Goal: Task Accomplishment & Management: Manage account settings

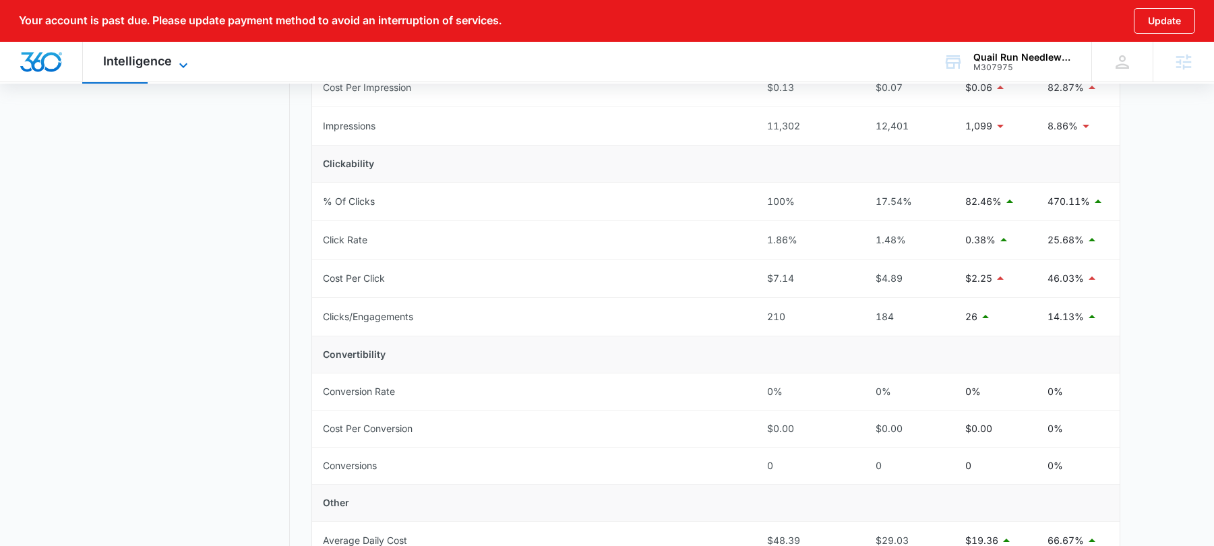
click at [168, 61] on span "Intelligence" at bounding box center [137, 61] width 69 height 14
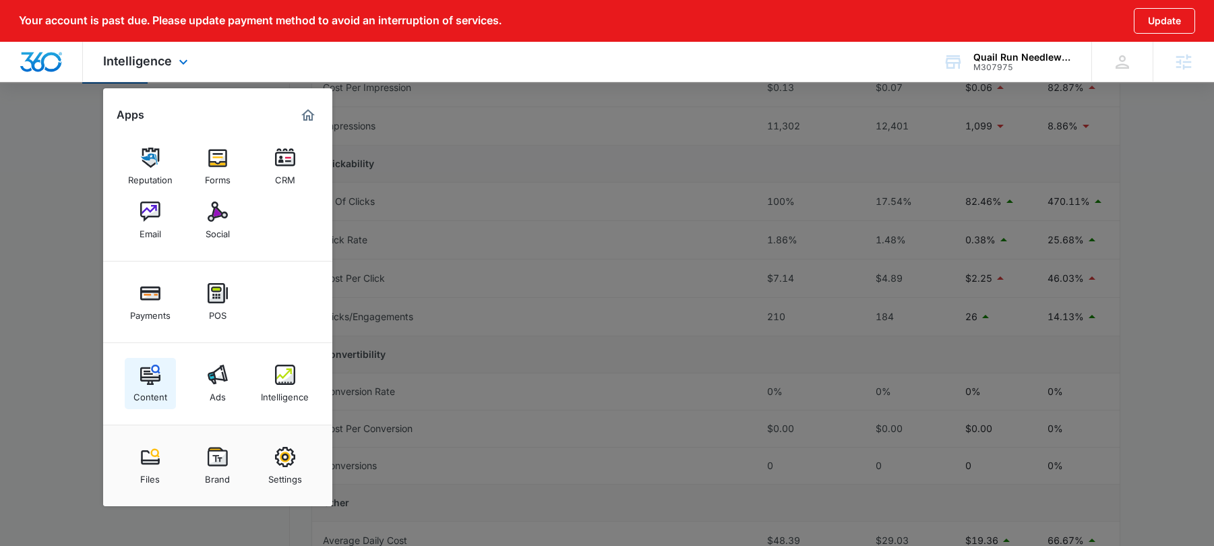
click at [152, 374] on img at bounding box center [150, 375] width 20 height 20
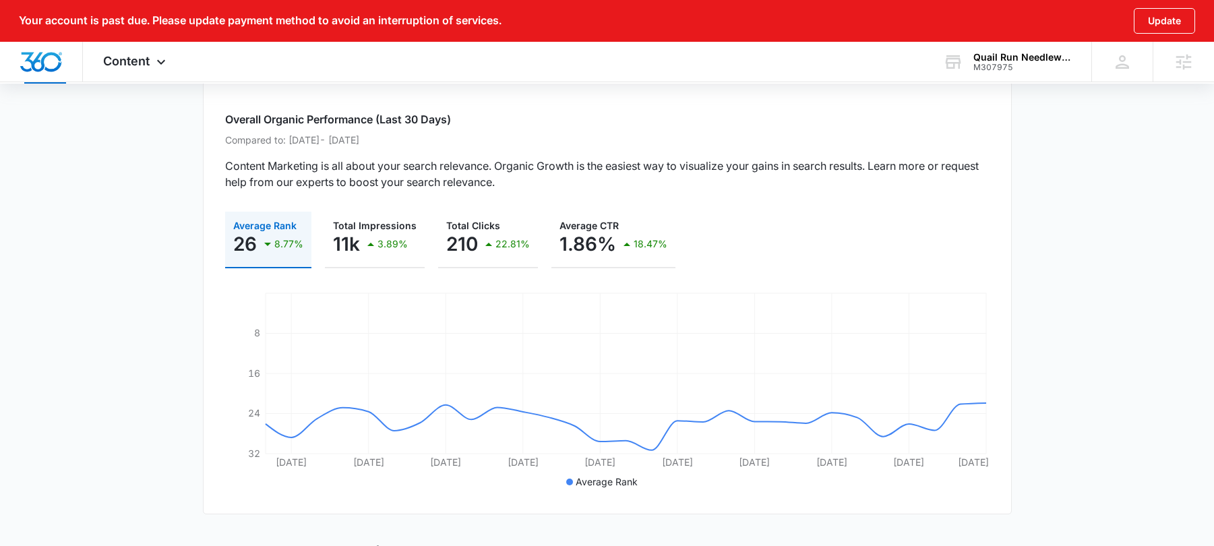
scroll to position [104, 0]
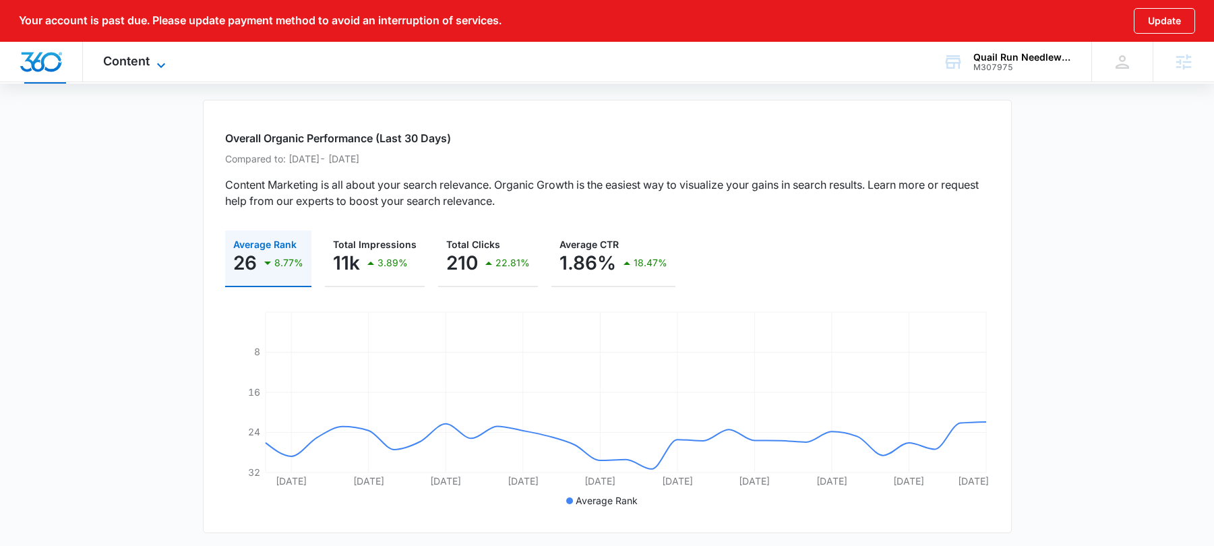
click at [157, 57] on icon at bounding box center [161, 65] width 16 height 16
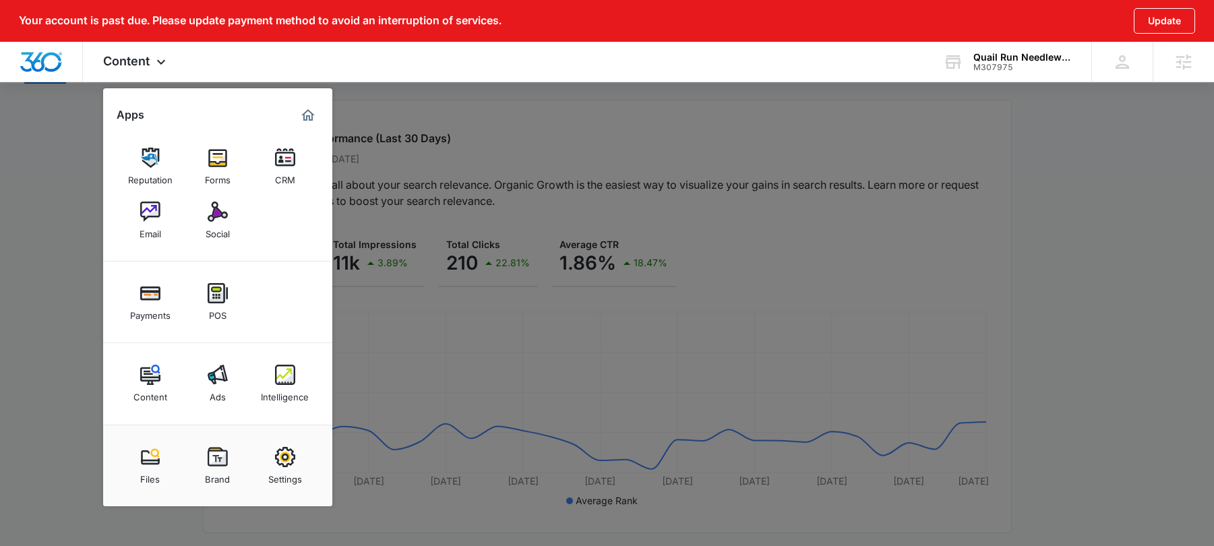
click at [350, 116] on div at bounding box center [607, 273] width 1214 height 546
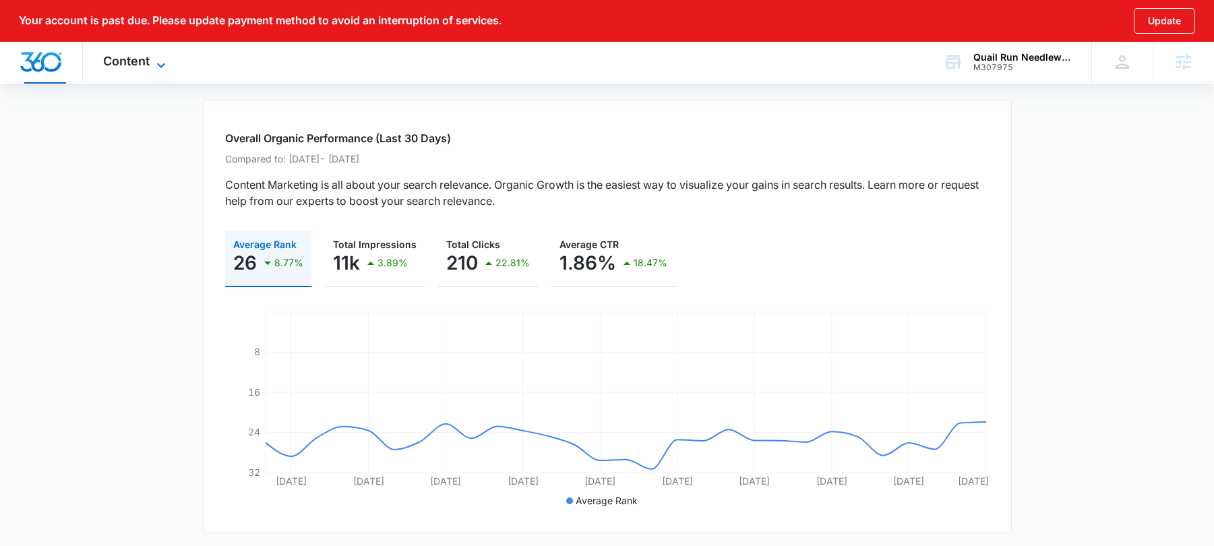
click at [136, 57] on span "Content" at bounding box center [126, 61] width 47 height 14
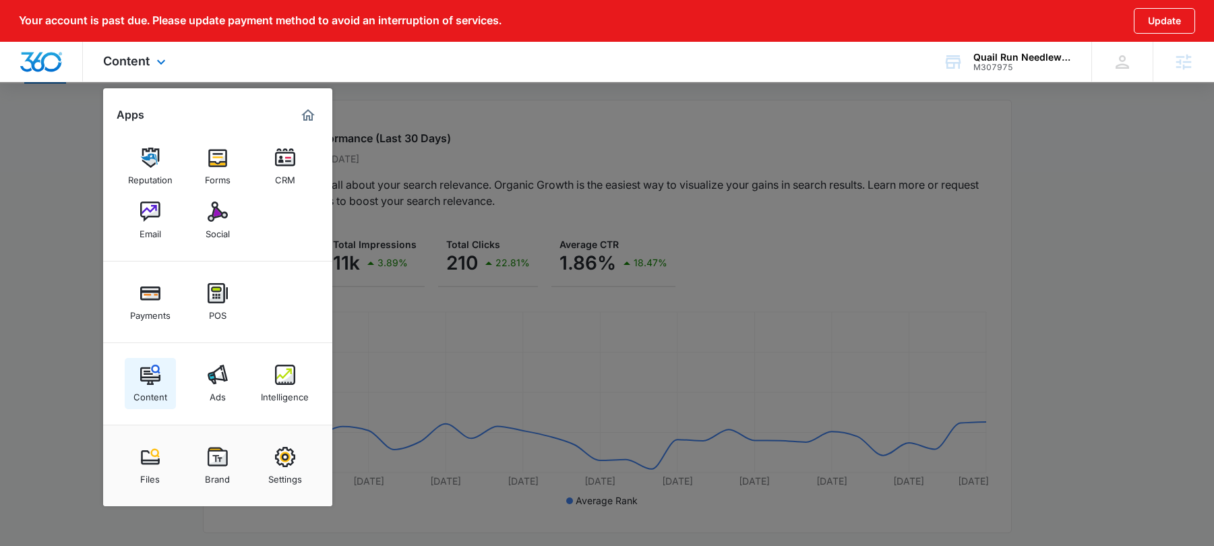
click at [155, 388] on div "Content" at bounding box center [151, 394] width 34 height 18
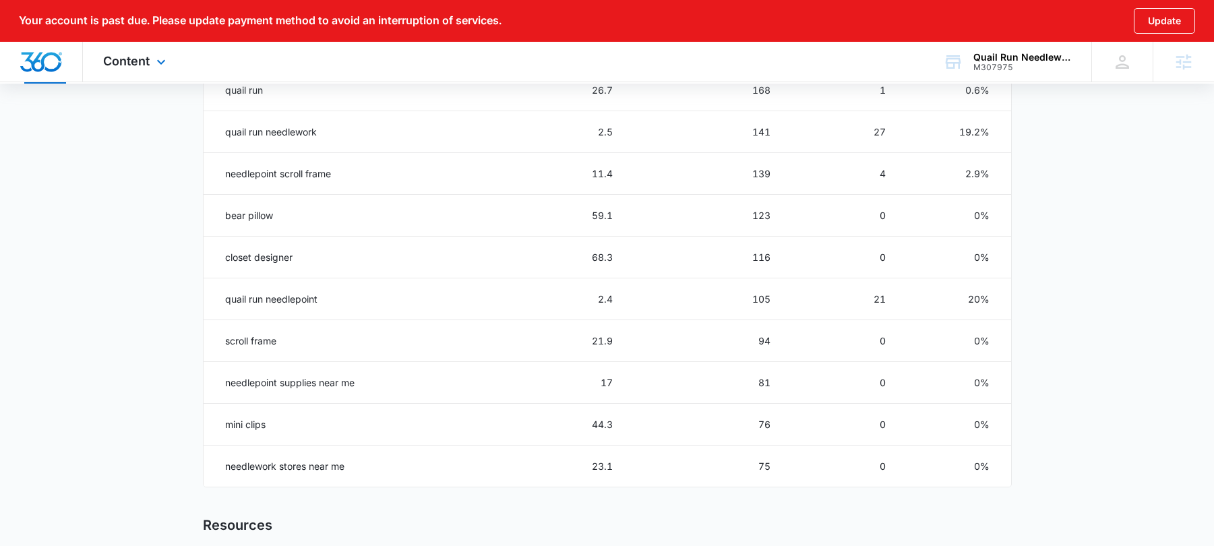
scroll to position [723, 0]
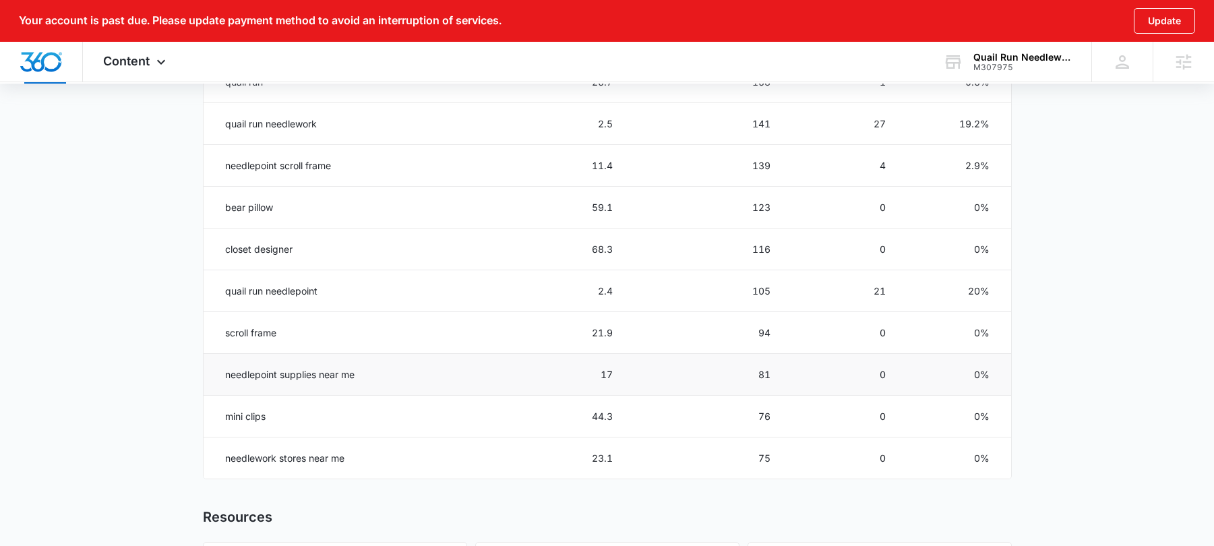
click at [309, 371] on td "needlepoint supplies near me" at bounding box center [323, 375] width 239 height 42
click at [601, 372] on td "17" at bounding box center [536, 375] width 187 height 42
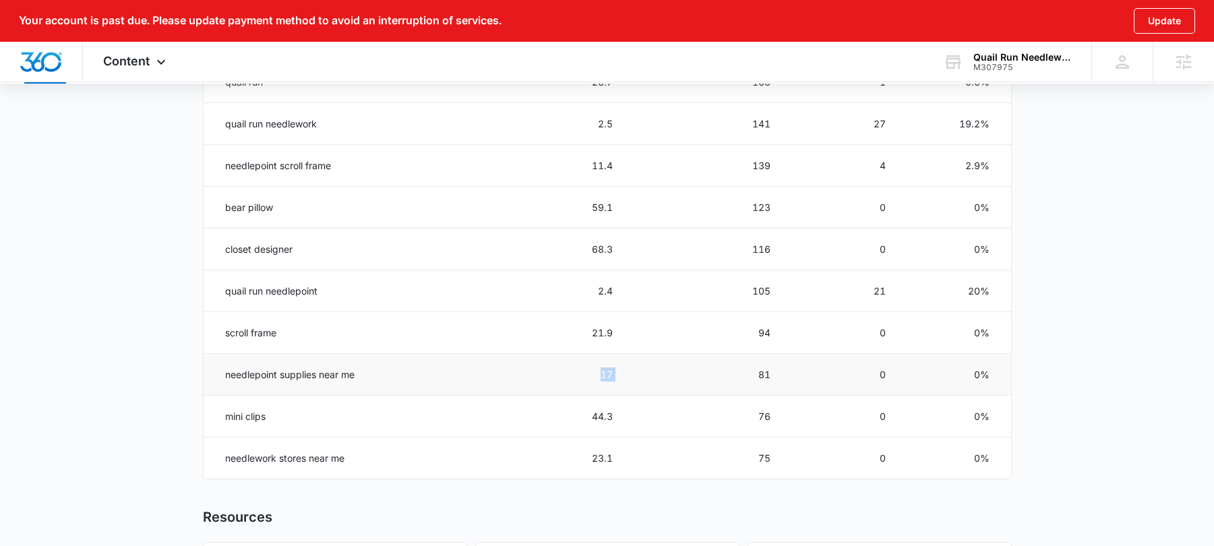
click at [601, 372] on td "17" at bounding box center [536, 375] width 187 height 42
click at [756, 365] on td "81" at bounding box center [708, 375] width 158 height 42
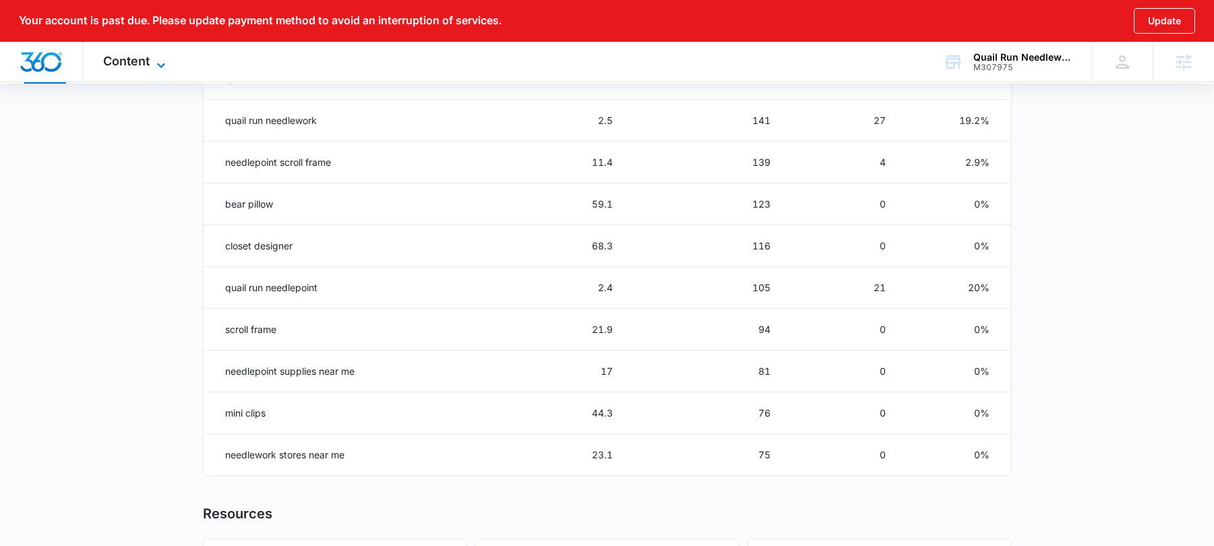
click at [130, 59] on span "Content" at bounding box center [126, 61] width 47 height 14
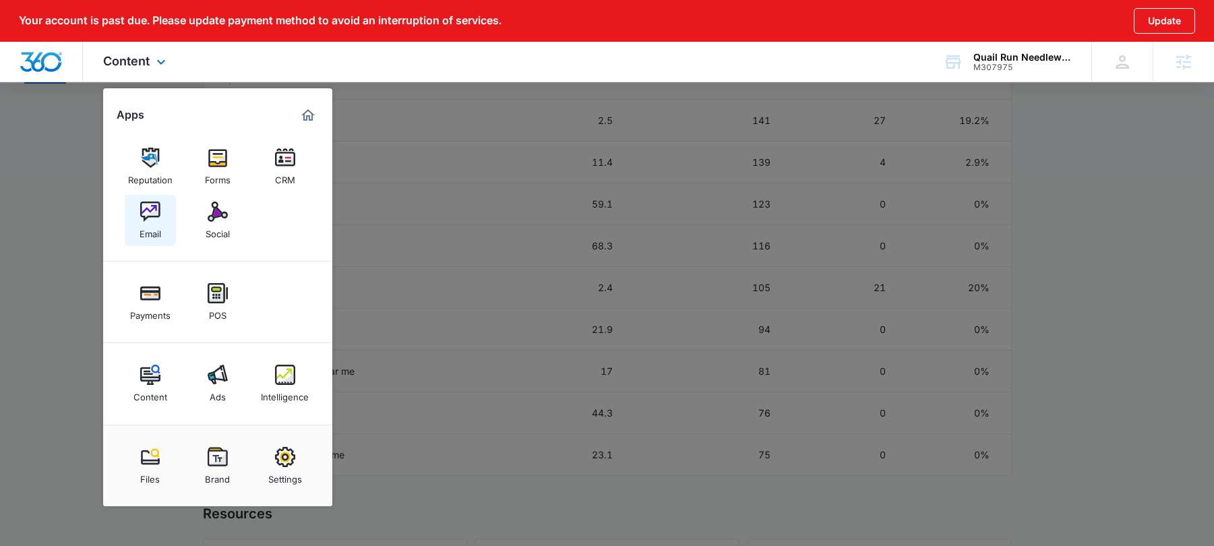
click at [156, 216] on img at bounding box center [150, 212] width 20 height 20
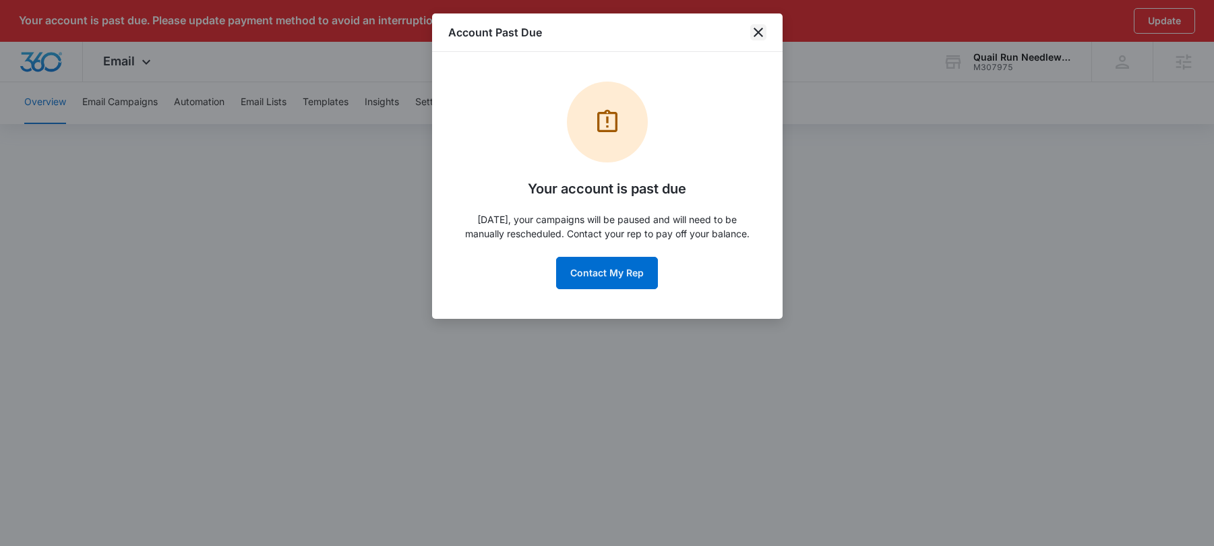
click at [758, 28] on icon "close" at bounding box center [758, 32] width 16 height 16
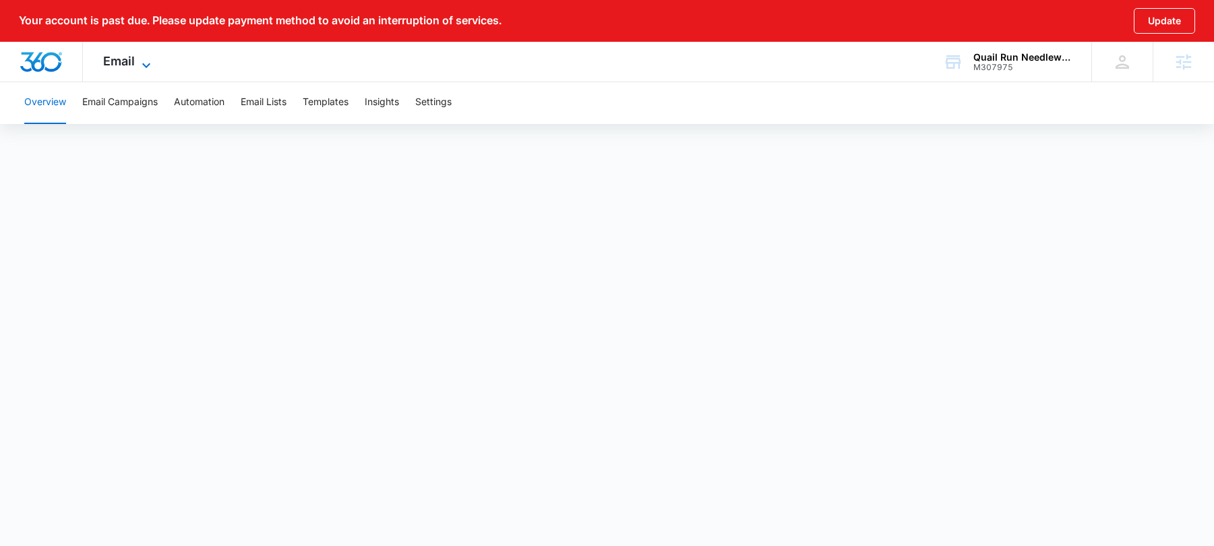
click at [128, 61] on span "Email" at bounding box center [119, 61] width 32 height 14
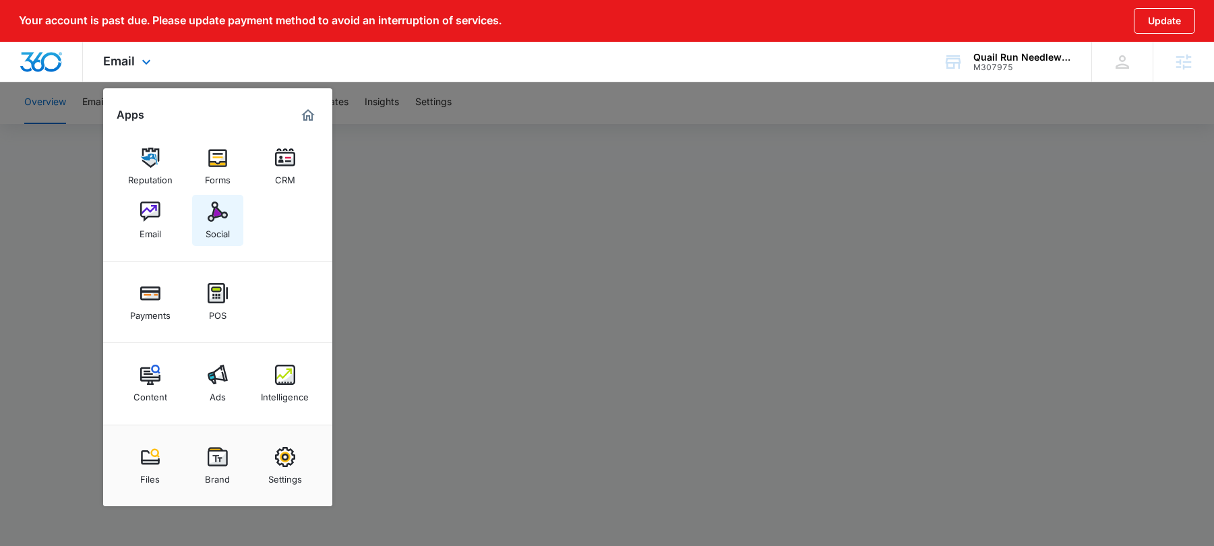
click at [212, 223] on div "Social" at bounding box center [218, 231] width 24 height 18
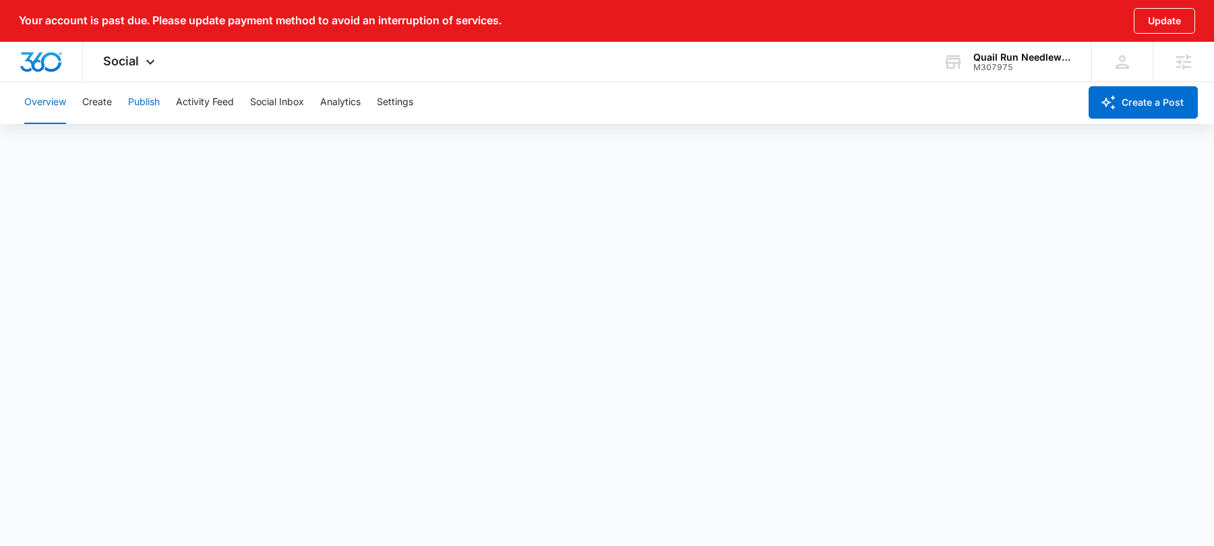
click at [144, 97] on button "Publish" at bounding box center [144, 102] width 32 height 43
click at [107, 148] on button "Schedules" at bounding box center [103, 144] width 46 height 38
click at [96, 104] on button "Create" at bounding box center [97, 102] width 30 height 43
click at [112, 76] on div "Social Apps Reputation Forms CRM Email Social Payments POS Content Ads Intellig…" at bounding box center [131, 62] width 96 height 40
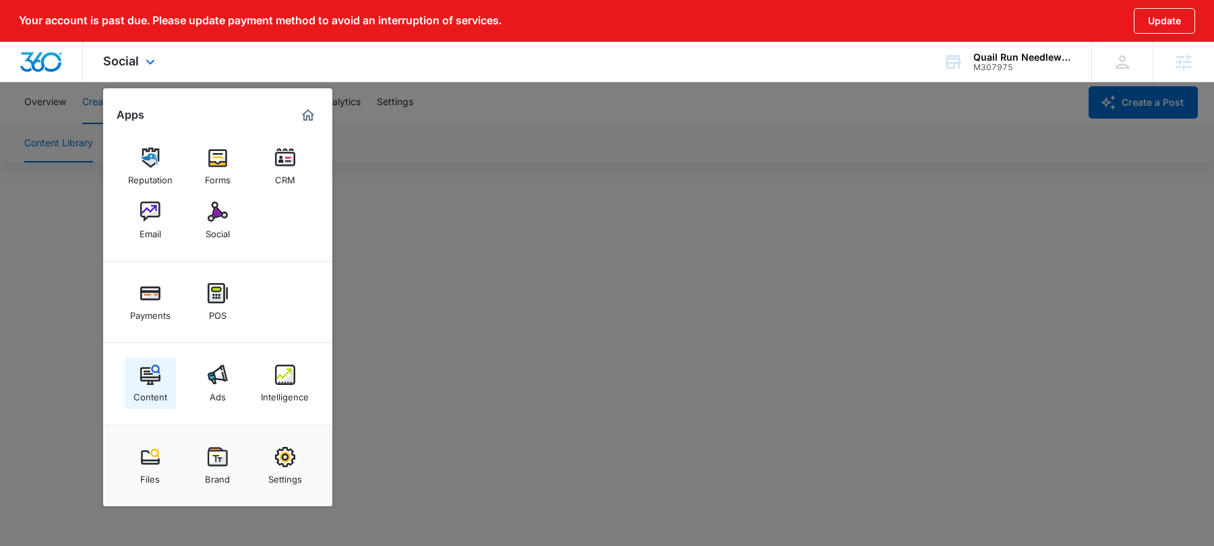
click at [154, 367] on img at bounding box center [150, 375] width 20 height 20
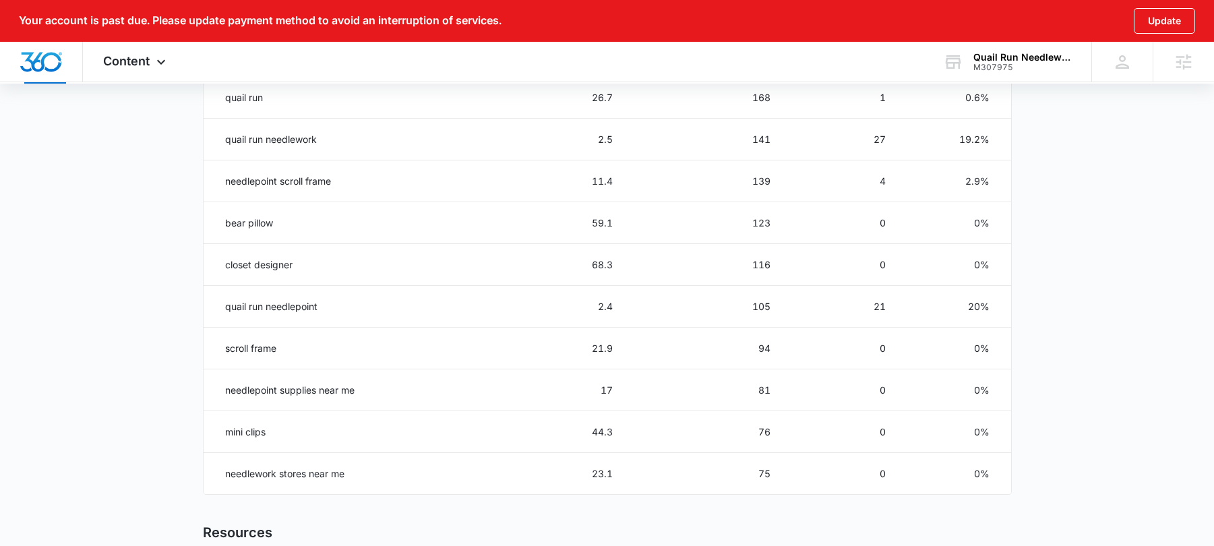
scroll to position [709, 0]
click at [281, 384] on td "needlepoint supplies near me" at bounding box center [323, 389] width 239 height 42
drag, startPoint x: 630, startPoint y: 386, endPoint x: 599, endPoint y: 386, distance: 31.0
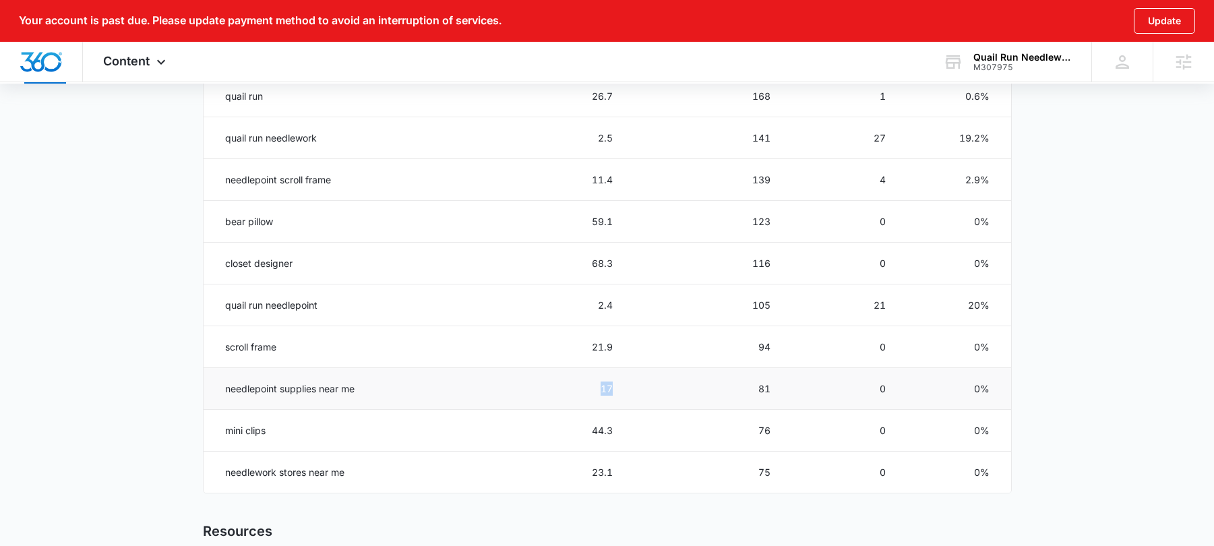
click at [599, 386] on td "17" at bounding box center [536, 389] width 187 height 42
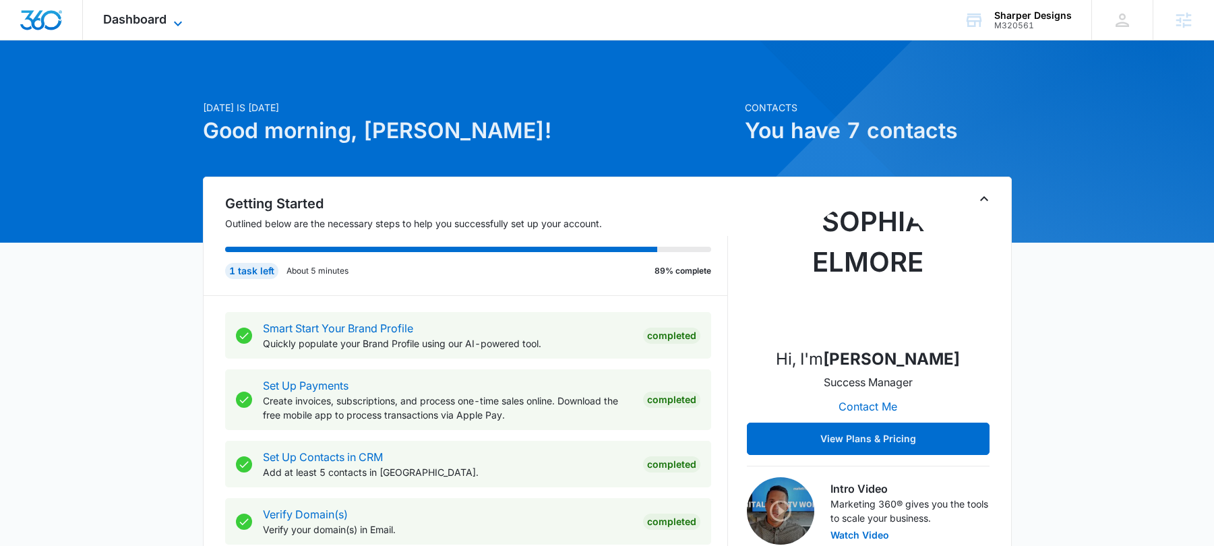
click at [111, 18] on span "Dashboard" at bounding box center [134, 19] width 63 height 14
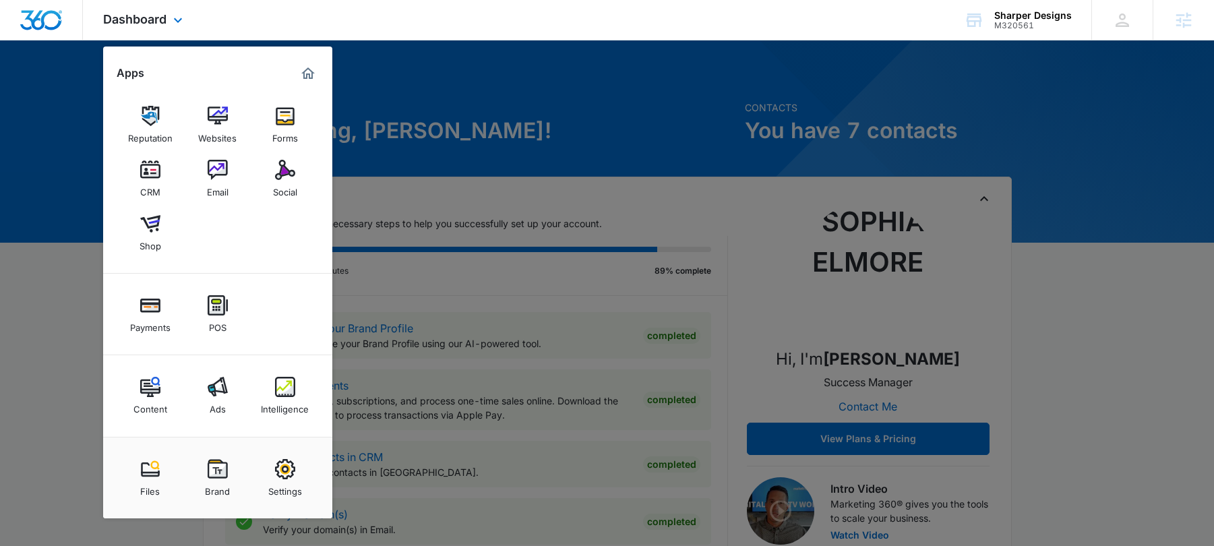
click at [216, 362] on div "Content Ads Intelligence" at bounding box center [217, 396] width 229 height 82
click at [220, 388] on img at bounding box center [218, 387] width 20 height 20
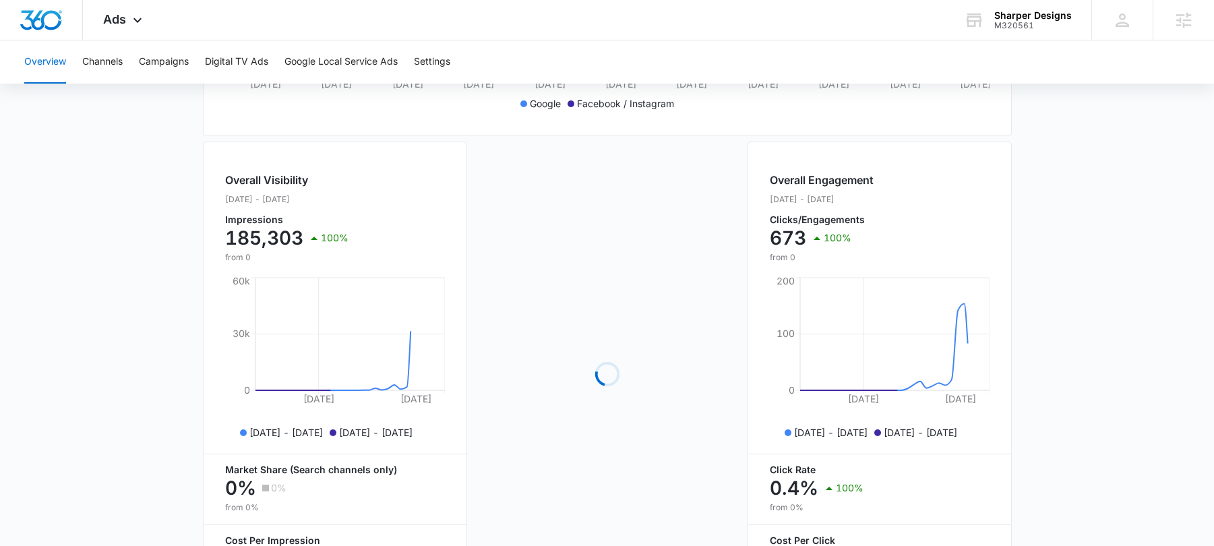
scroll to position [448, 0]
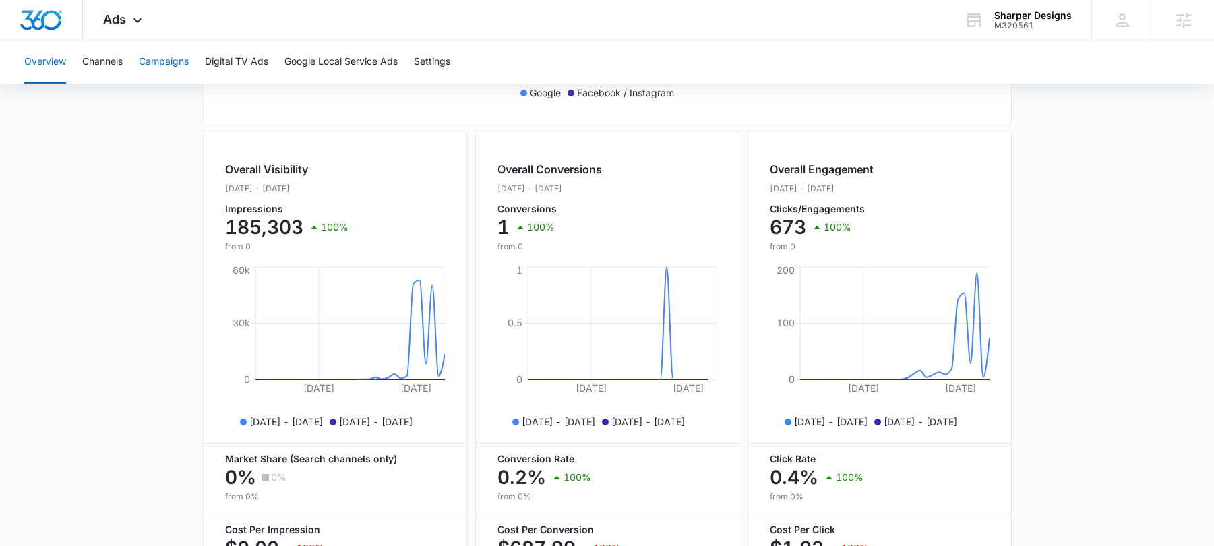
click at [166, 61] on button "Campaigns" at bounding box center [164, 61] width 50 height 43
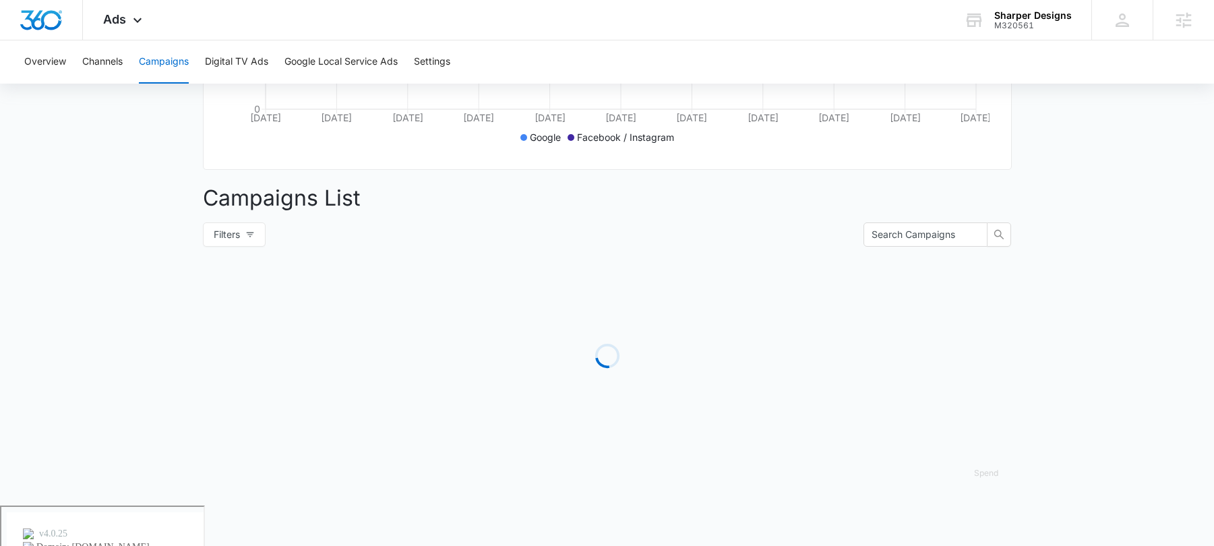
scroll to position [415, 0]
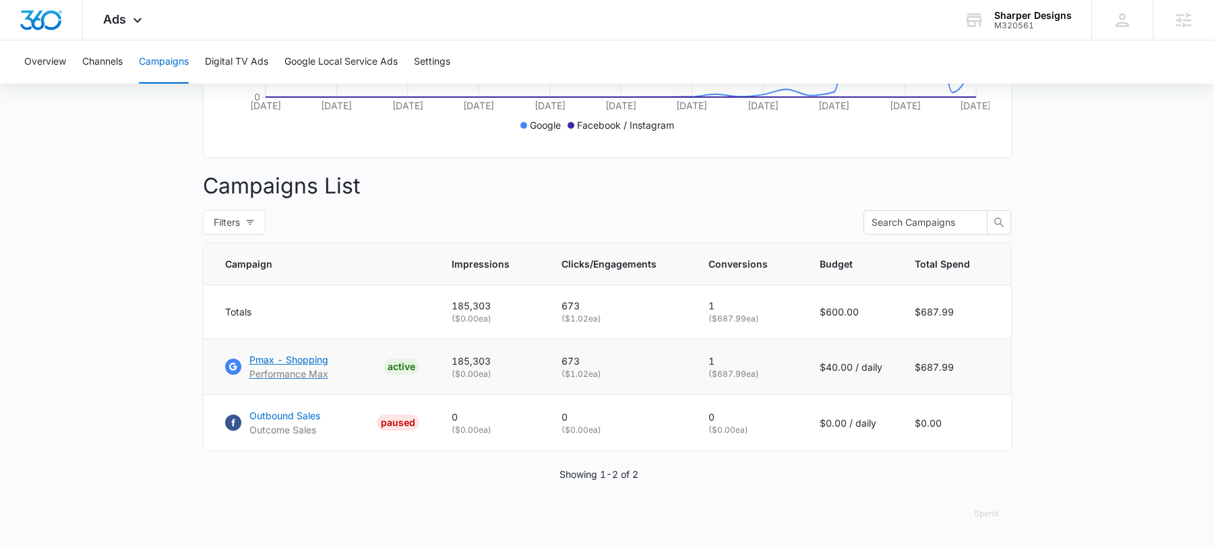
click at [266, 357] on p "Pmax - Shopping" at bounding box center [288, 360] width 79 height 14
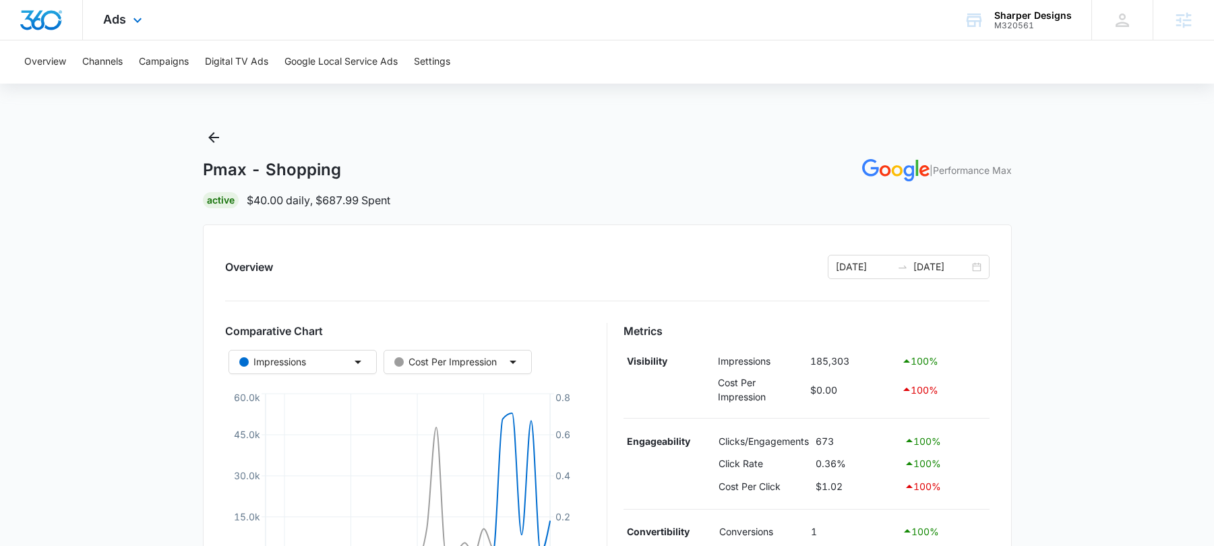
click at [127, 8] on div "Ads Apps Reputation Websites Forms CRM Email Social Shop Payments POS Content A…" at bounding box center [124, 20] width 83 height 40
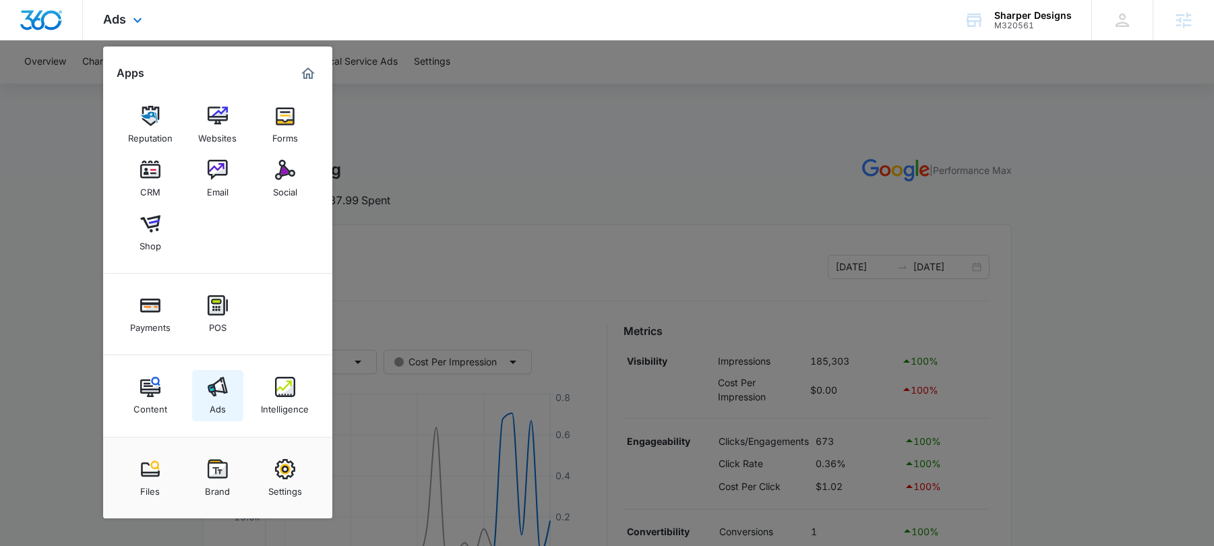
click at [225, 400] on div "Ads" at bounding box center [218, 406] width 16 height 18
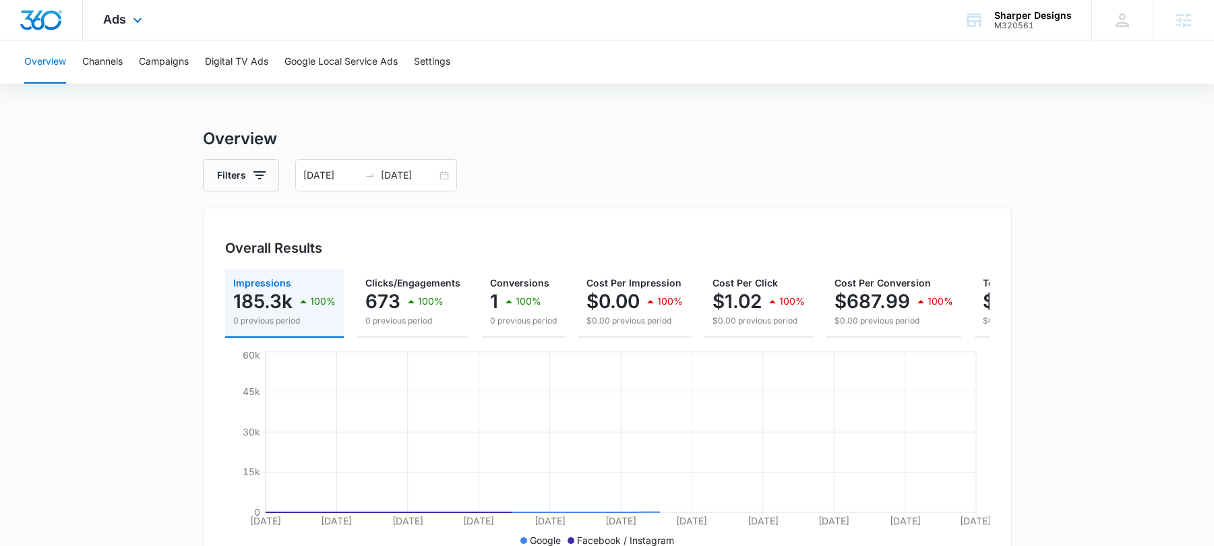
click at [111, 35] on div "Ads Apps Reputation Websites Forms CRM Email Social Shop Payments POS Content A…" at bounding box center [124, 20] width 83 height 40
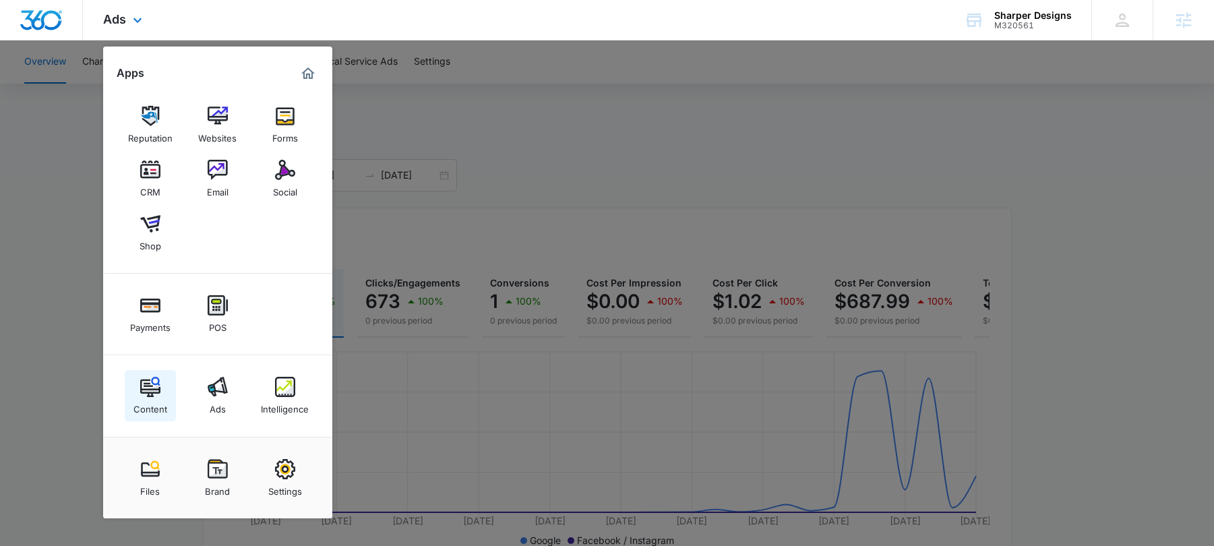
click at [152, 397] on link "Content" at bounding box center [150, 395] width 51 height 51
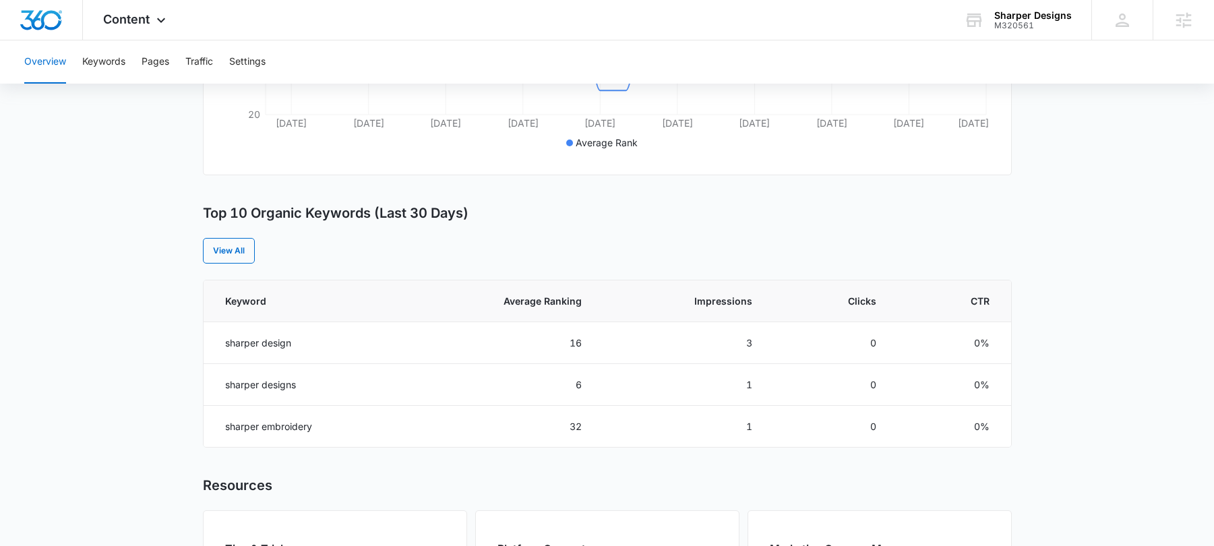
scroll to position [422, 0]
click at [202, 57] on button "Traffic" at bounding box center [199, 61] width 28 height 43
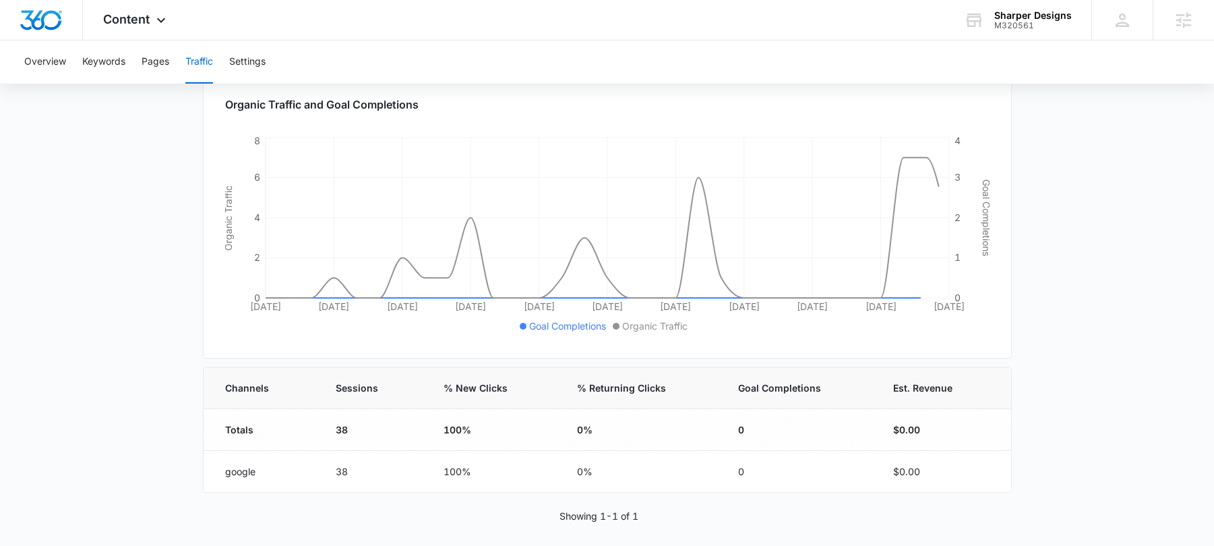
scroll to position [190, 0]
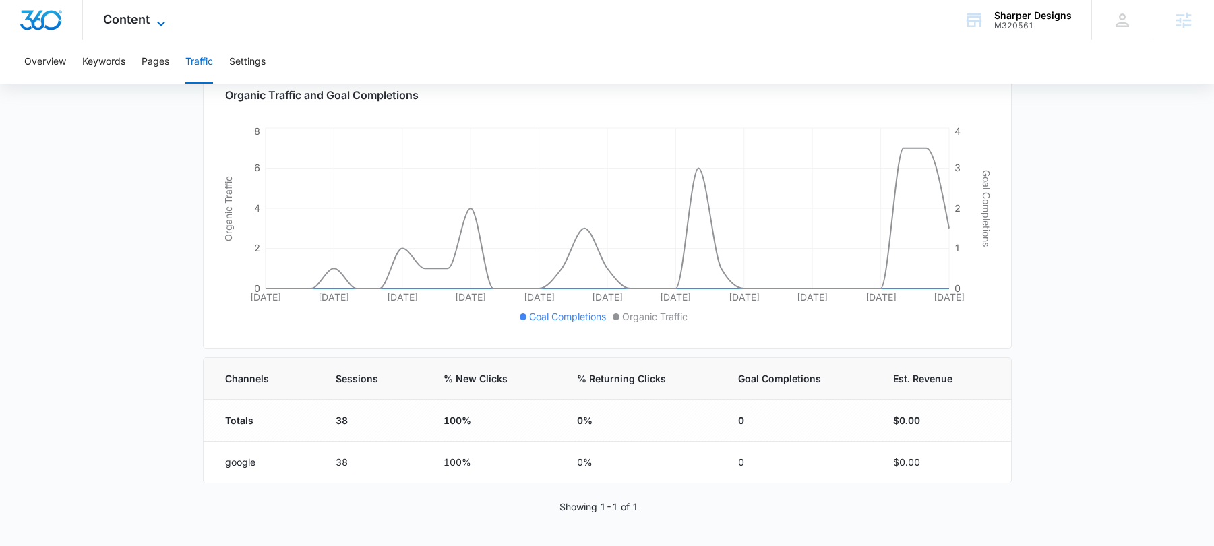
click at [124, 22] on span "Content" at bounding box center [126, 19] width 47 height 14
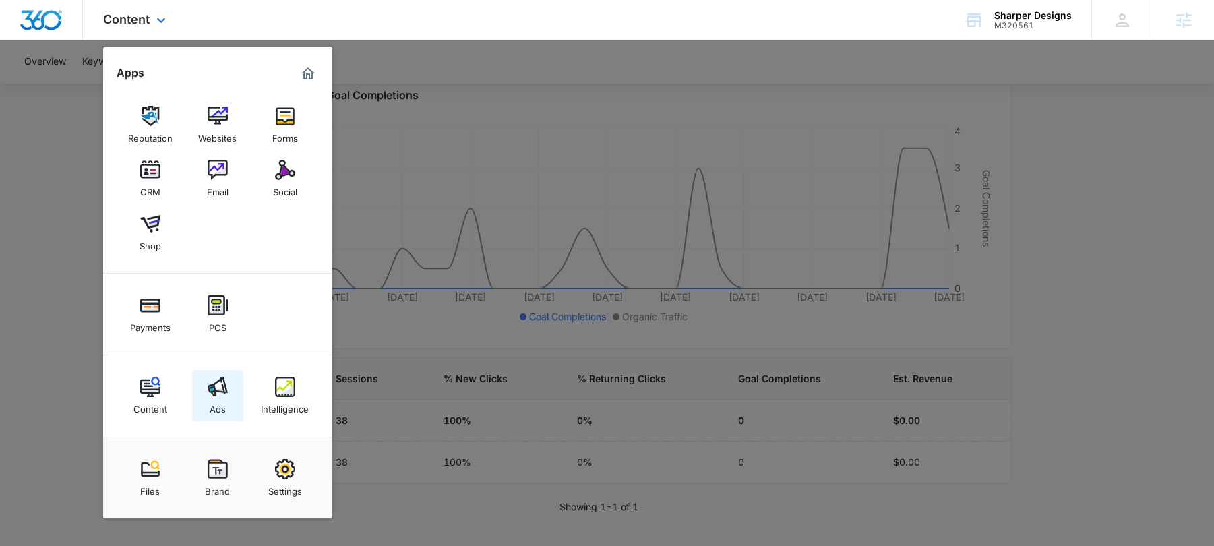
click at [216, 399] on div "Ads" at bounding box center [218, 406] width 16 height 18
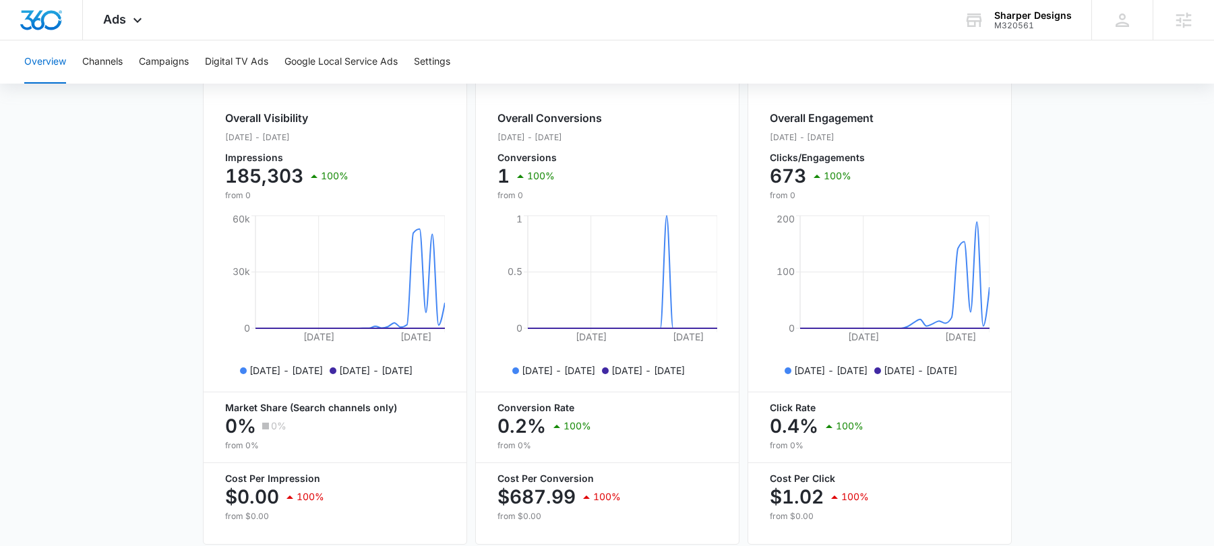
scroll to position [502, 0]
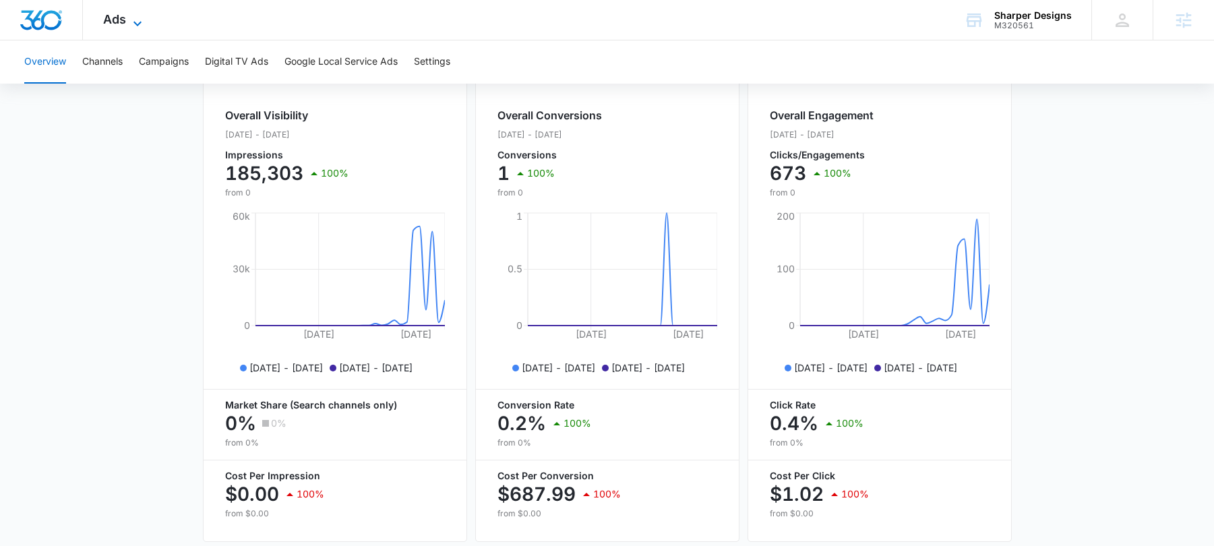
click at [132, 16] on icon at bounding box center [137, 24] width 16 height 16
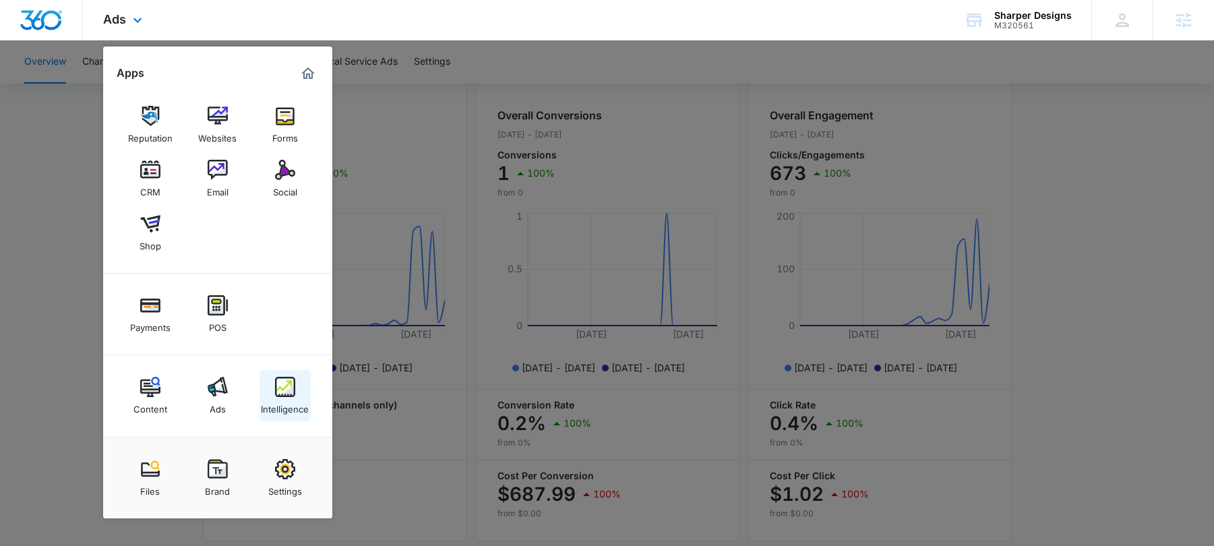
click at [266, 390] on link "Intelligence" at bounding box center [285, 395] width 51 height 51
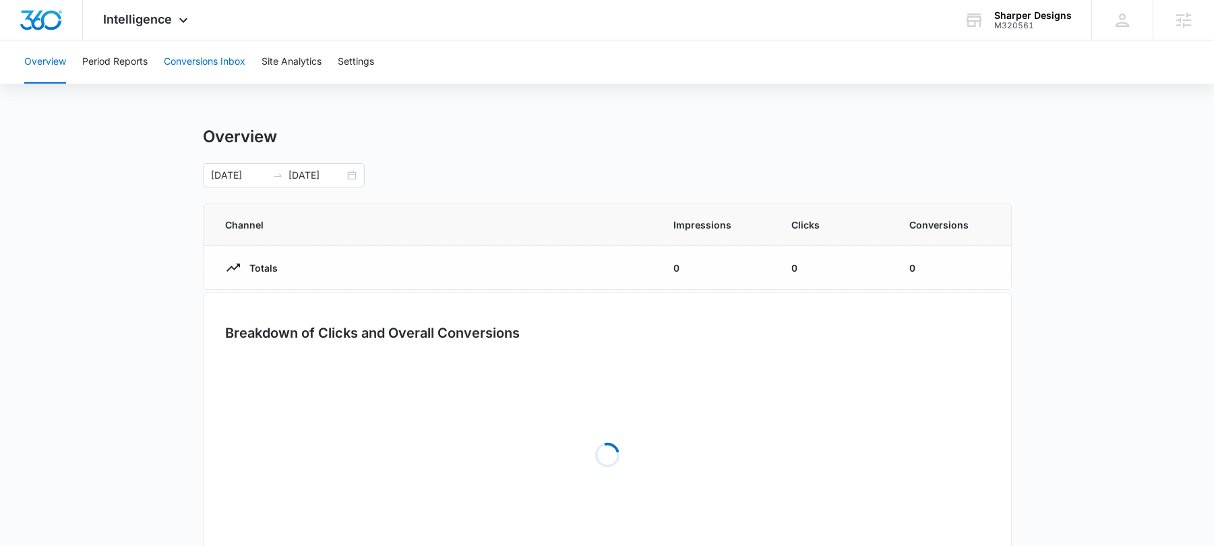
click at [228, 59] on button "Conversions Inbox" at bounding box center [205, 61] width 82 height 43
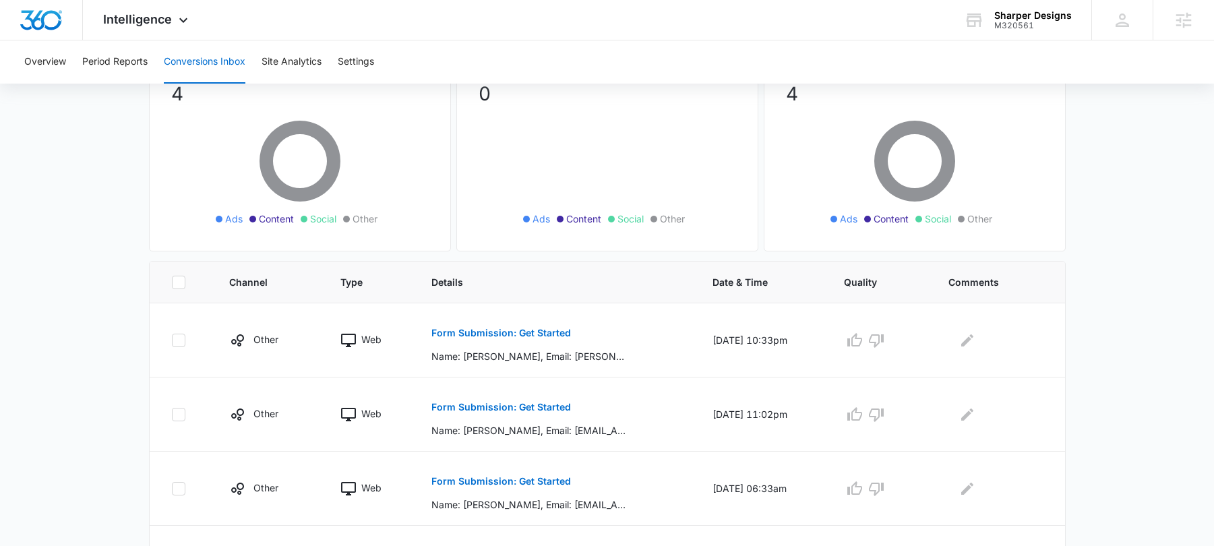
scroll to position [158, 0]
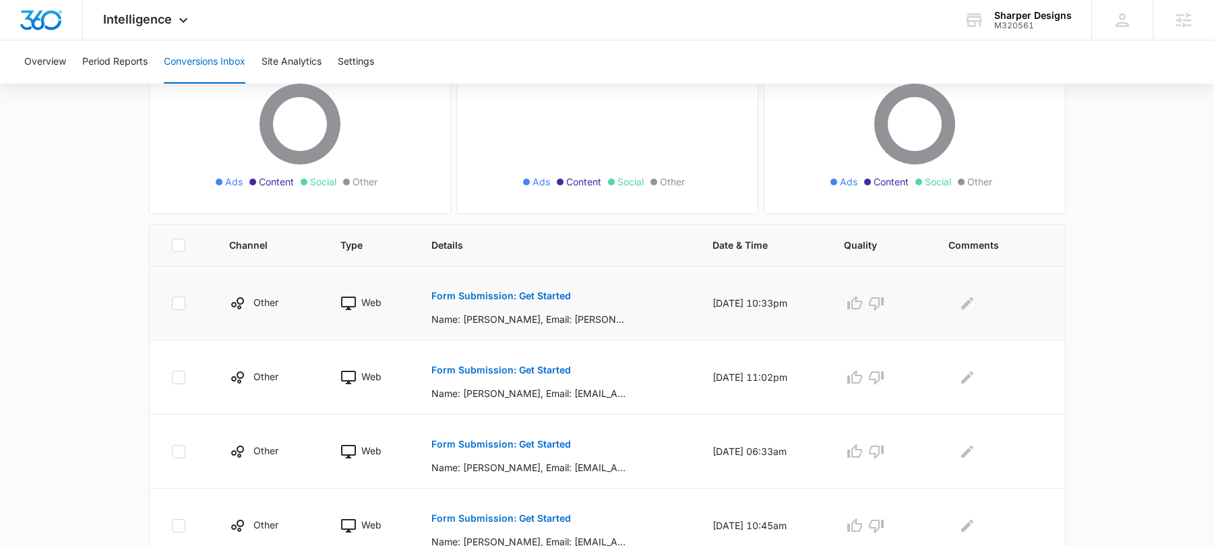
click at [537, 297] on p "Form Submission: Get Started" at bounding box center [502, 295] width 140 height 9
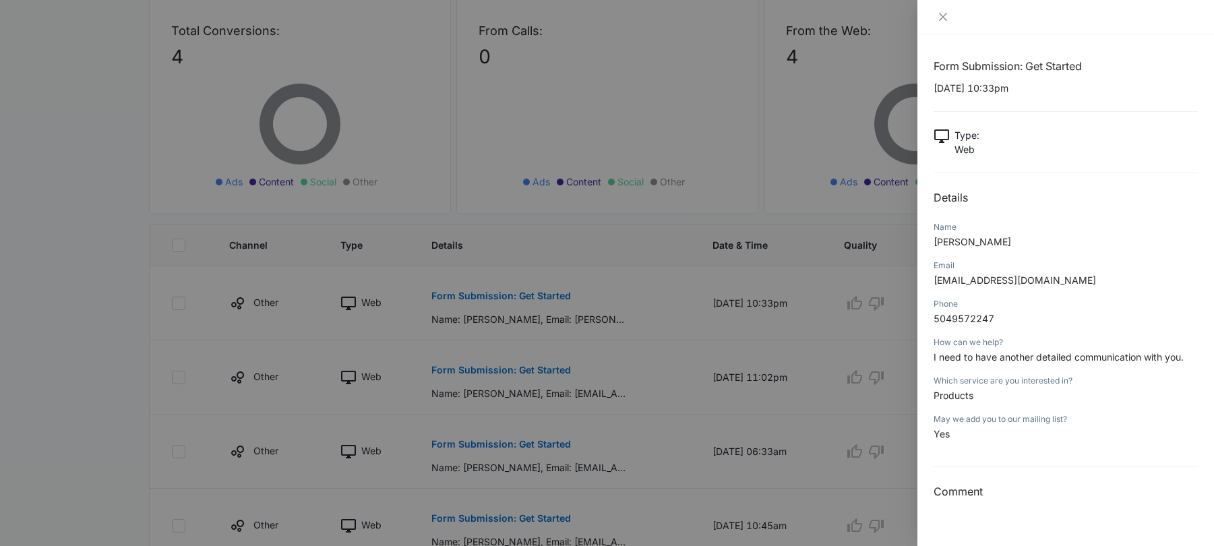
click at [371, 171] on div at bounding box center [607, 273] width 1214 height 546
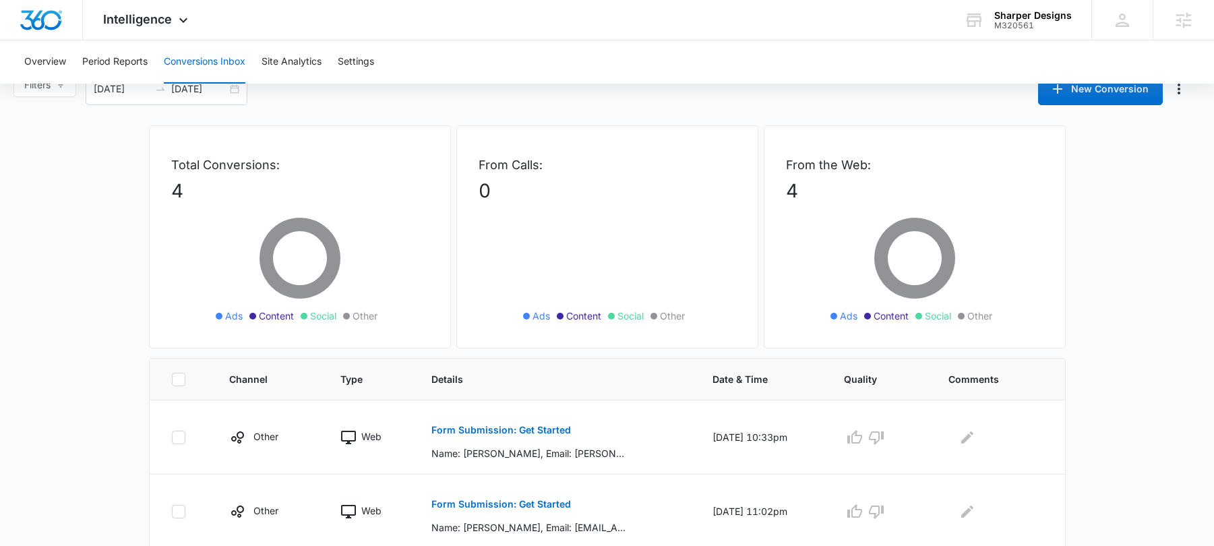
scroll to position [0, 0]
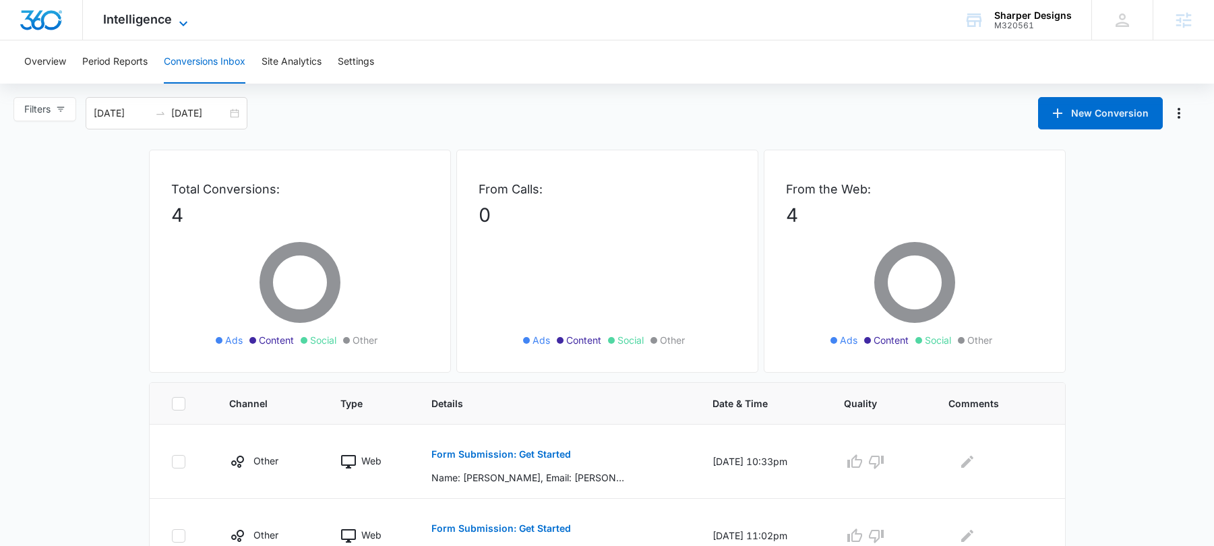
click at [181, 20] on icon at bounding box center [183, 24] width 16 height 16
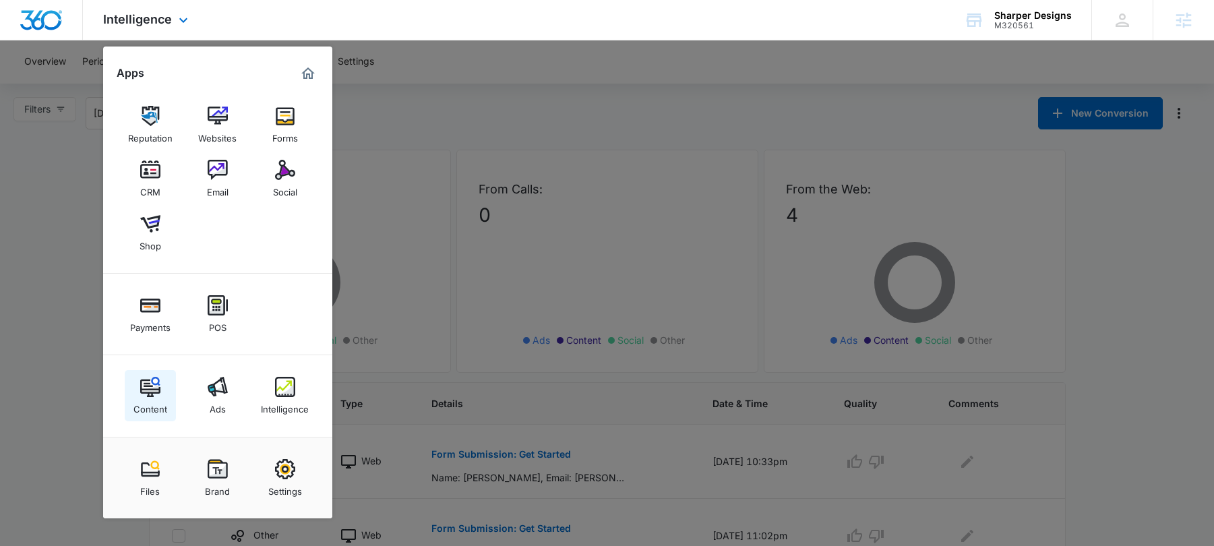
click at [158, 408] on div "Content" at bounding box center [151, 406] width 34 height 18
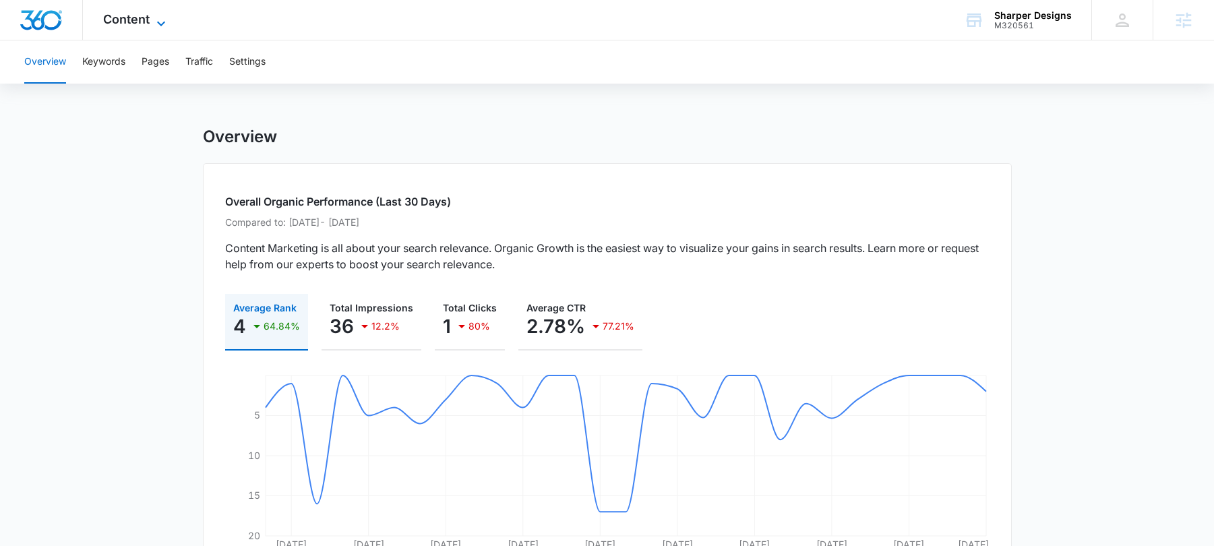
click at [137, 22] on span "Content" at bounding box center [126, 19] width 47 height 14
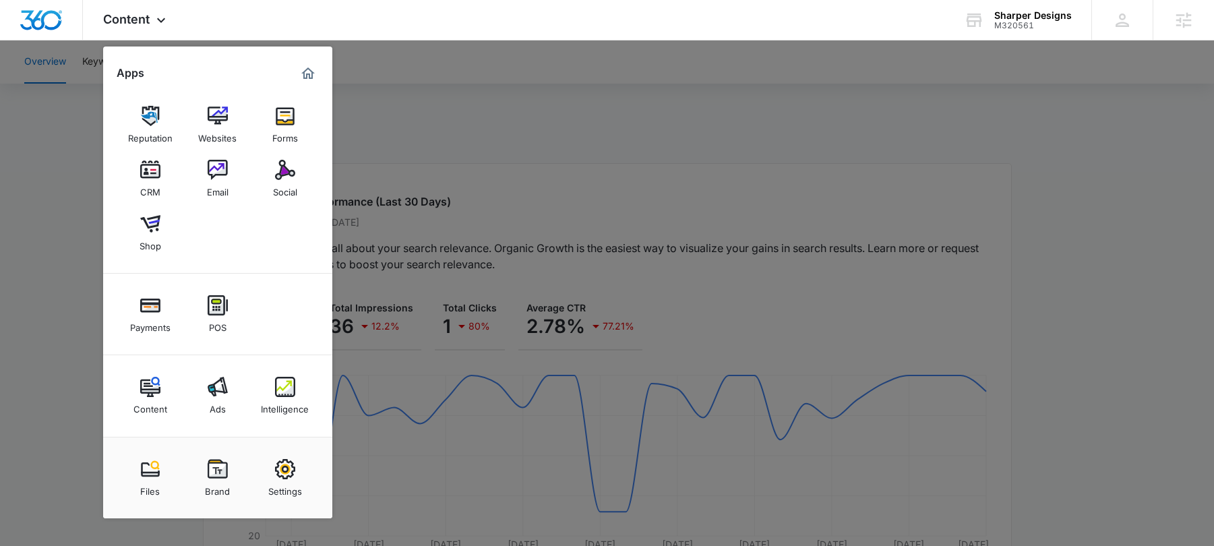
click at [38, 262] on div at bounding box center [607, 273] width 1214 height 546
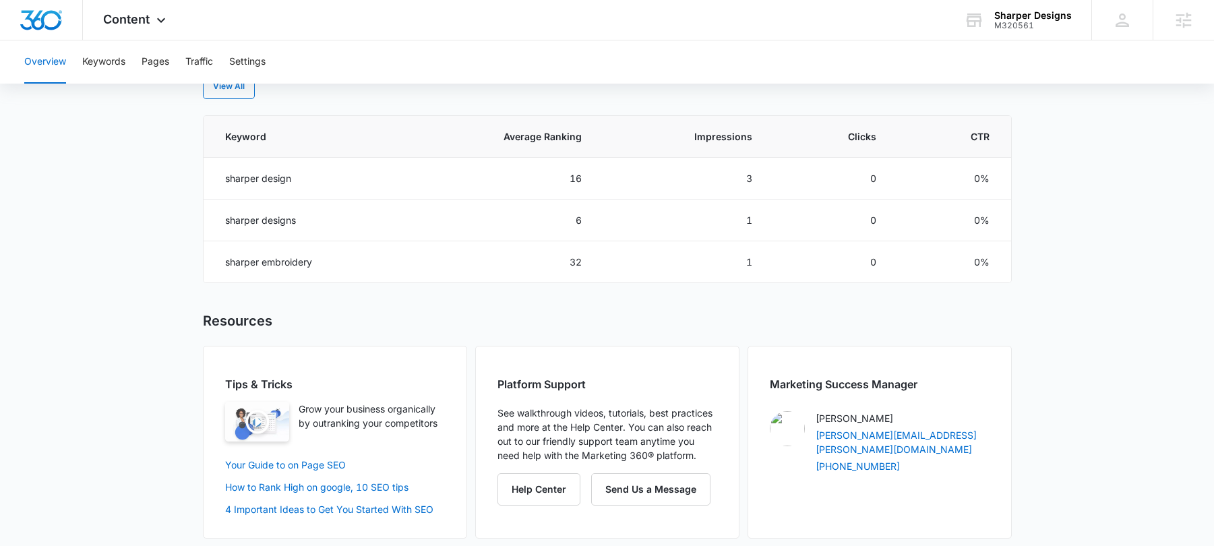
scroll to position [585, 0]
click at [121, 62] on button "Keywords" at bounding box center [103, 61] width 43 height 43
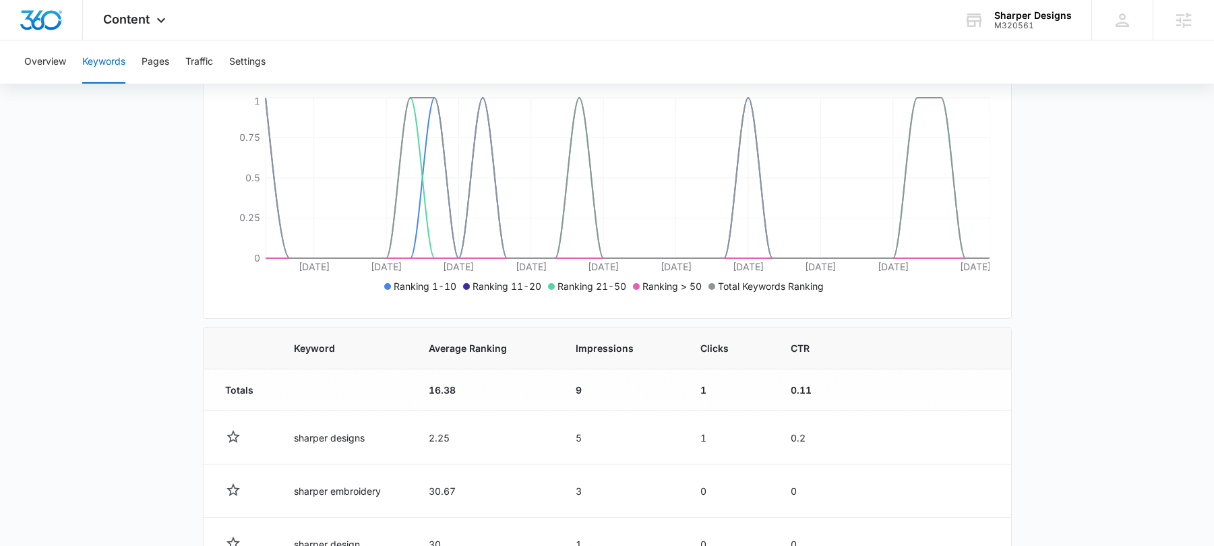
scroll to position [316, 0]
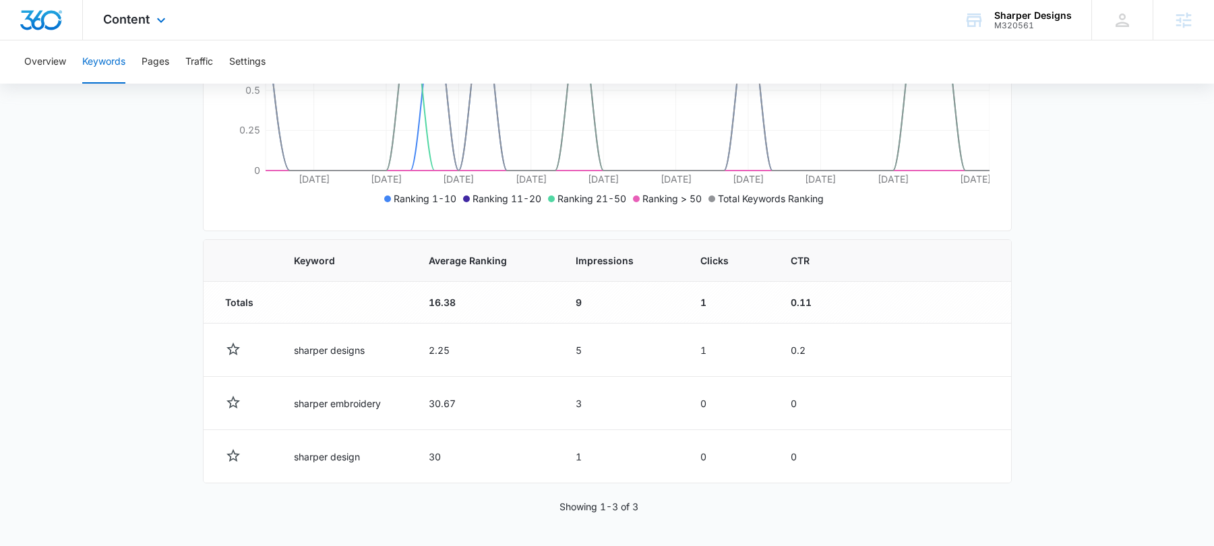
click at [146, 26] on div "Content Apps Reputation Websites Forms CRM Email Social Shop Payments POS Conte…" at bounding box center [136, 20] width 107 height 40
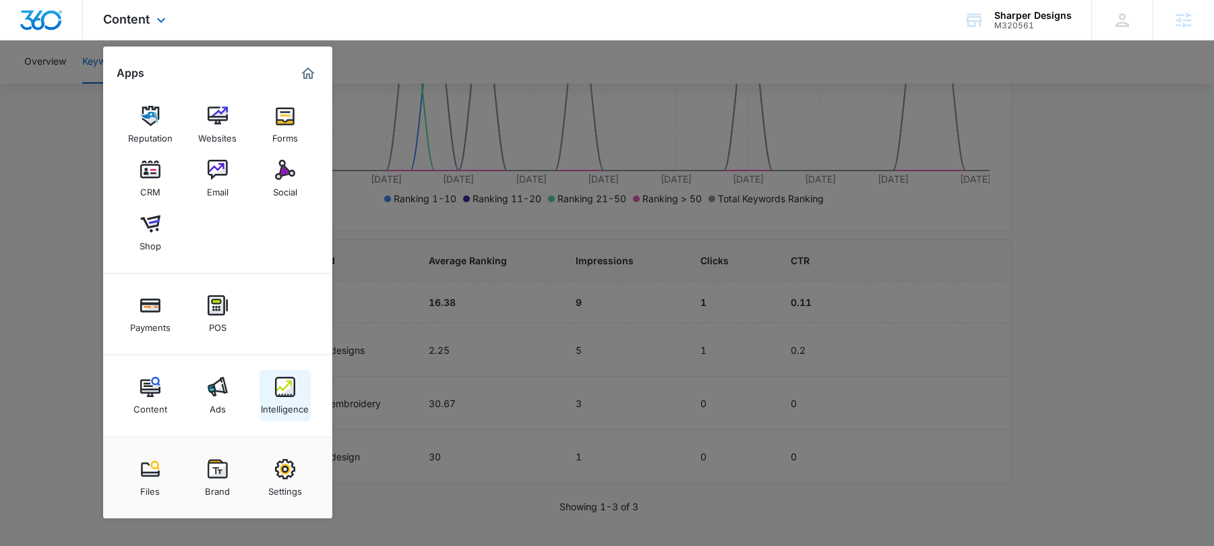
click at [279, 405] on div "Intelligence" at bounding box center [285, 406] width 48 height 18
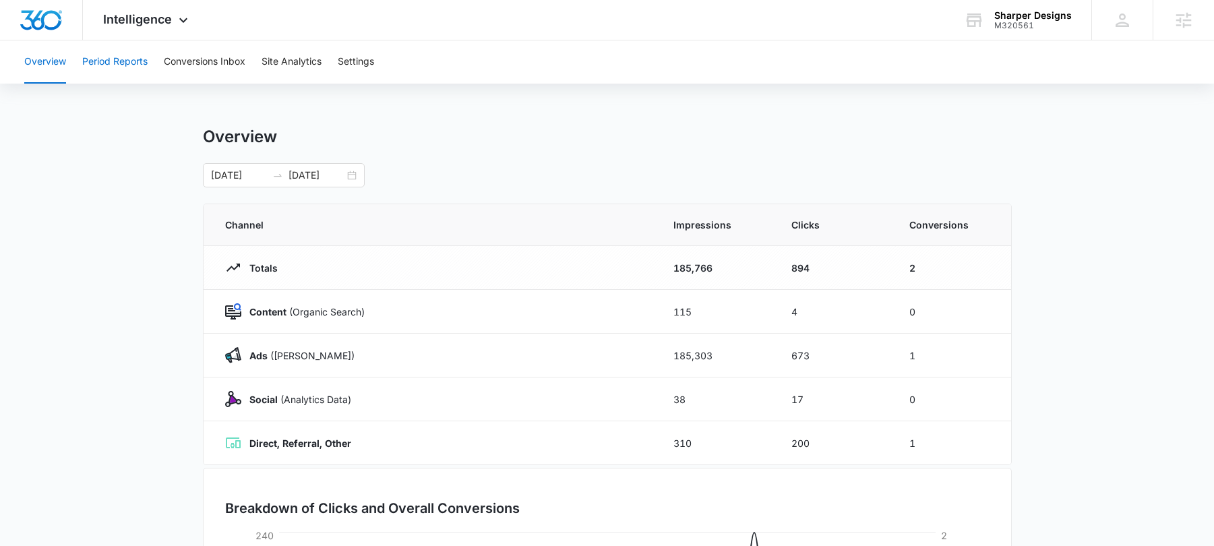
click at [121, 70] on button "Period Reports" at bounding box center [114, 61] width 65 height 43
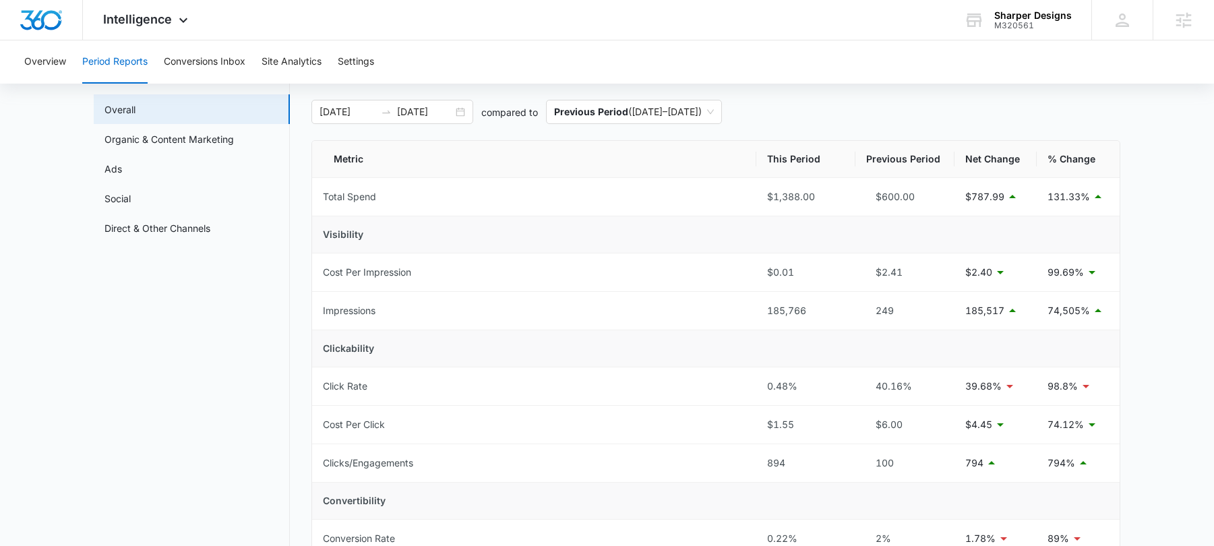
scroll to position [65, 0]
click at [146, 145] on link "Organic & Content Marketing" at bounding box center [169, 138] width 129 height 14
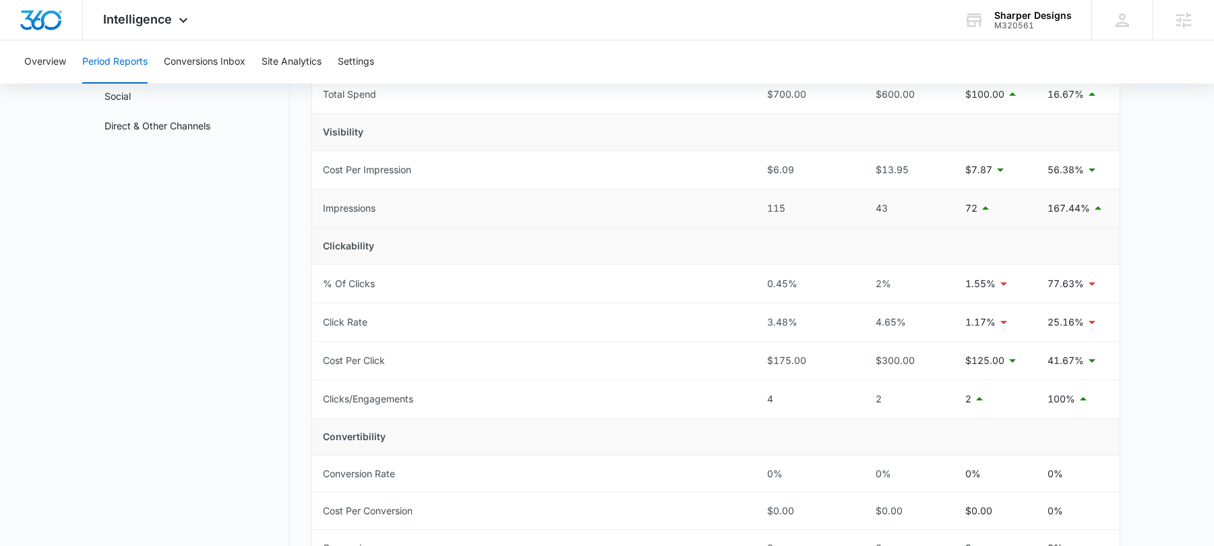
scroll to position [165, 0]
drag, startPoint x: 901, startPoint y: 212, endPoint x: 871, endPoint y: 210, distance: 29.7
click at [871, 210] on div "43" at bounding box center [905, 209] width 78 height 15
drag, startPoint x: 792, startPoint y: 210, endPoint x: 750, endPoint y: 206, distance: 42.0
click at [750, 206] on tr "Impressions 115 43 72 167.44%" at bounding box center [716, 210] width 808 height 38
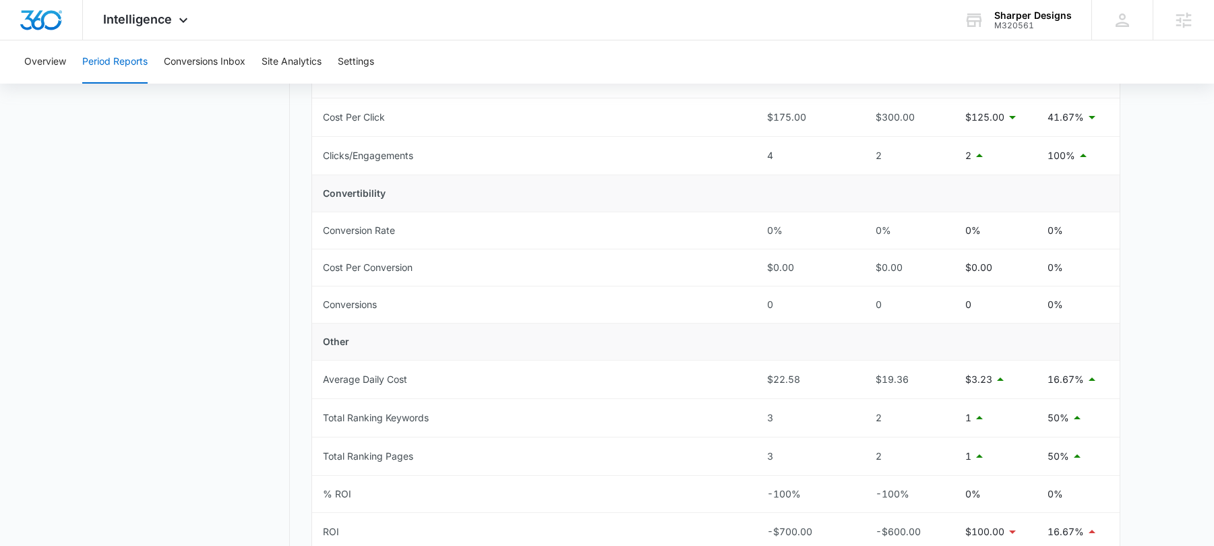
scroll to position [410, 0]
drag, startPoint x: 796, startPoint y: 158, endPoint x: 723, endPoint y: 159, distance: 72.2
click at [723, 159] on tr "Clicks/Engagements 4 2 2 100%" at bounding box center [716, 155] width 808 height 38
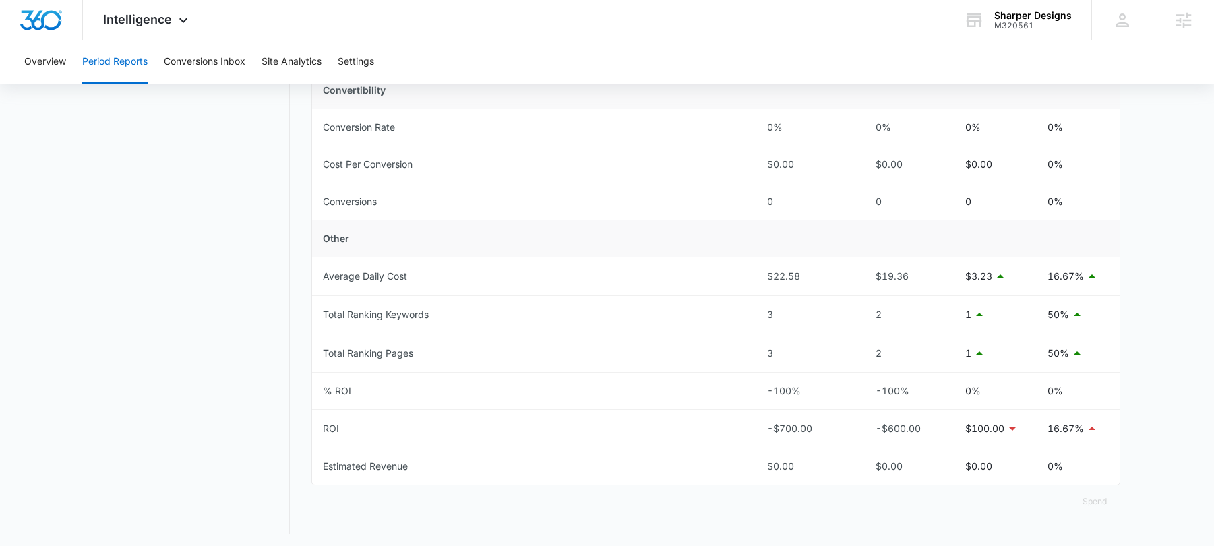
scroll to position [516, 0]
drag, startPoint x: 785, startPoint y: 309, endPoint x: 715, endPoint y: 308, distance: 69.5
click at [719, 308] on tr "Total Ranking Keywords 3 2 1 50%" at bounding box center [716, 311] width 808 height 38
click at [715, 308] on td "Total Ranking Keywords" at bounding box center [534, 311] width 444 height 38
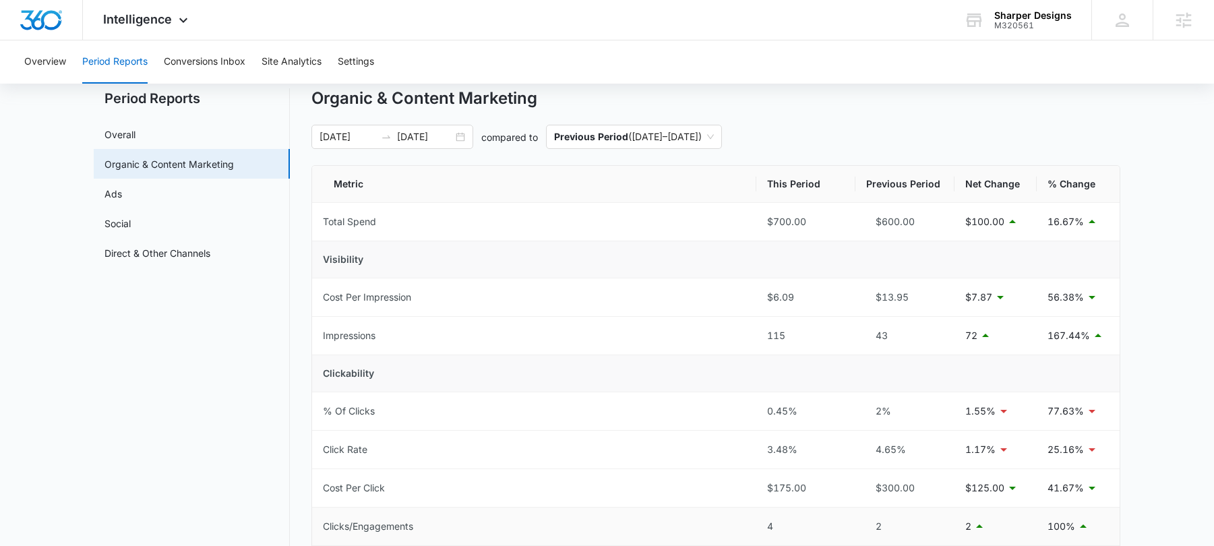
scroll to position [0, 0]
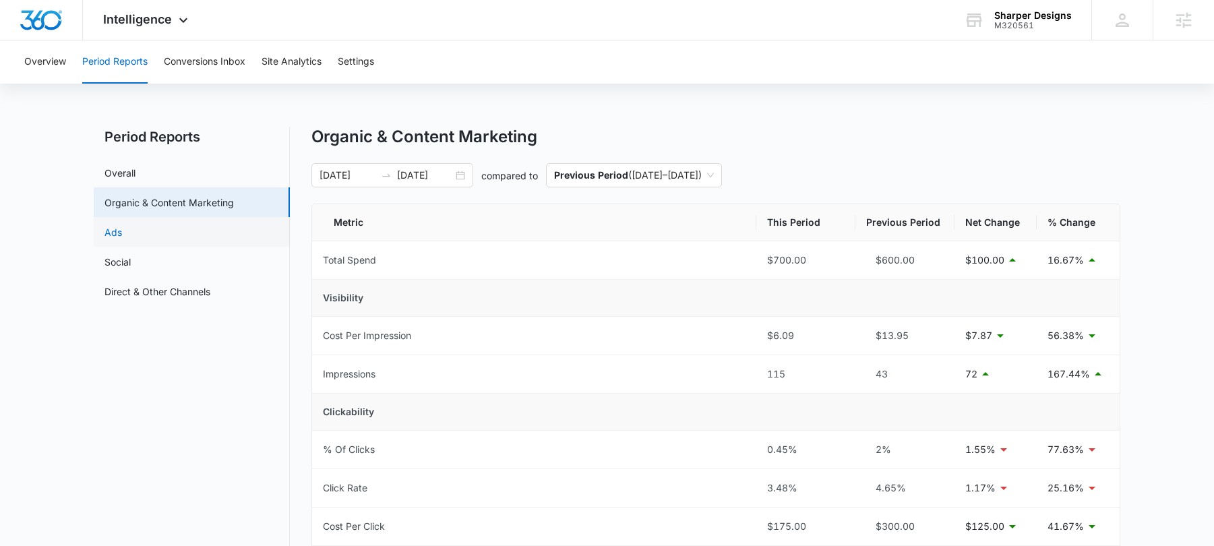
click at [107, 231] on link "Ads" at bounding box center [114, 232] width 18 height 14
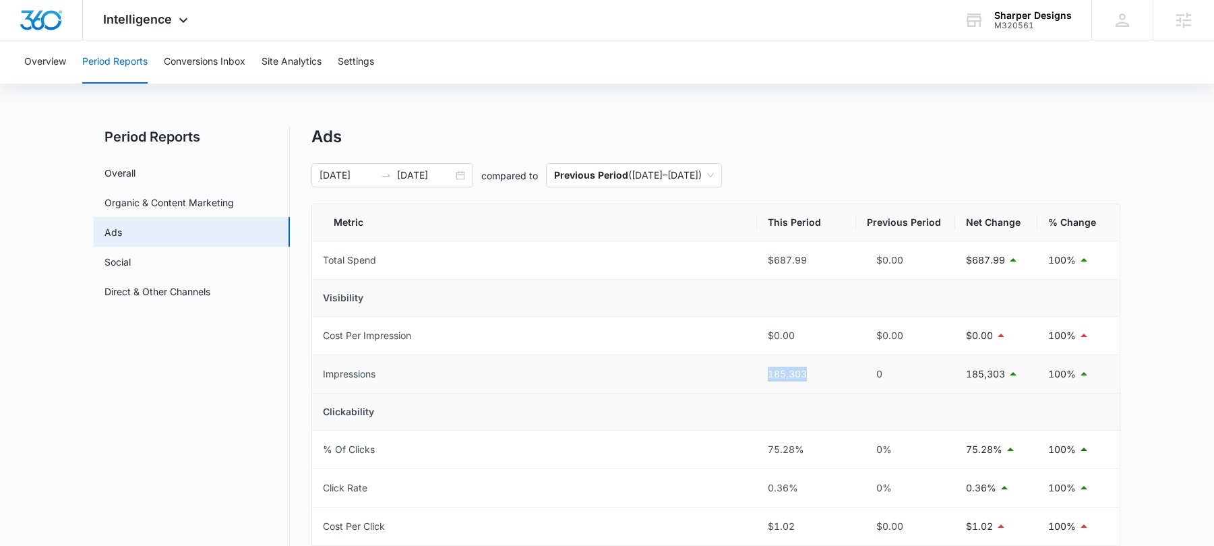
drag, startPoint x: 822, startPoint y: 372, endPoint x: 756, endPoint y: 371, distance: 66.1
click at [756, 371] on tr "Impressions 185,303 0 185,303 100%" at bounding box center [716, 374] width 808 height 38
drag, startPoint x: 821, startPoint y: 266, endPoint x: 750, endPoint y: 265, distance: 70.8
click at [749, 265] on tr "Total Spend $687.99 $0.00 $687.99 100%" at bounding box center [716, 260] width 808 height 38
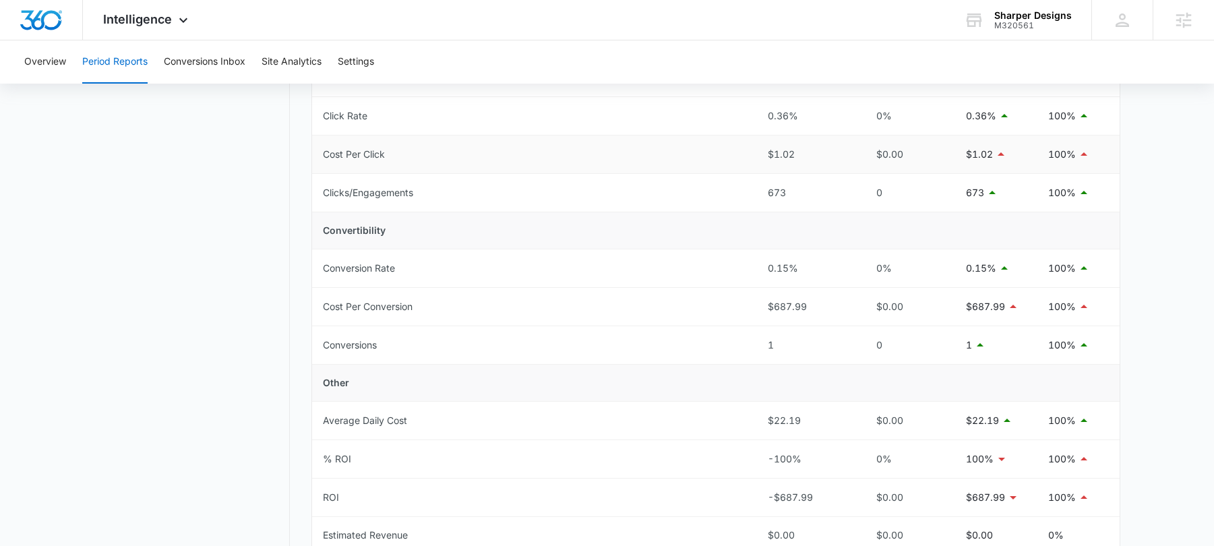
scroll to position [377, 0]
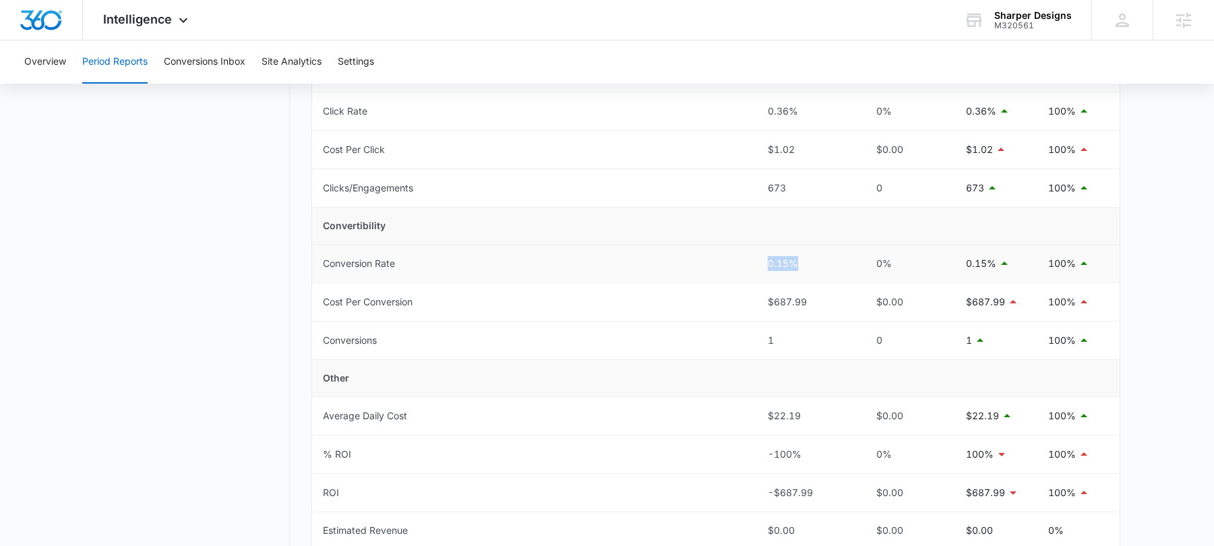
drag, startPoint x: 813, startPoint y: 259, endPoint x: 746, endPoint y: 258, distance: 67.4
click at [746, 258] on tr "Conversion Rate 0.15% 0% 0.15% 100%" at bounding box center [716, 264] width 808 height 38
click at [147, 13] on span "Intelligence" at bounding box center [137, 19] width 69 height 14
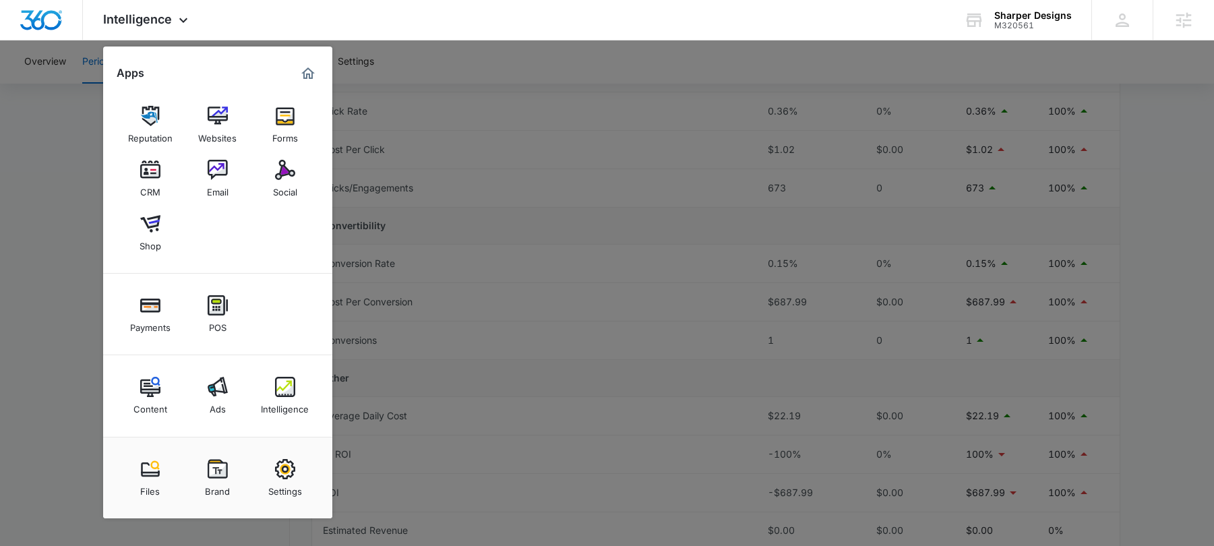
click at [42, 206] on div at bounding box center [607, 273] width 1214 height 546
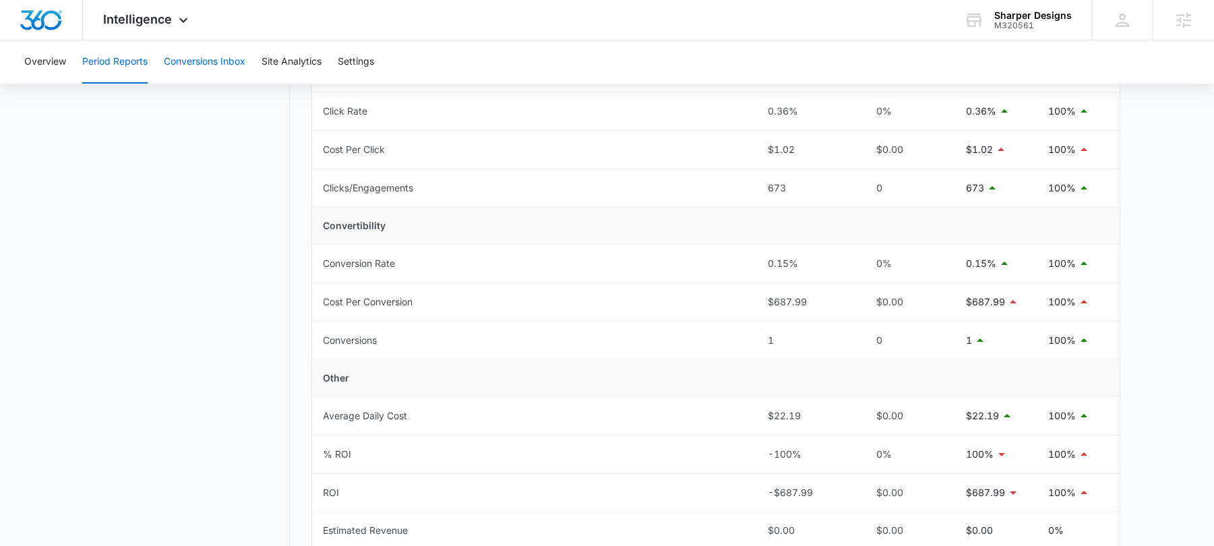
click at [207, 55] on button "Conversions Inbox" at bounding box center [205, 61] width 82 height 43
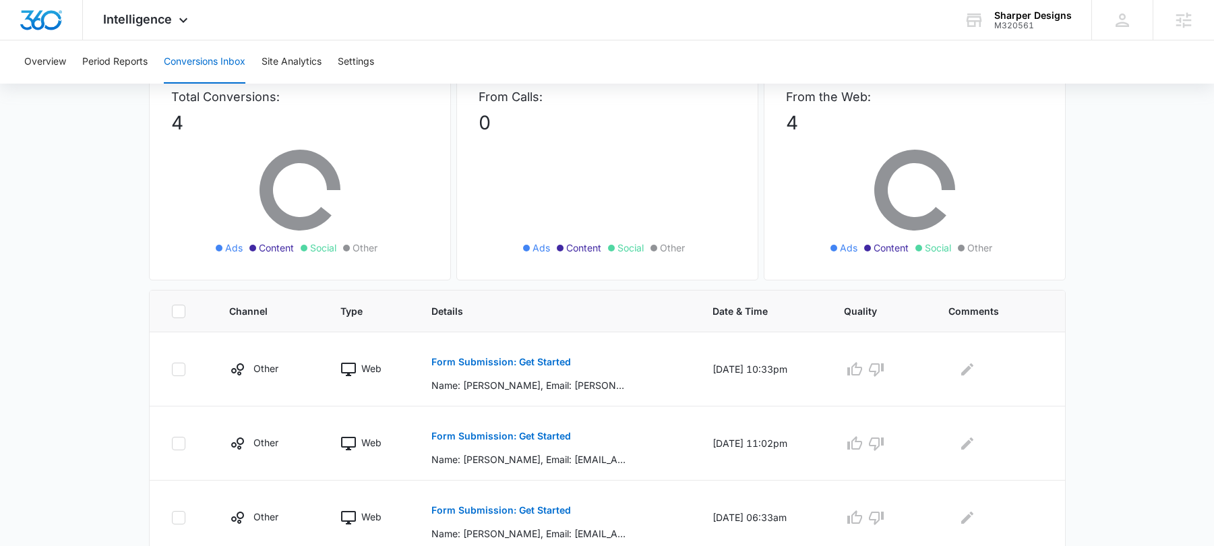
scroll to position [94, 0]
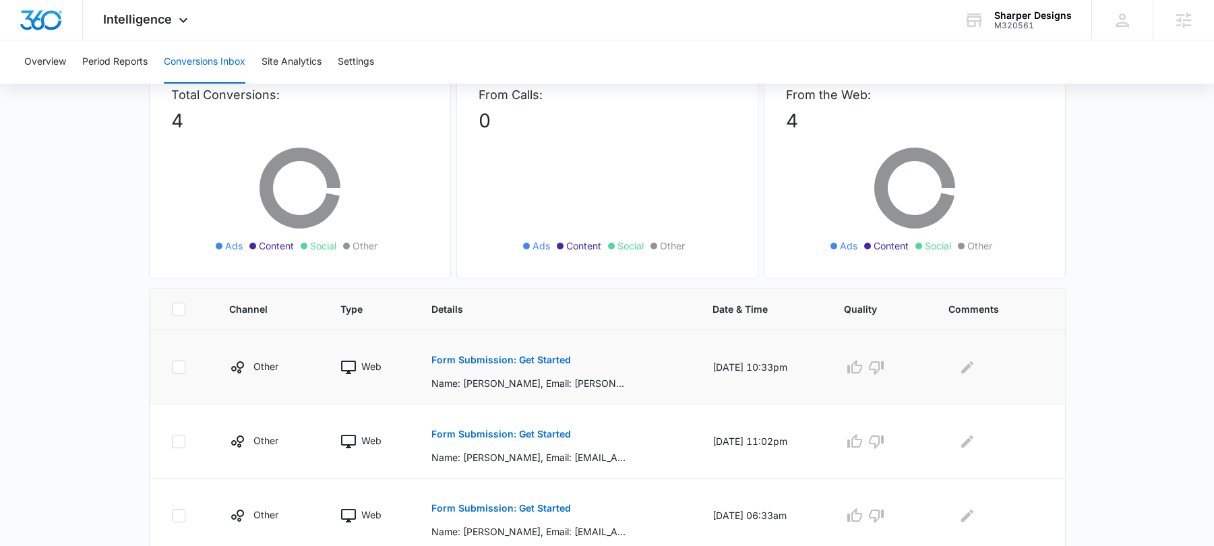
click at [498, 357] on p "Form Submission: Get Started" at bounding box center [502, 359] width 140 height 9
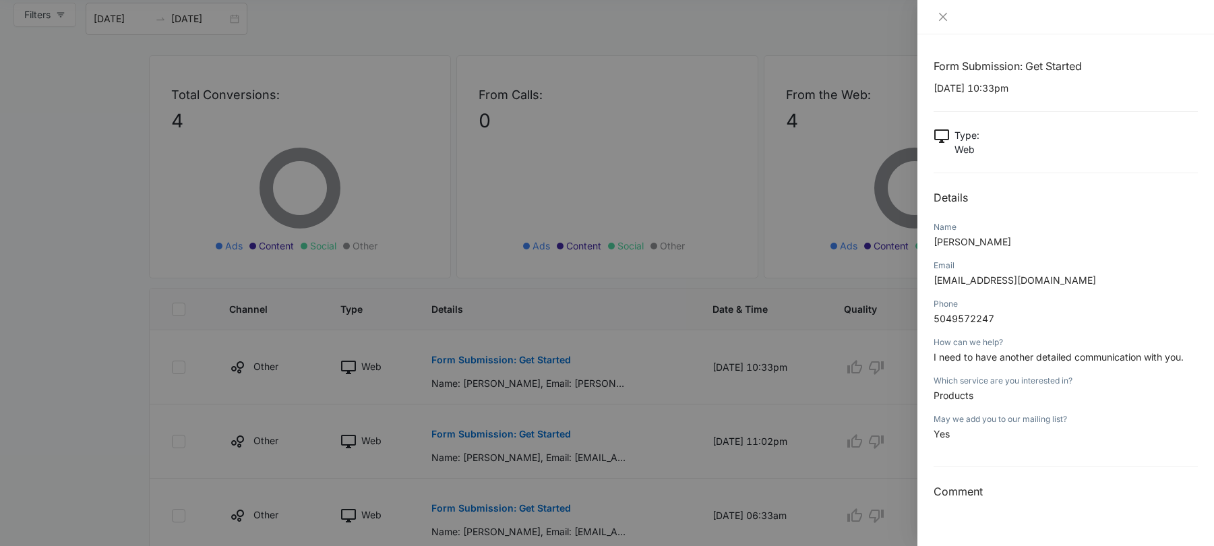
click at [1007, 359] on span "I need to have another detailed communication with you." at bounding box center [1059, 356] width 250 height 11
click at [945, 22] on icon "close" at bounding box center [943, 16] width 11 height 11
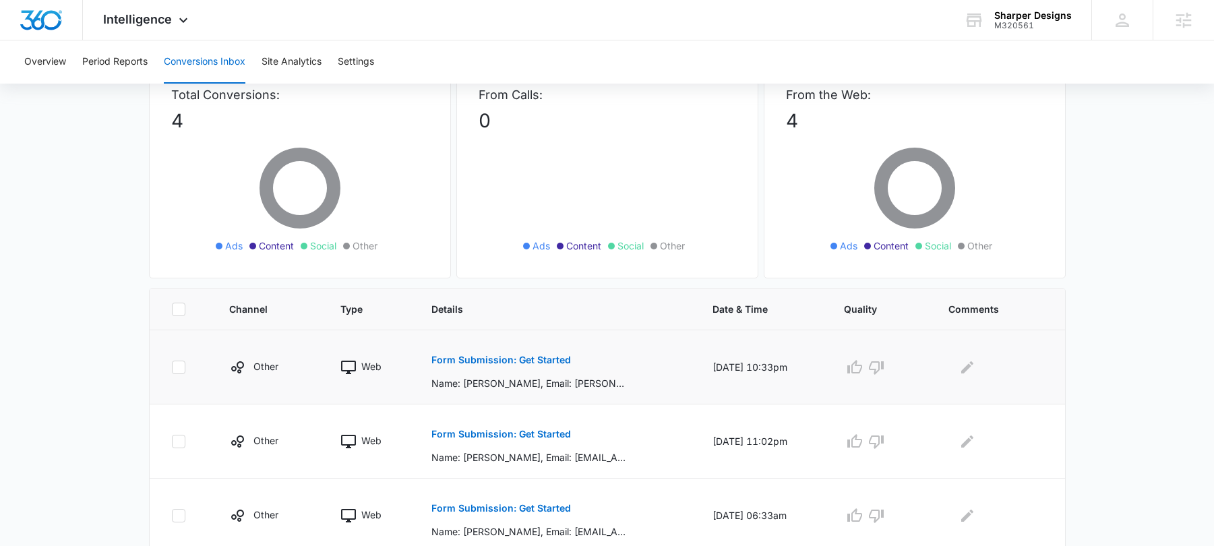
scroll to position [169, 0]
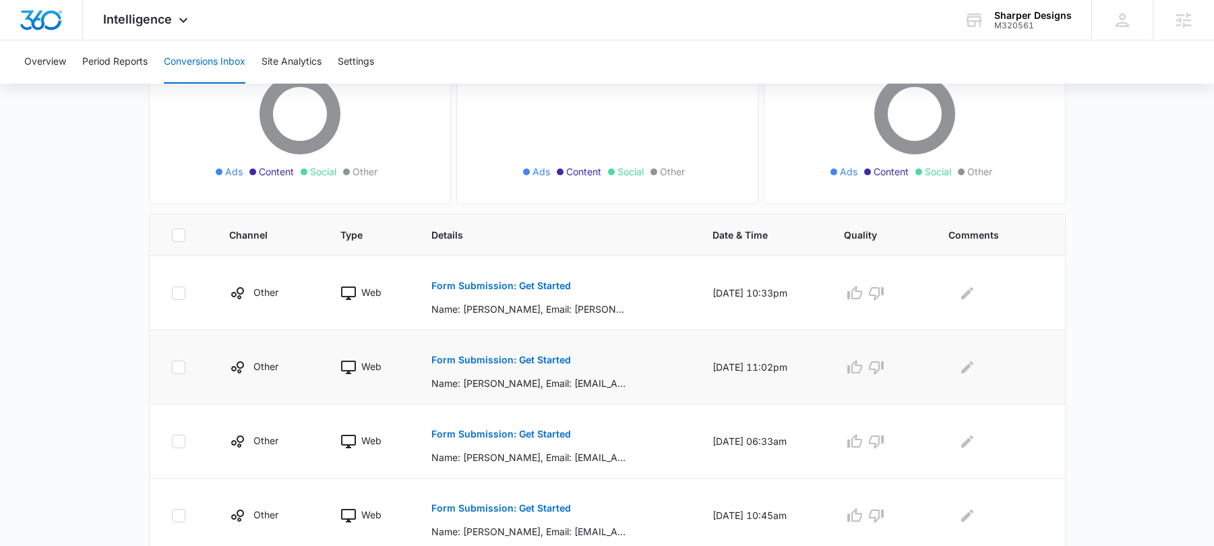
click at [513, 359] on p "Form Submission: Get Started" at bounding box center [502, 359] width 140 height 9
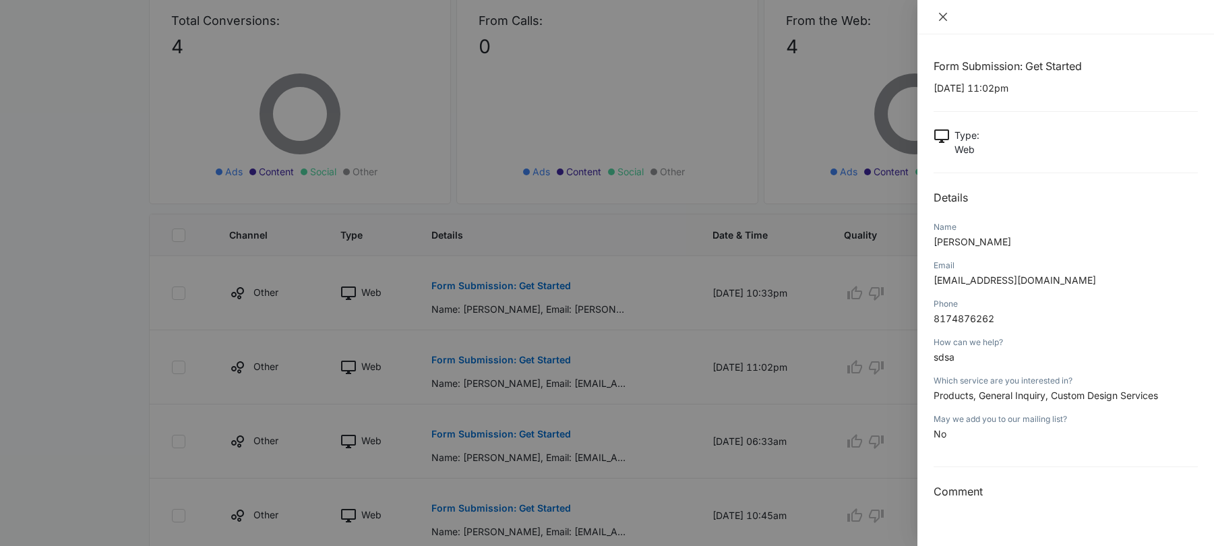
click at [938, 19] on icon "close" at bounding box center [943, 16] width 11 height 11
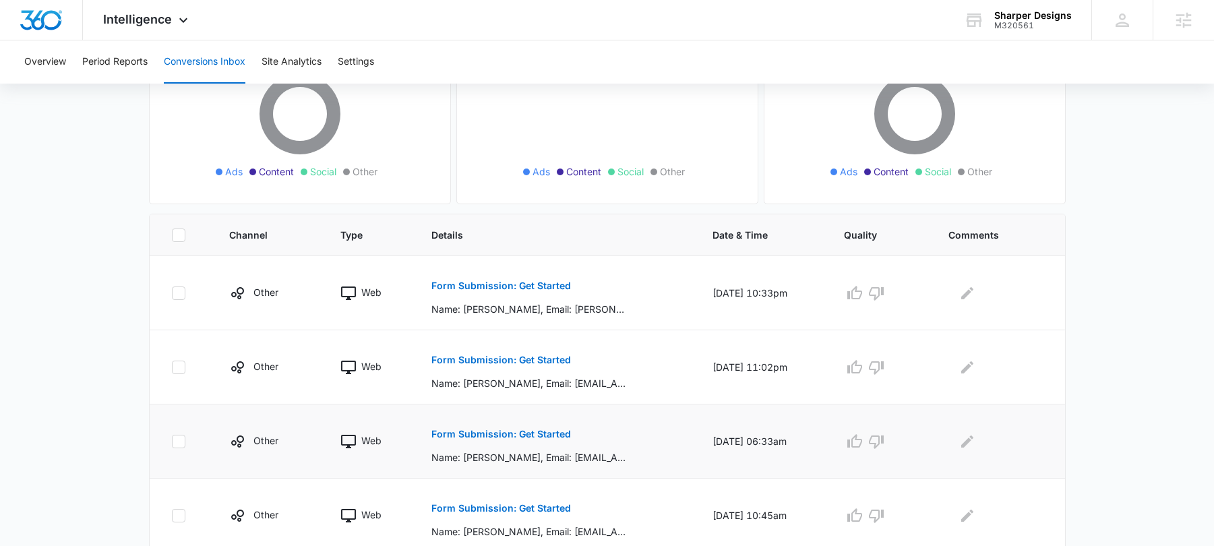
scroll to position [206, 0]
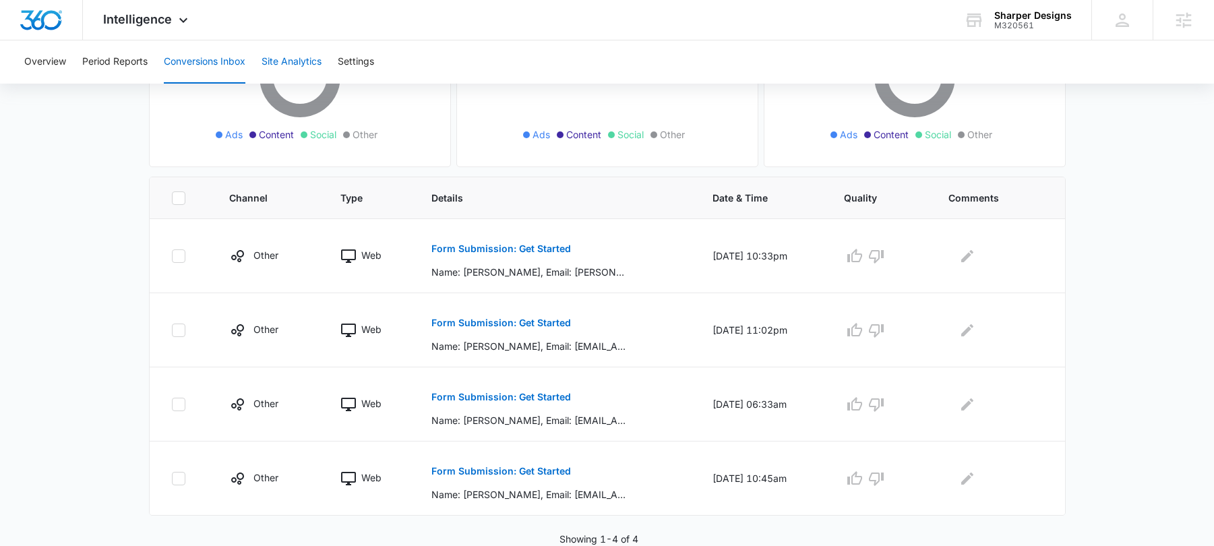
click at [309, 61] on button "Site Analytics" at bounding box center [292, 61] width 60 height 43
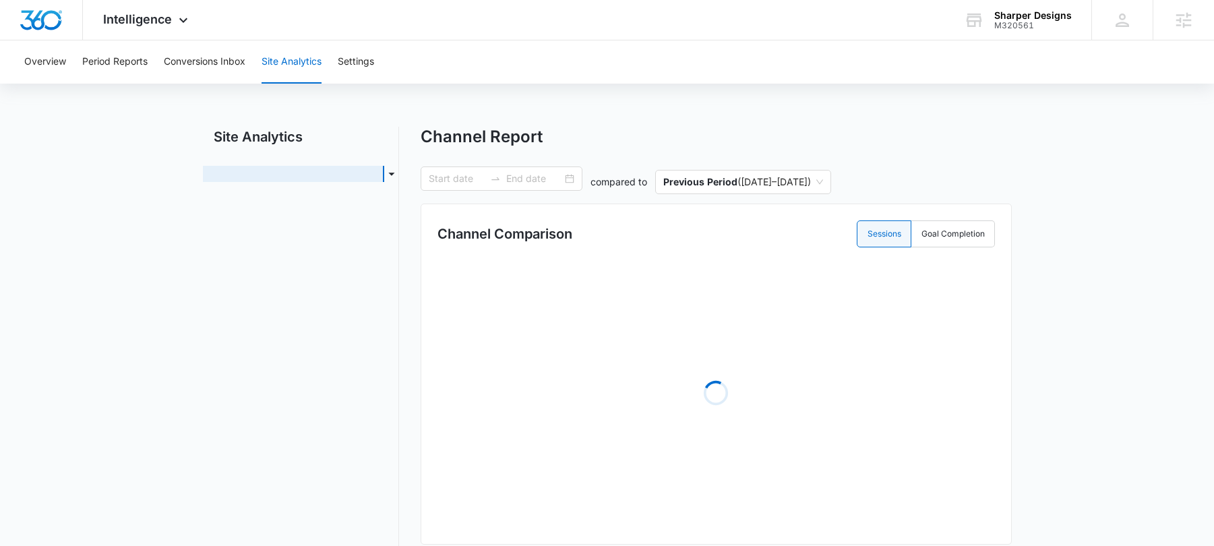
type input "07/01/2025"
type input "07/31/2025"
radio input "true"
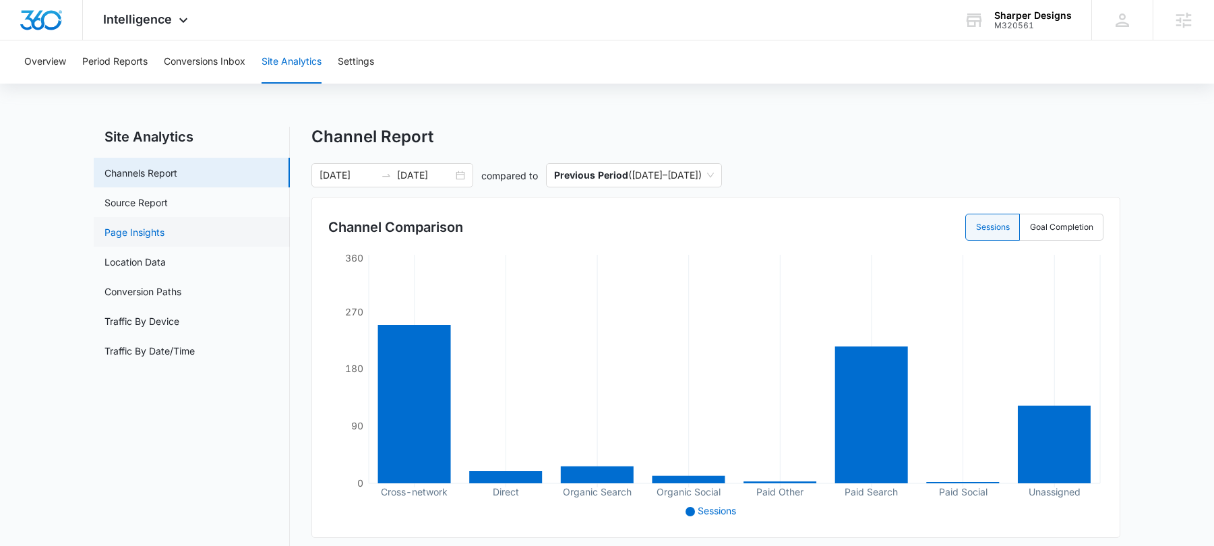
click at [165, 225] on link "Page Insights" at bounding box center [135, 232] width 60 height 14
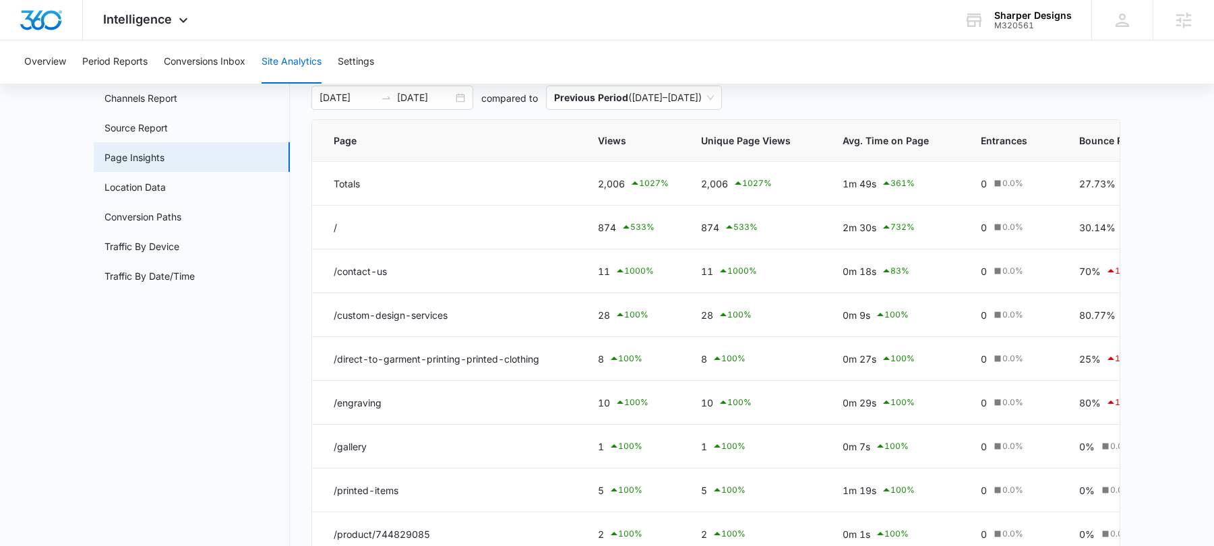
scroll to position [78, 0]
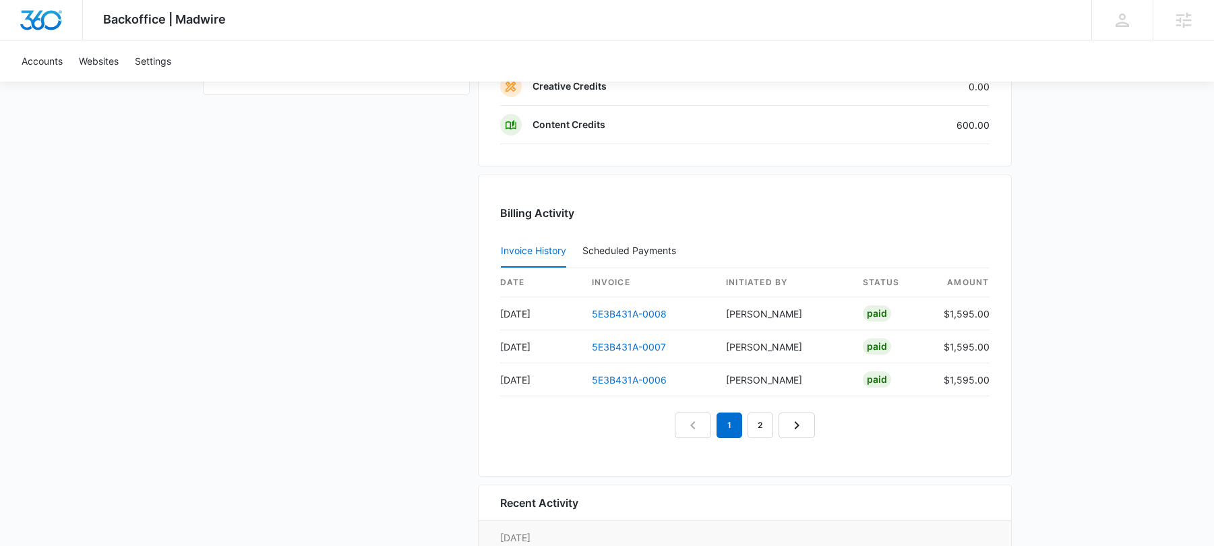
scroll to position [1210, 0]
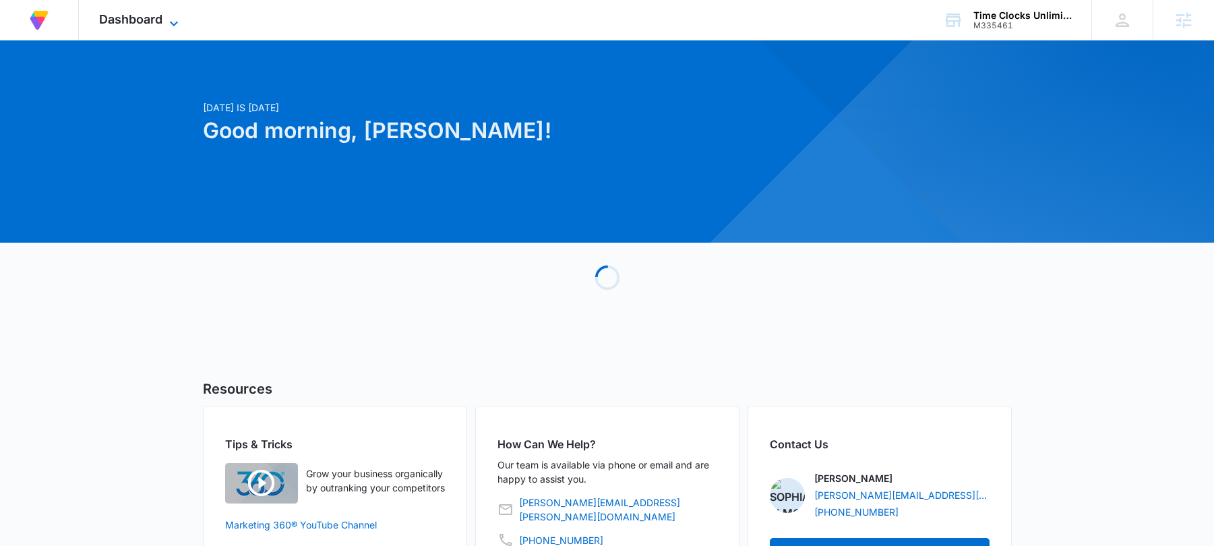
click at [151, 19] on span "Dashboard" at bounding box center [130, 19] width 63 height 14
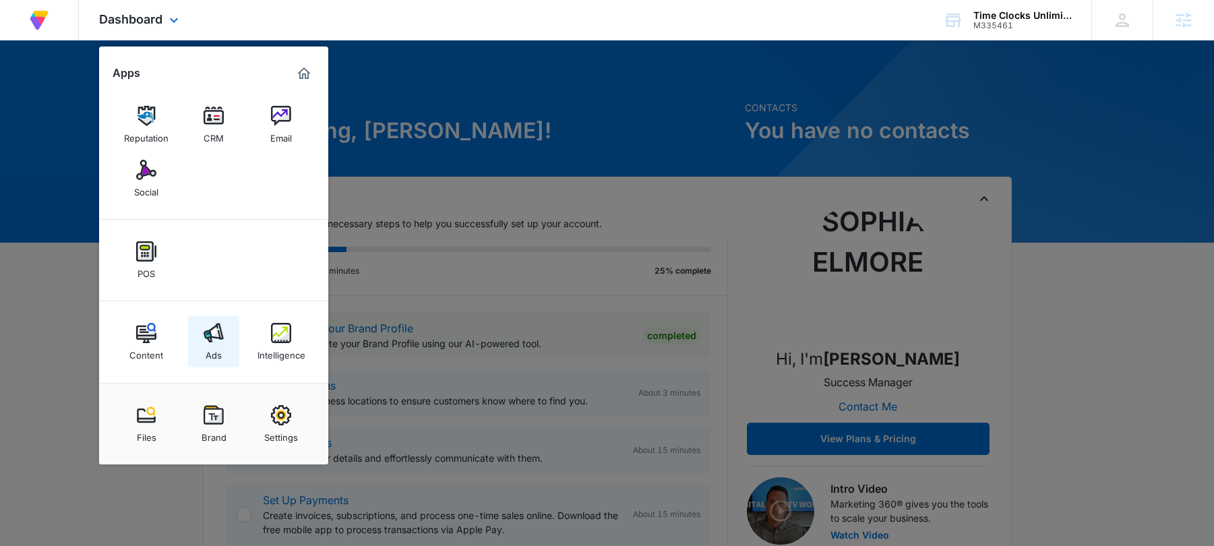
click at [211, 345] on div "Ads" at bounding box center [214, 352] width 16 height 18
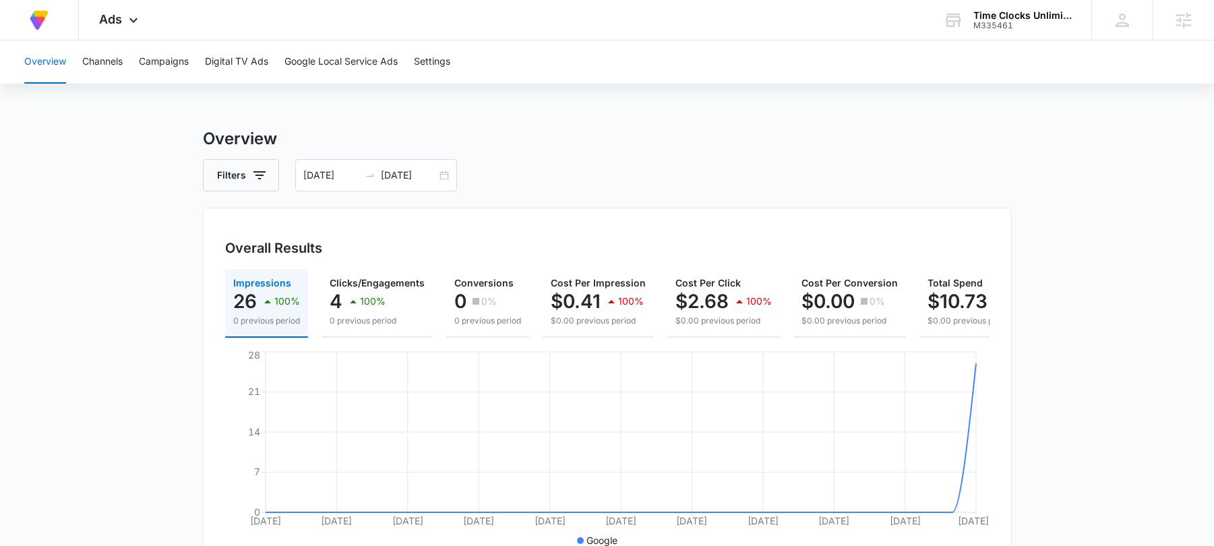
scroll to position [549, 0]
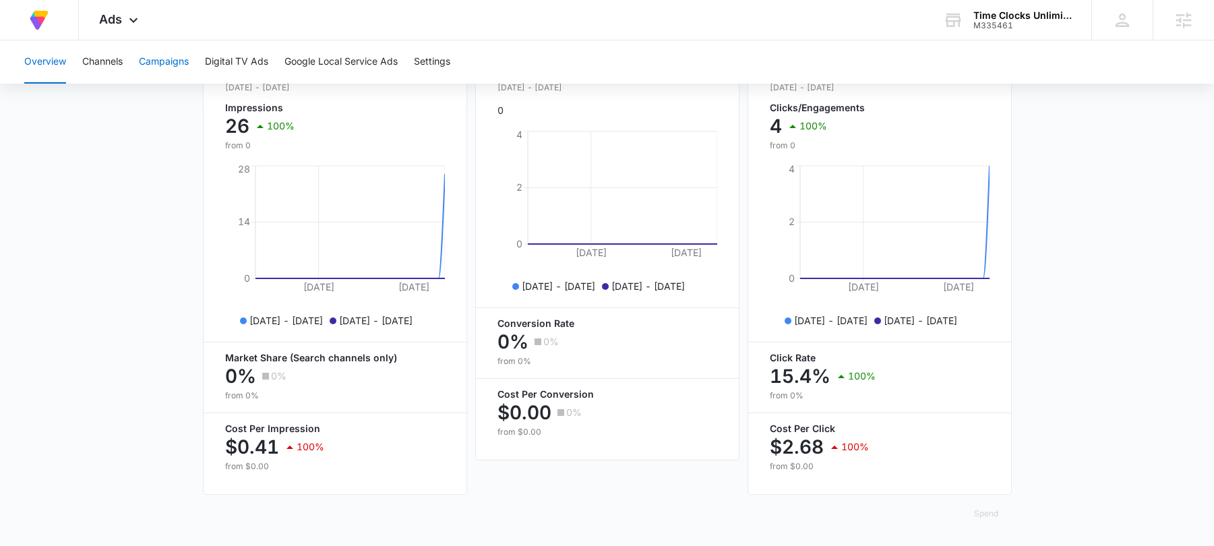
click at [179, 63] on button "Campaigns" at bounding box center [164, 61] width 50 height 43
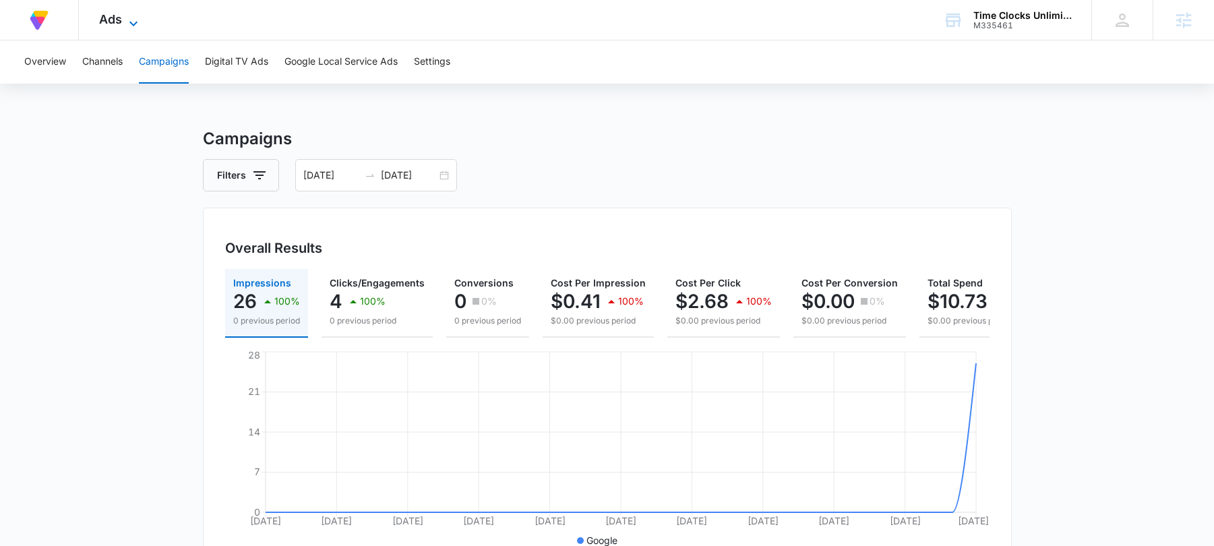
click at [125, 20] on icon at bounding box center [133, 24] width 16 height 16
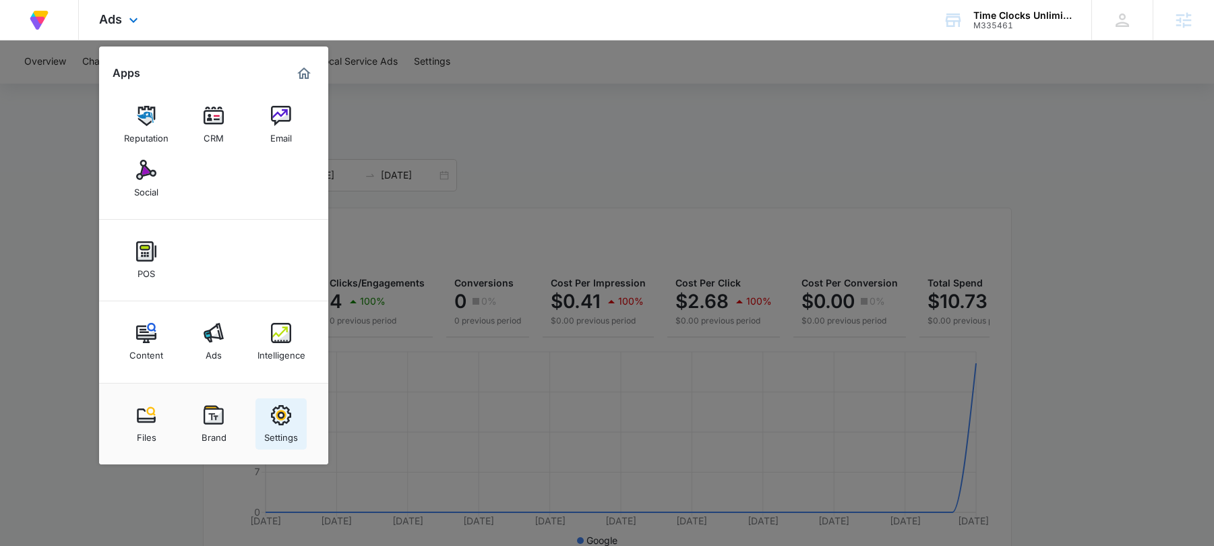
click at [265, 420] on link "Settings" at bounding box center [281, 423] width 51 height 51
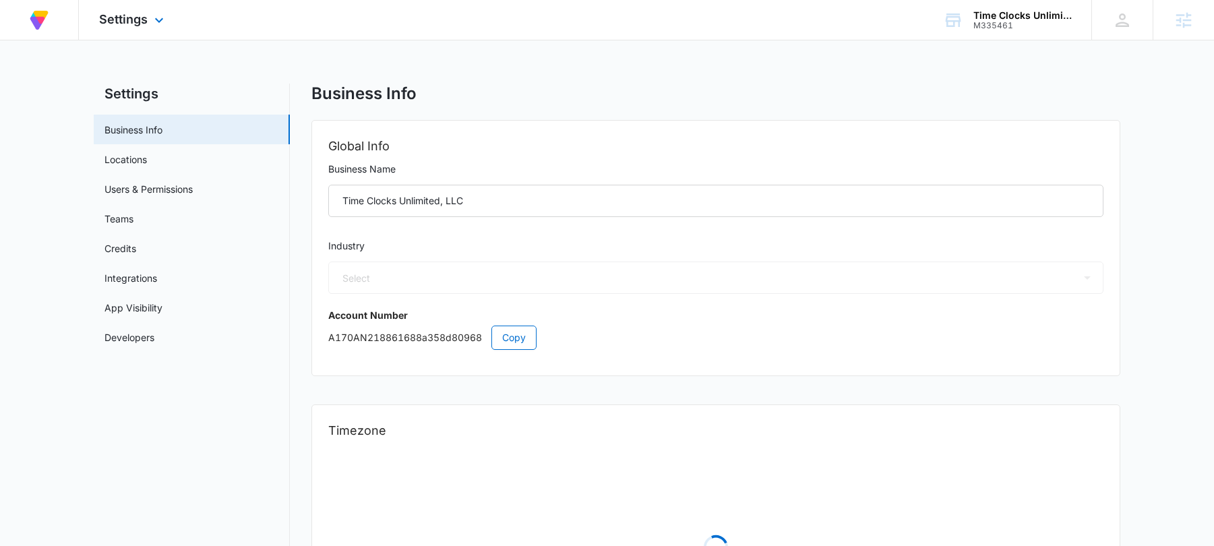
select select "45"
select select "US"
select select "America/Denver"
click at [193, 182] on link "Users & Permissions" at bounding box center [149, 189] width 88 height 14
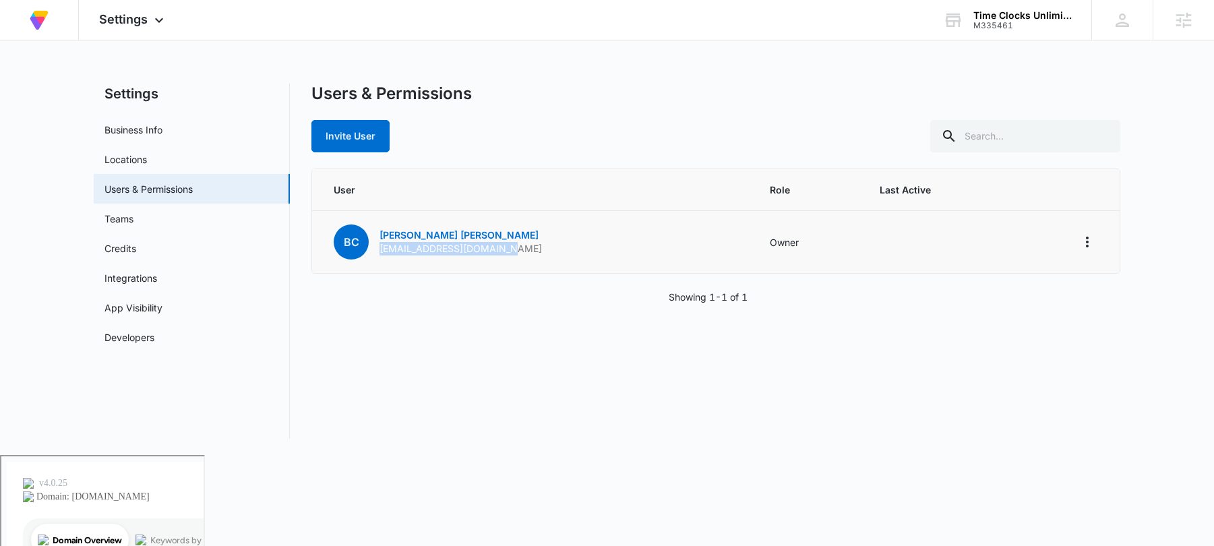
drag, startPoint x: 506, startPoint y: 251, endPoint x: 379, endPoint y: 250, distance: 127.4
click at [379, 250] on td "BC Bob Cinquegrana info@timeclocksunltd.com" at bounding box center [533, 242] width 442 height 63
click at [128, 15] on span "Settings" at bounding box center [123, 19] width 49 height 14
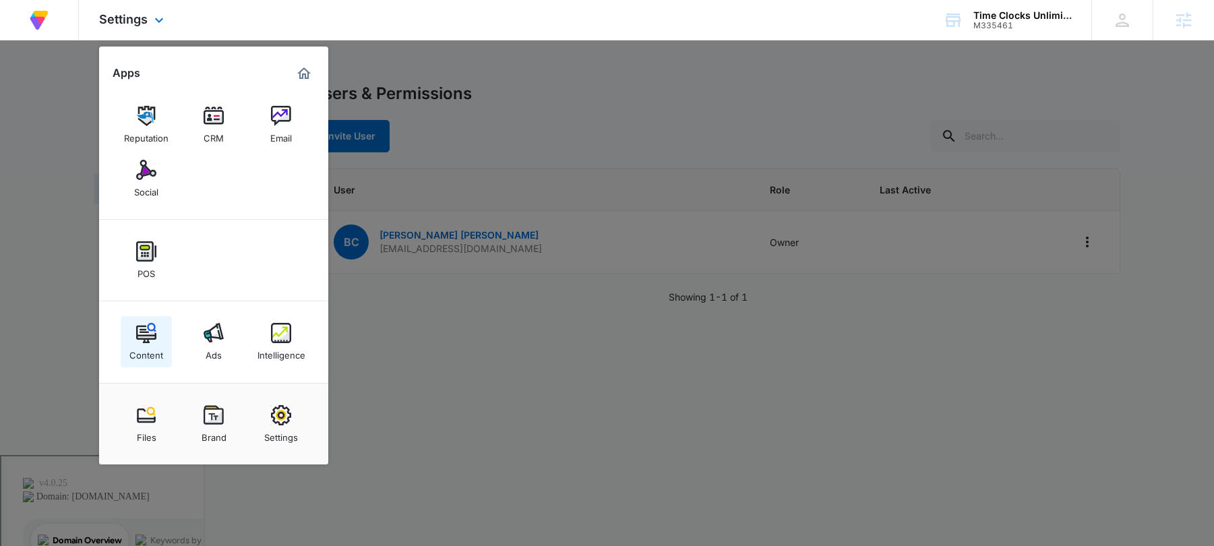
click at [136, 338] on link "Content" at bounding box center [146, 341] width 51 height 51
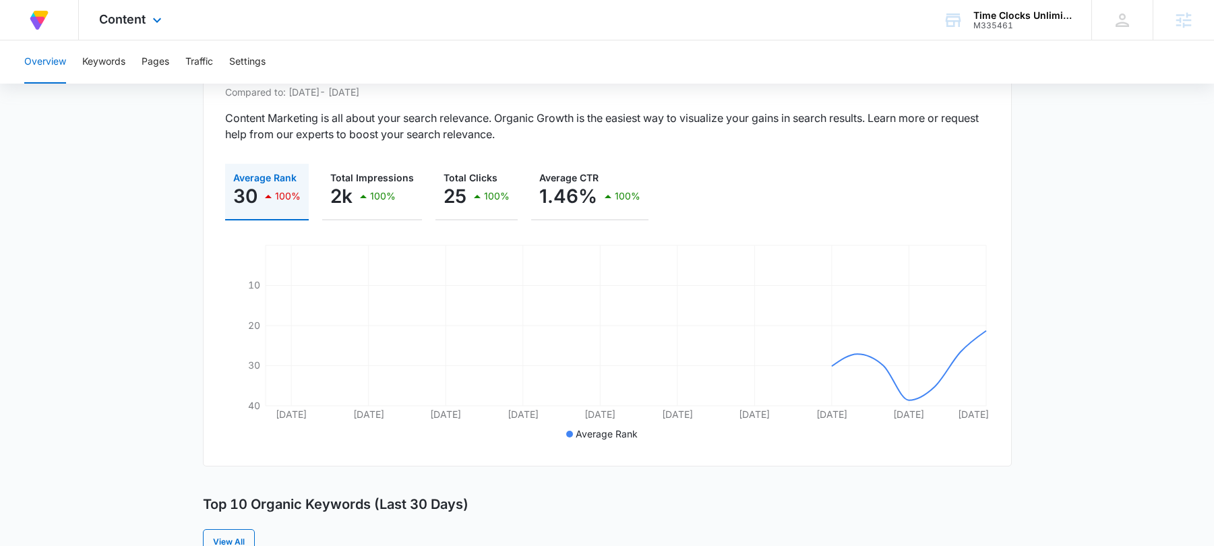
scroll to position [171, 0]
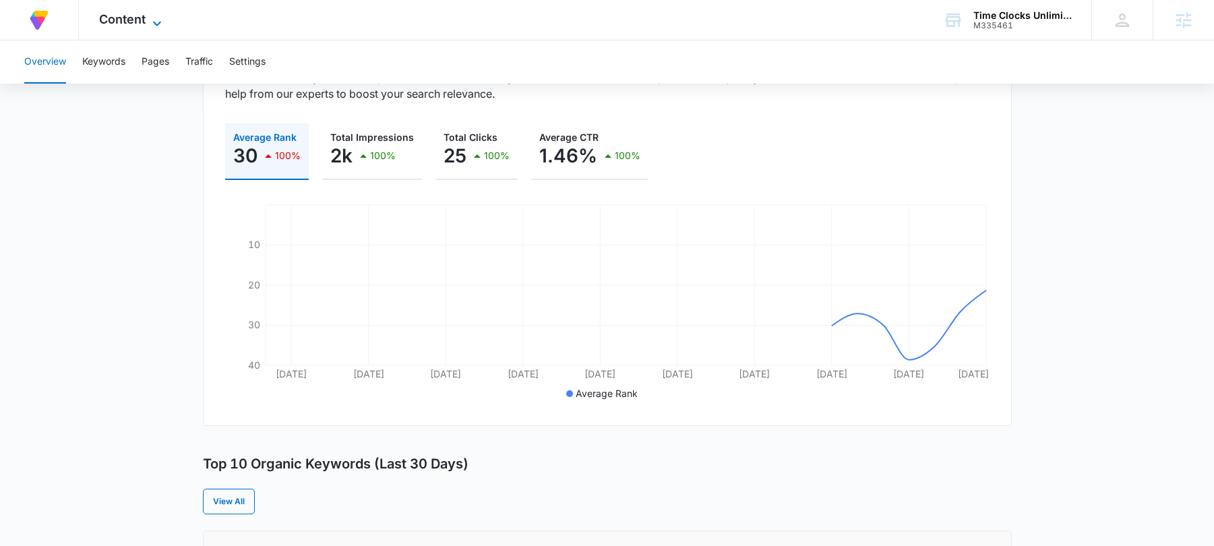
click at [138, 24] on span "Content" at bounding box center [122, 19] width 47 height 14
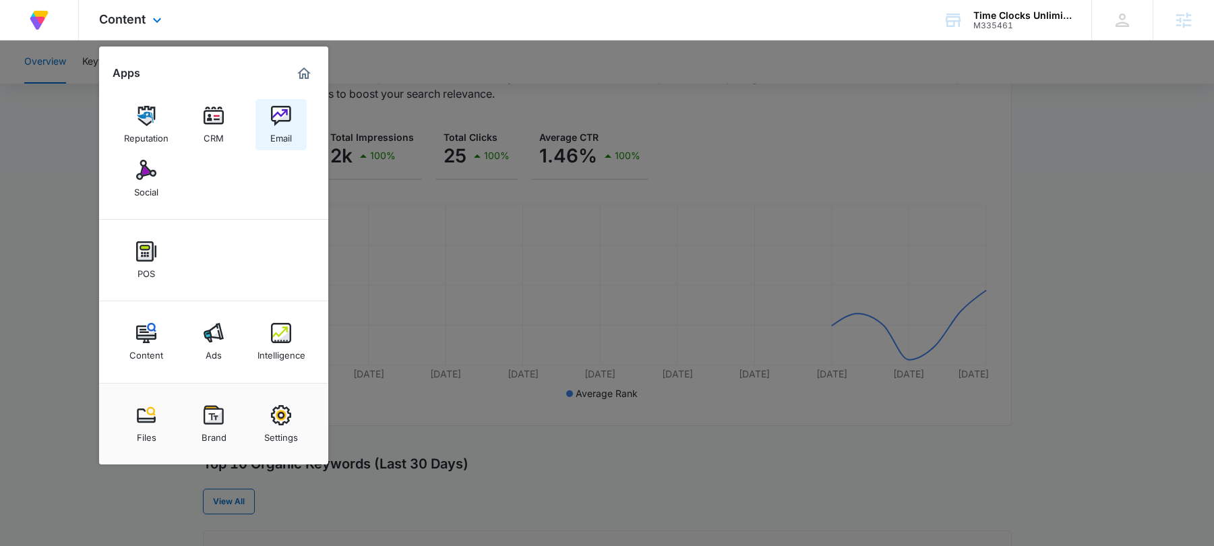
click at [274, 142] on div "Email" at bounding box center [281, 135] width 22 height 18
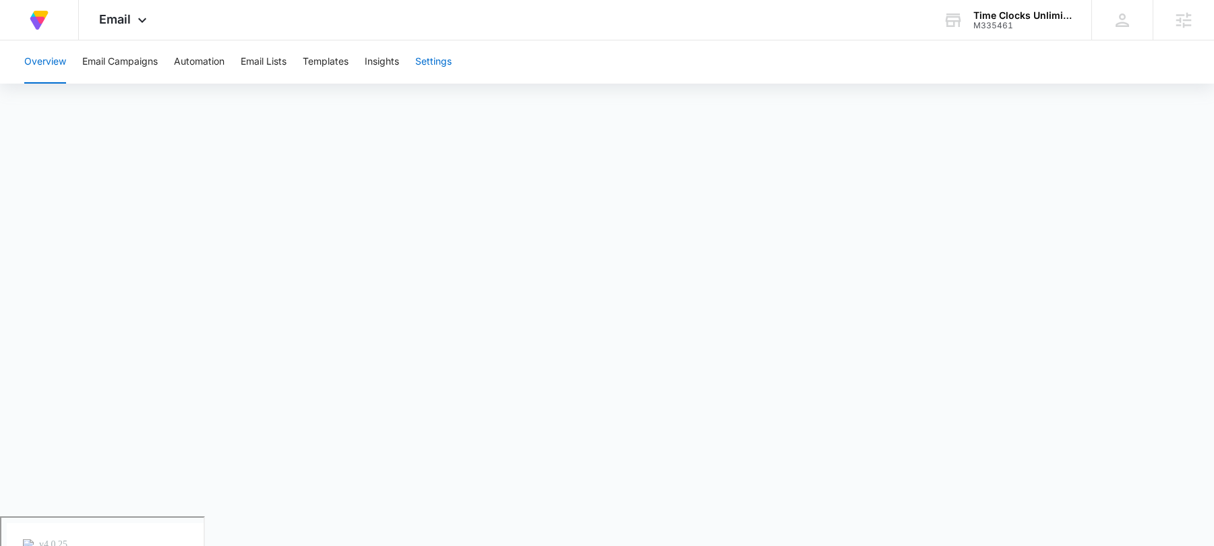
click at [429, 70] on button "Settings" at bounding box center [433, 61] width 36 height 43
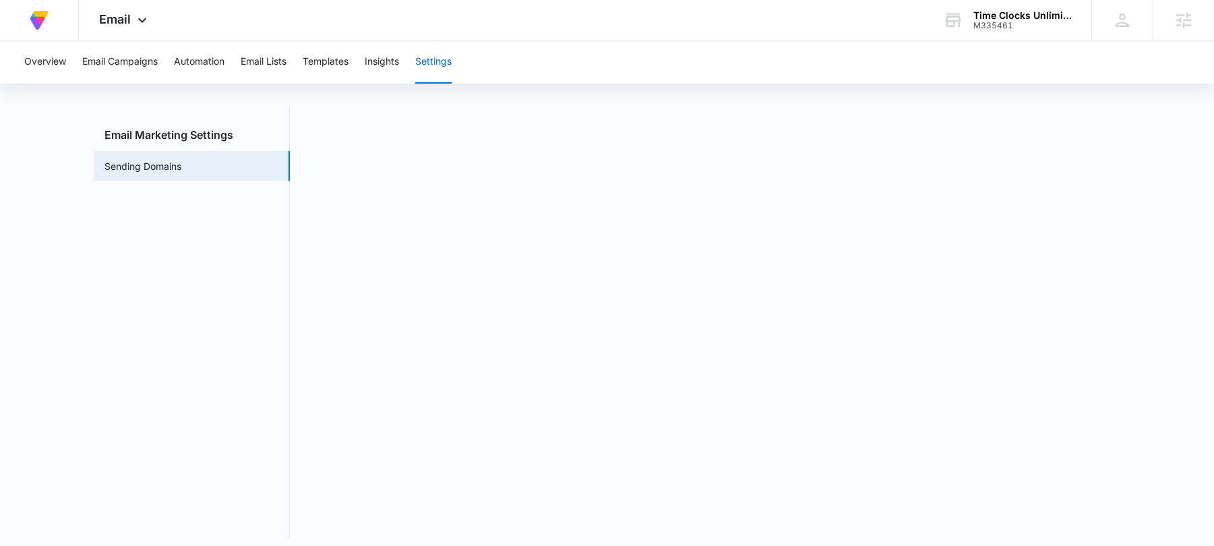
scroll to position [30, 0]
click at [132, 19] on div "Email Apps Reputation CRM Email Social POS Content Ads Intelligence Files Brand…" at bounding box center [125, 20] width 92 height 40
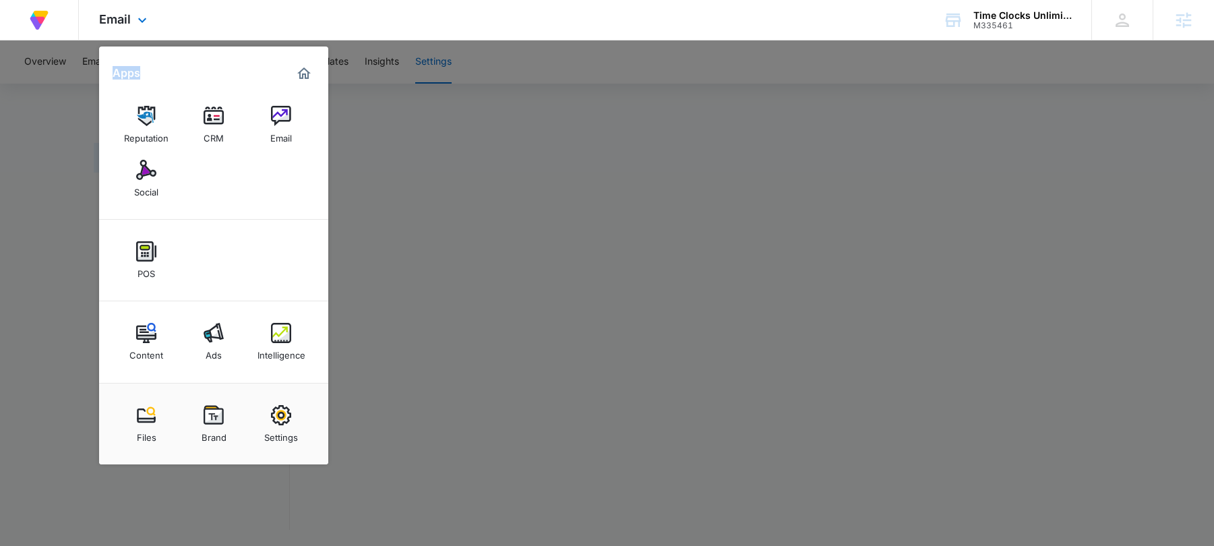
click at [132, 19] on div "Email Apps Reputation CRM Email Social POS Content Ads Intelligence Files Brand…" at bounding box center [125, 20] width 92 height 40
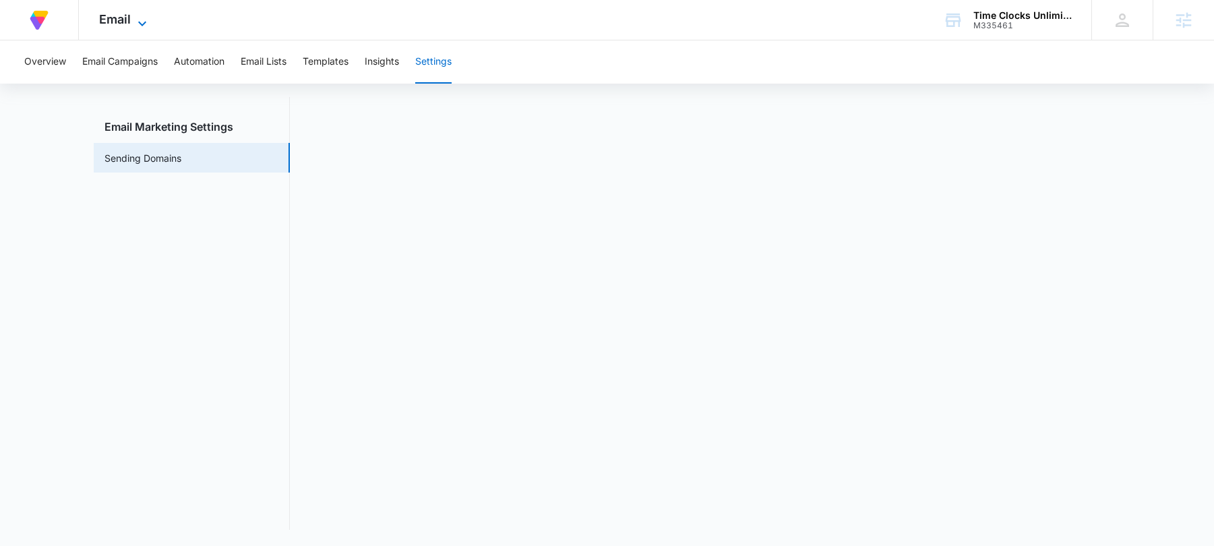
click at [138, 22] on icon at bounding box center [142, 24] width 16 height 16
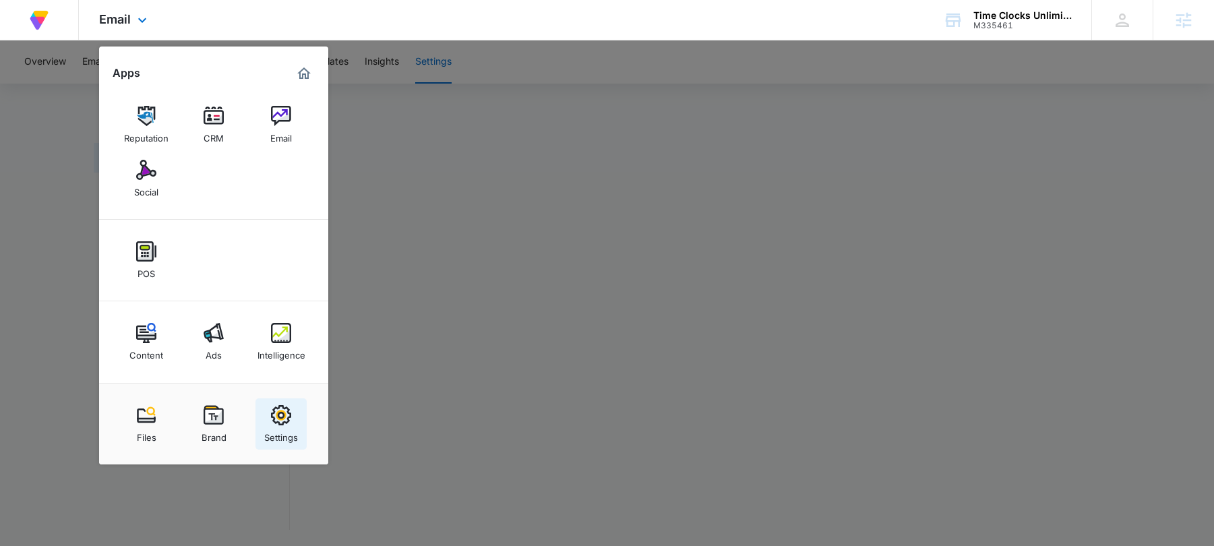
click at [271, 425] on img at bounding box center [281, 415] width 20 height 20
select select "45"
select select "US"
select select "America/Denver"
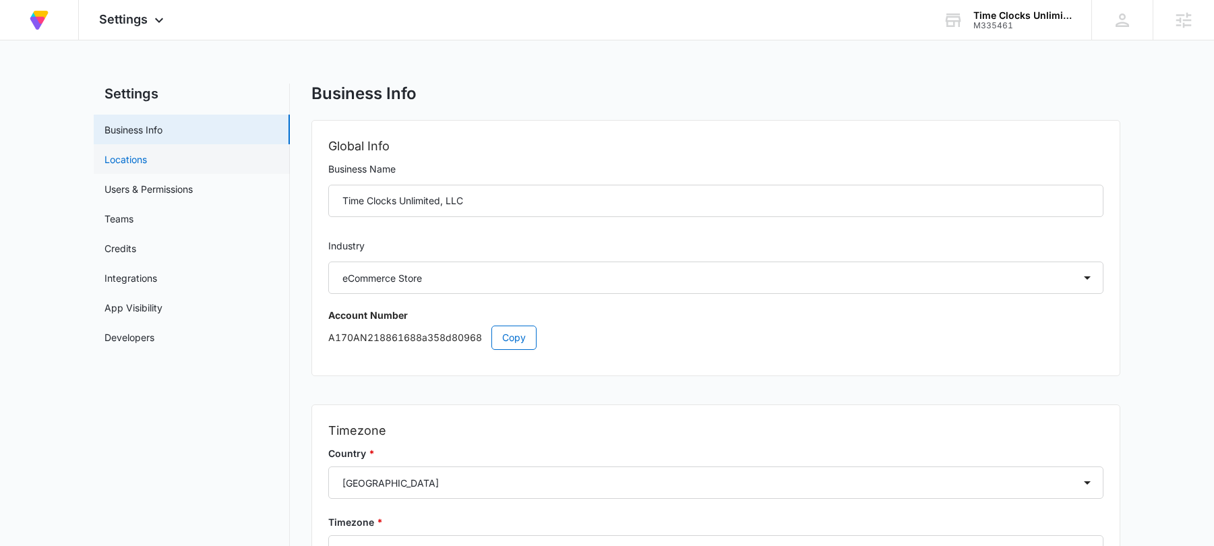
click at [147, 166] on link "Locations" at bounding box center [126, 159] width 42 height 14
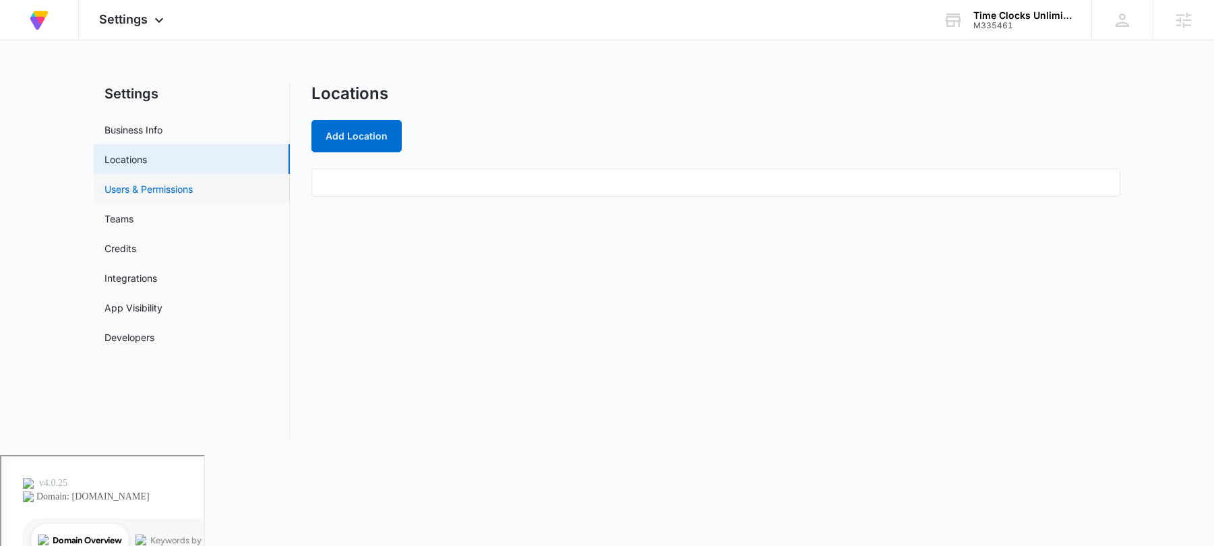
click at [152, 190] on link "Users & Permissions" at bounding box center [149, 189] width 88 height 14
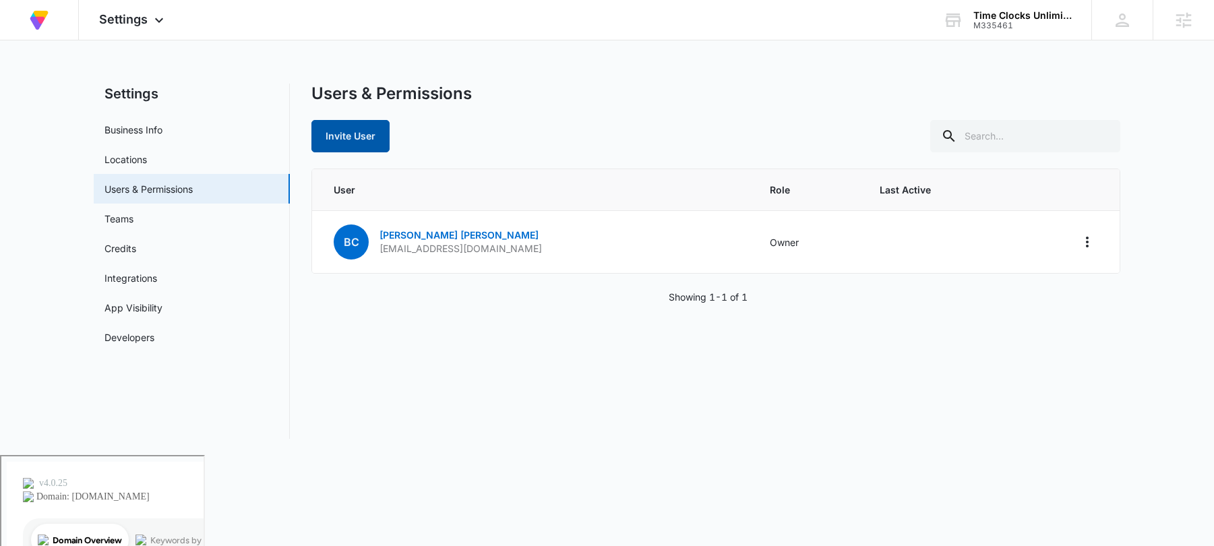
click at [351, 131] on button "Invite User" at bounding box center [351, 136] width 78 height 32
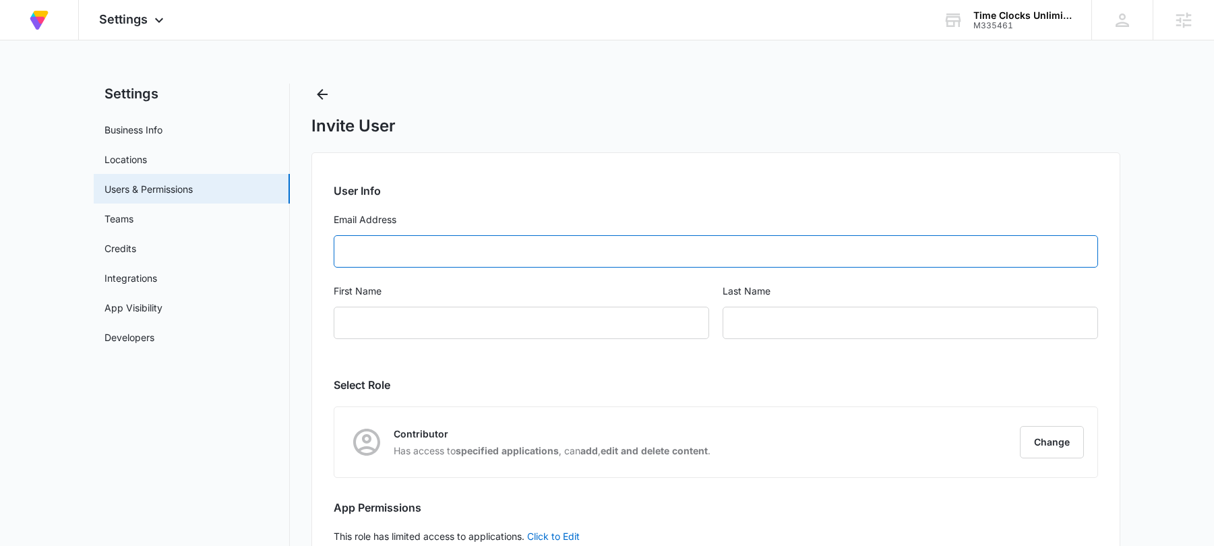
click at [388, 251] on input "Email Address" at bounding box center [716, 251] width 765 height 32
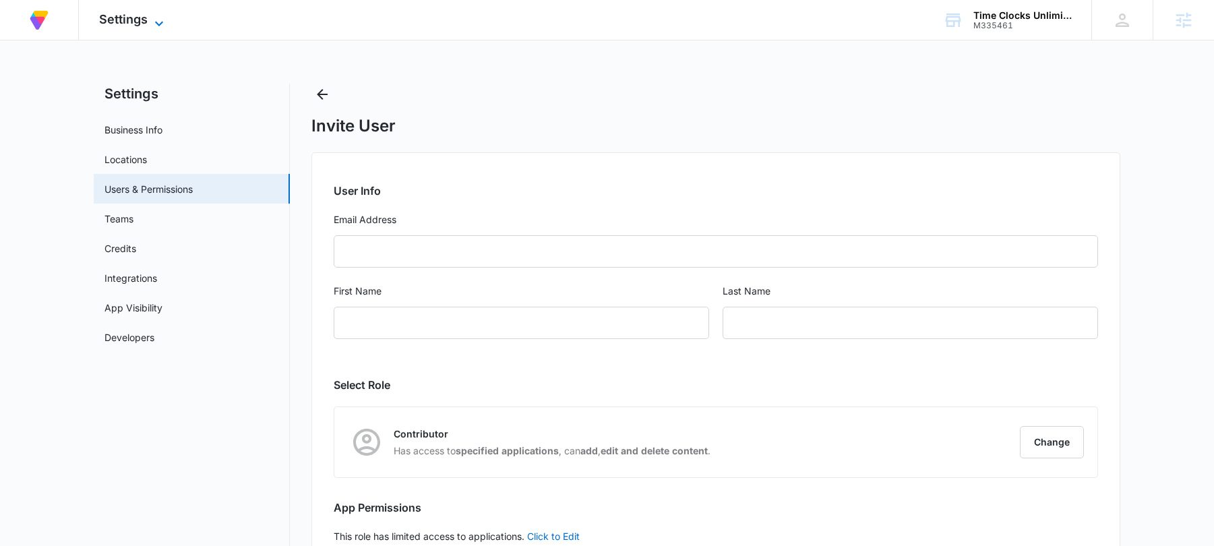
click at [138, 14] on span "Settings" at bounding box center [123, 19] width 49 height 14
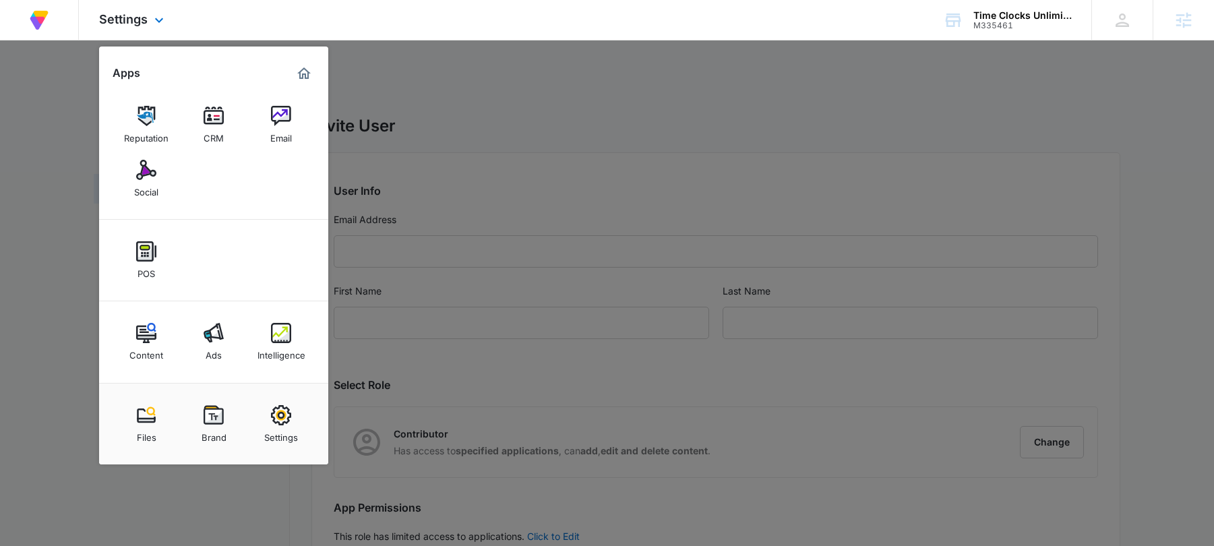
click at [299, 71] on img "Marketing 360® Dashboard" at bounding box center [304, 73] width 16 height 16
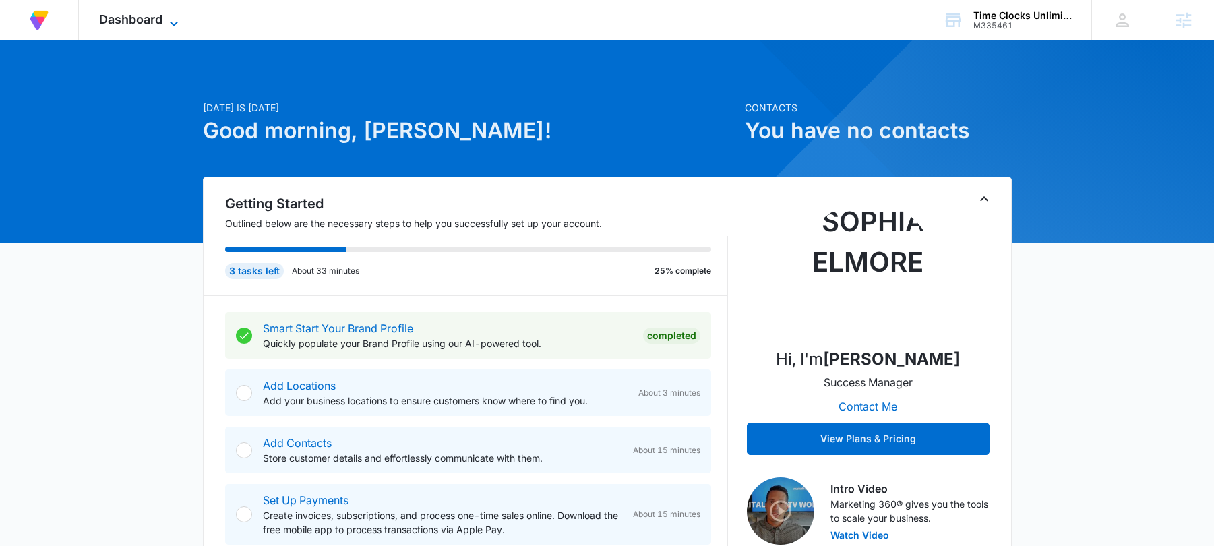
click at [124, 16] on span "Dashboard" at bounding box center [130, 19] width 63 height 14
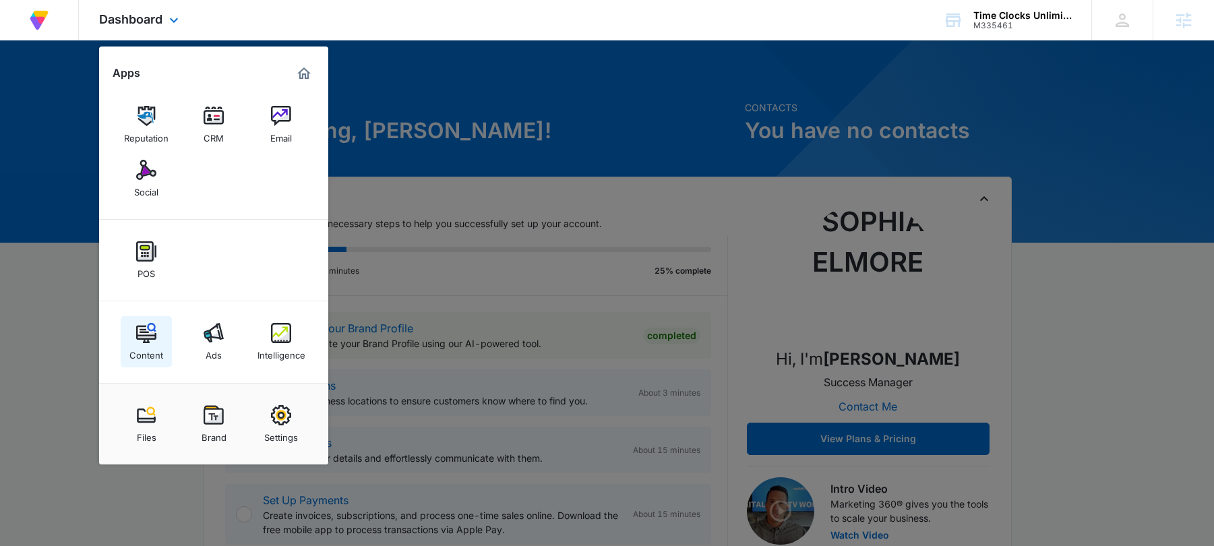
click at [152, 330] on img at bounding box center [146, 333] width 20 height 20
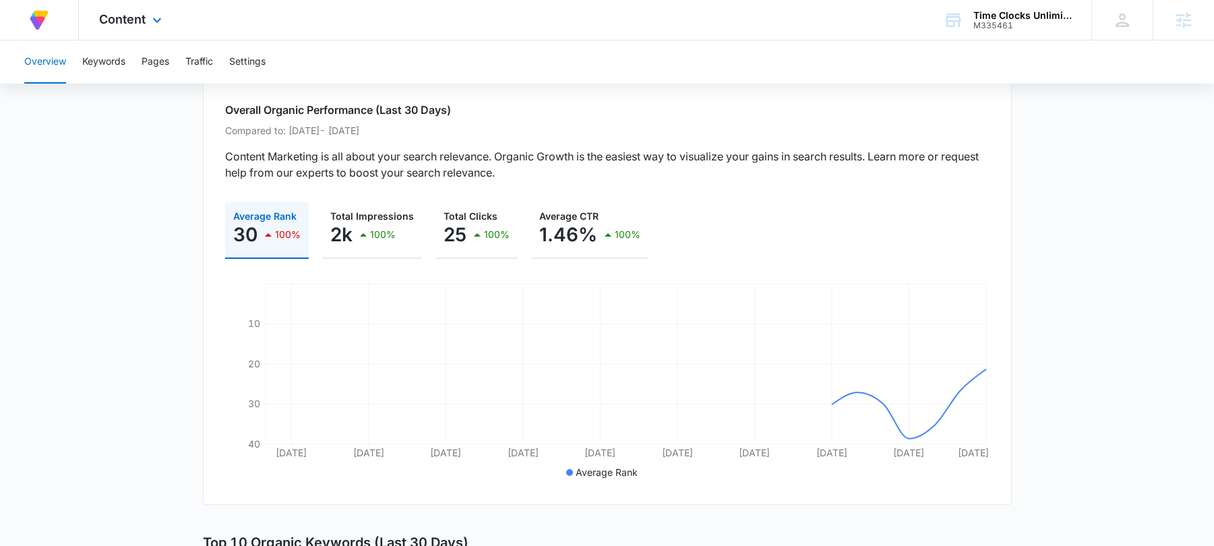
scroll to position [89, 0]
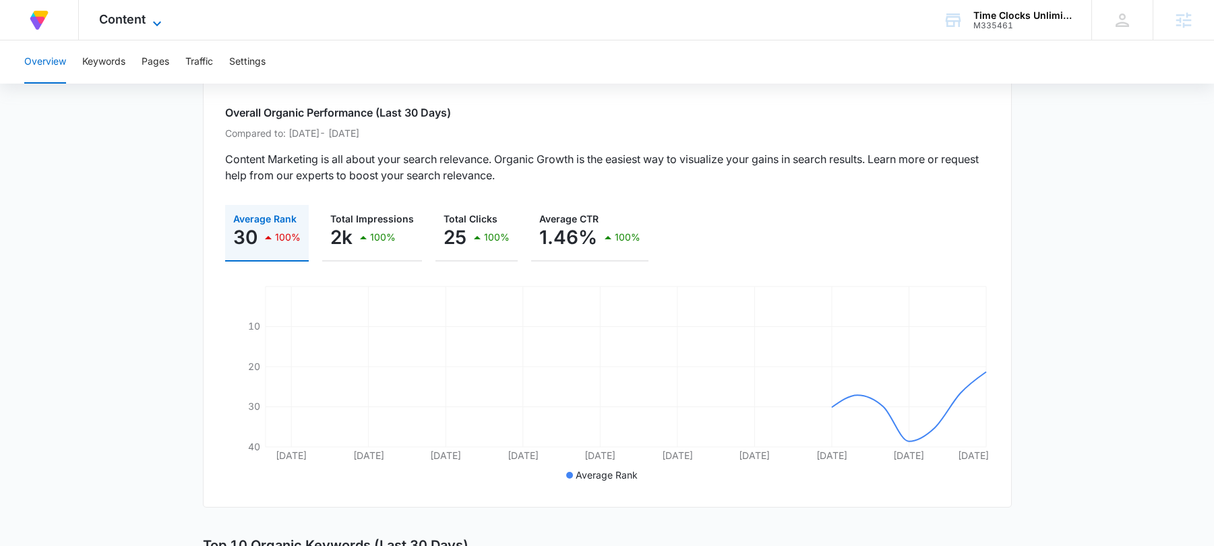
click at [155, 26] on icon at bounding box center [157, 24] width 16 height 16
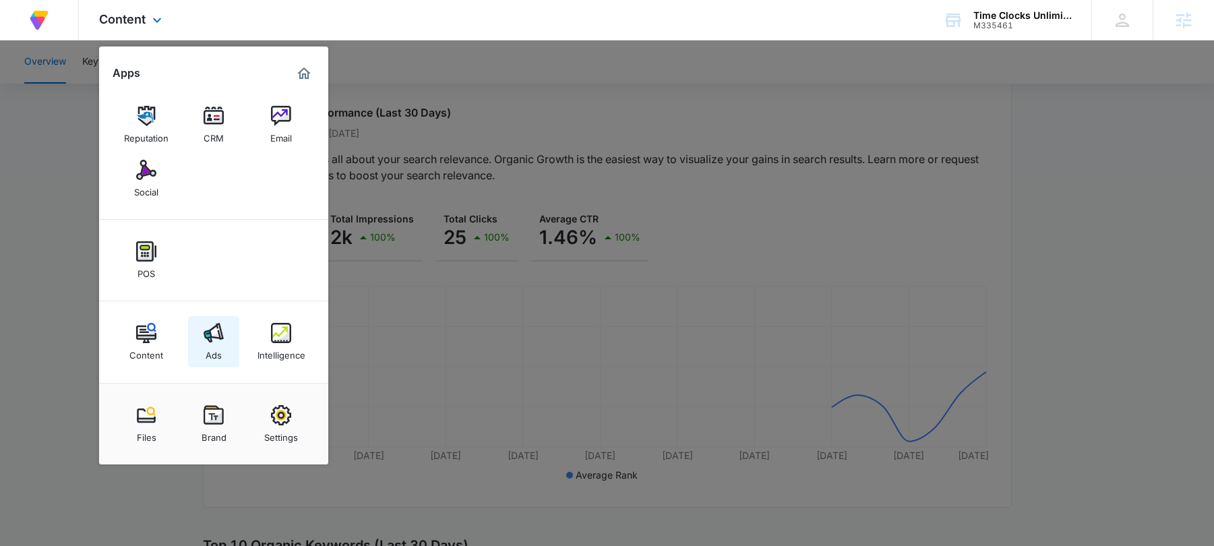
click at [204, 341] on img at bounding box center [214, 333] width 20 height 20
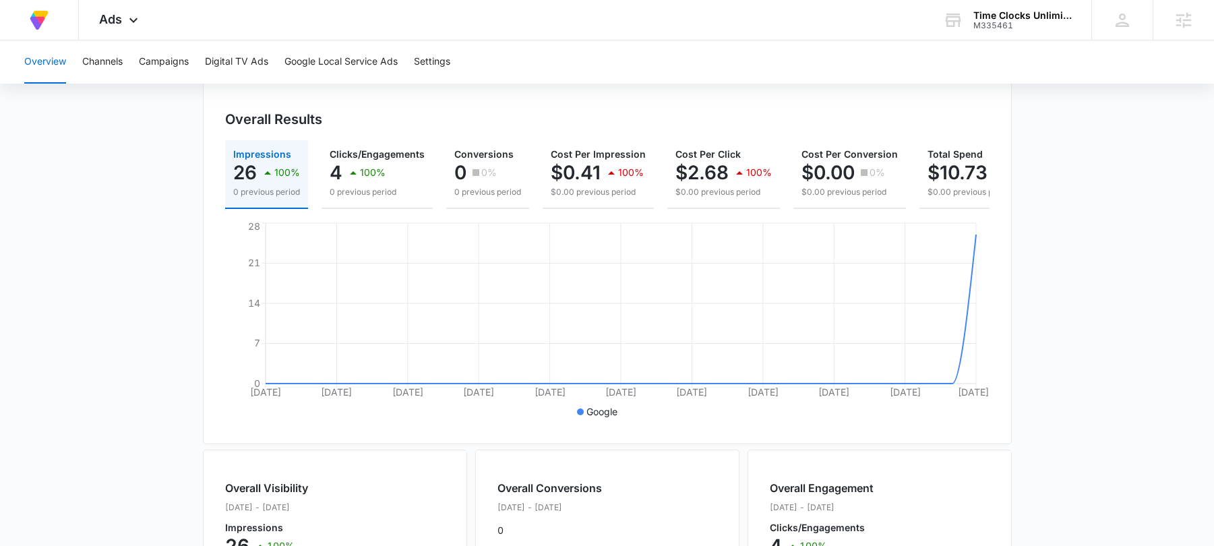
scroll to position [140, 0]
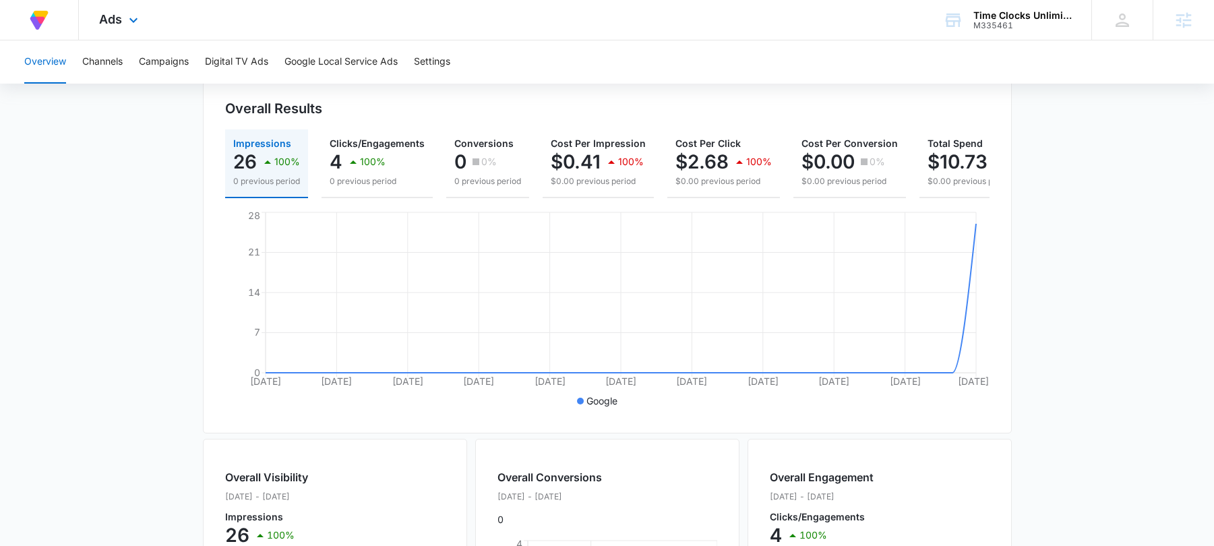
click at [121, 26] on div "Ads Apps Reputation CRM Email Social POS Content Ads Intelligence Files Brand S…" at bounding box center [120, 20] width 83 height 40
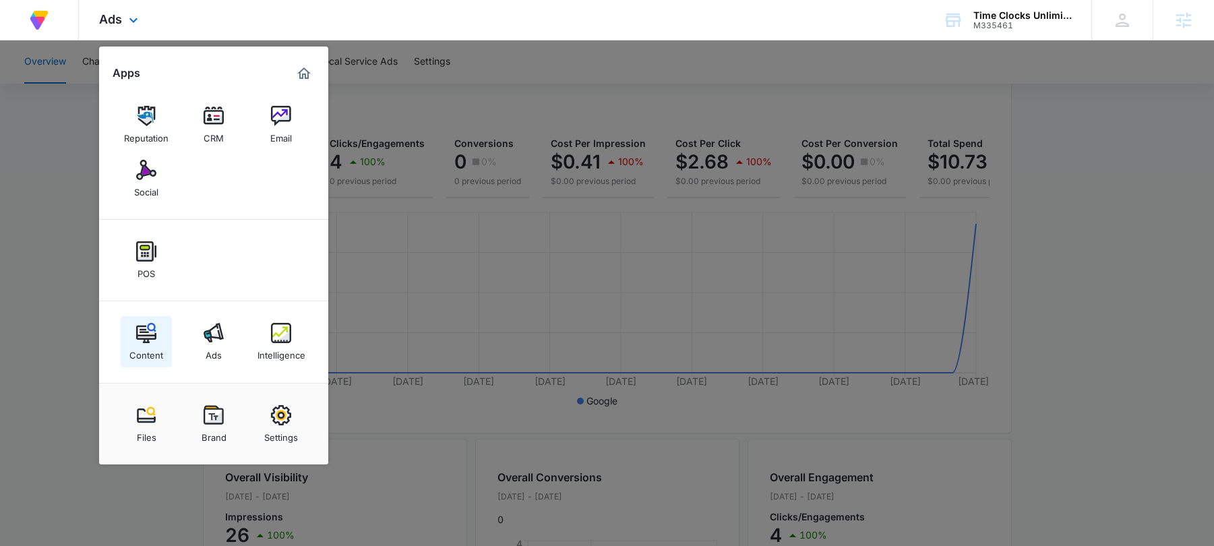
click at [133, 334] on link "Content" at bounding box center [146, 341] width 51 height 51
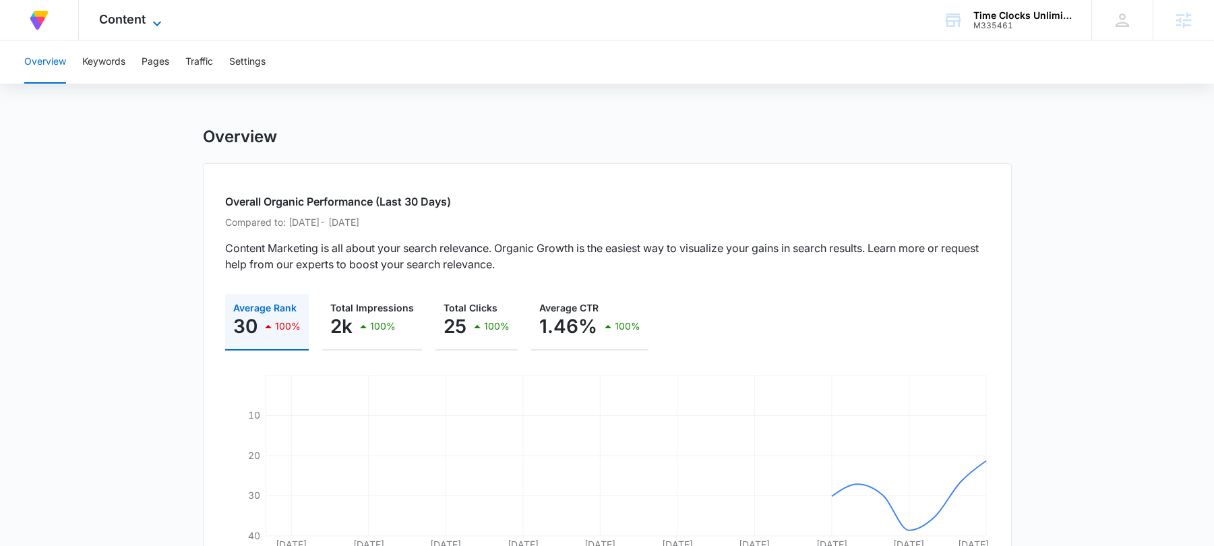
click at [134, 22] on span "Content" at bounding box center [122, 19] width 47 height 14
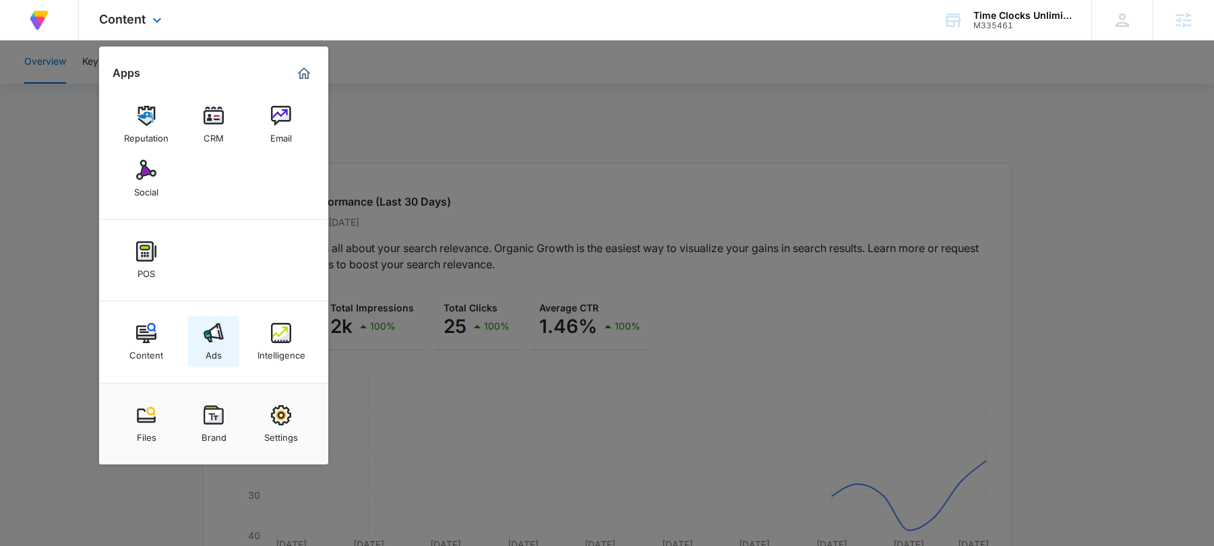
click at [206, 334] on img at bounding box center [214, 333] width 20 height 20
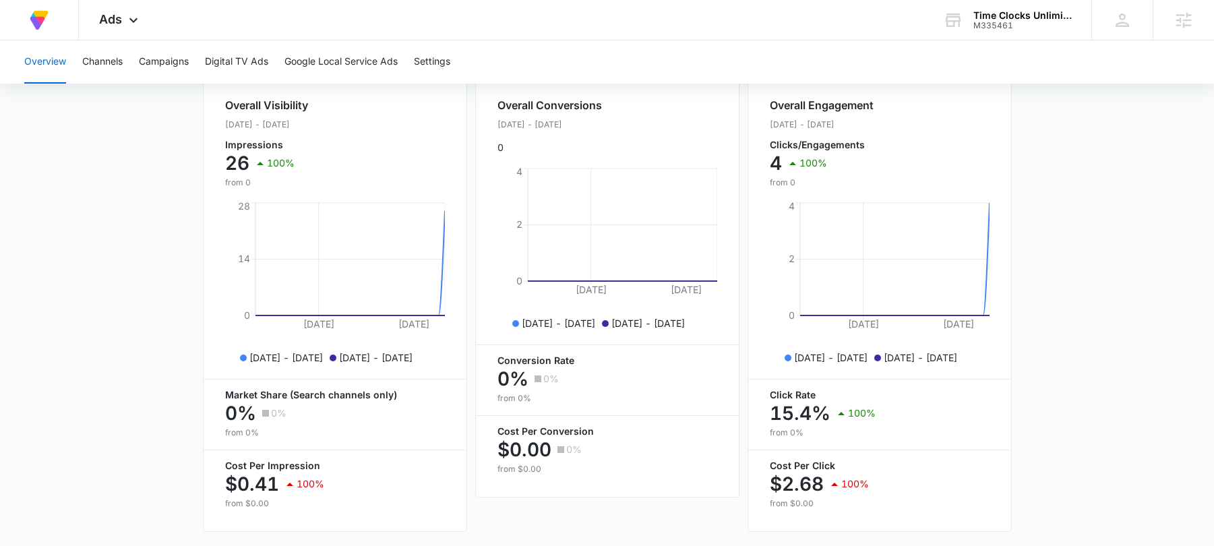
scroll to position [549, 0]
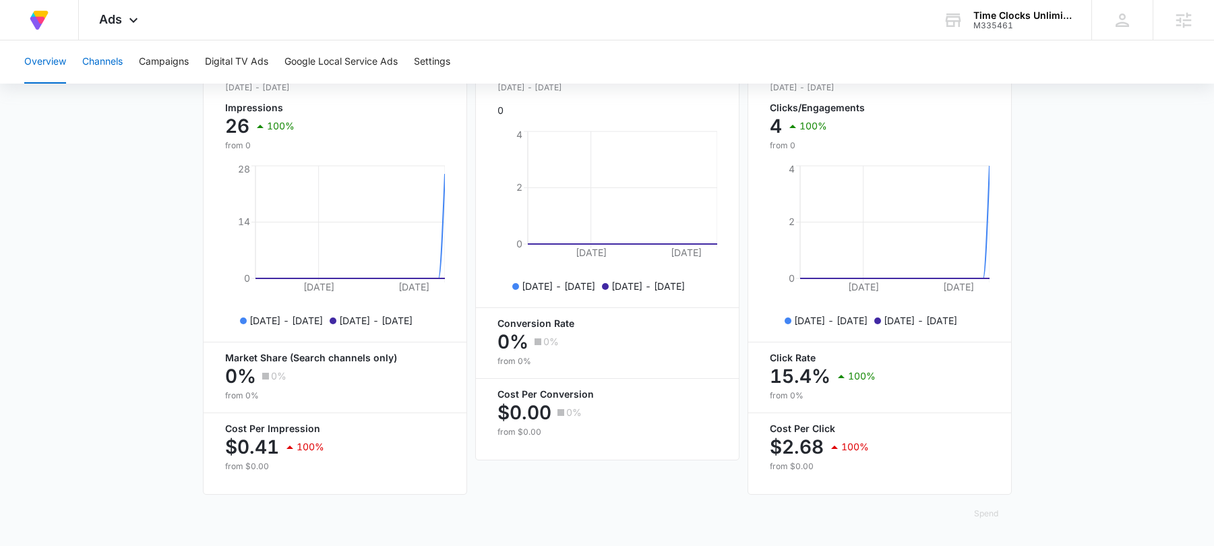
click at [111, 63] on button "Channels" at bounding box center [102, 61] width 40 height 43
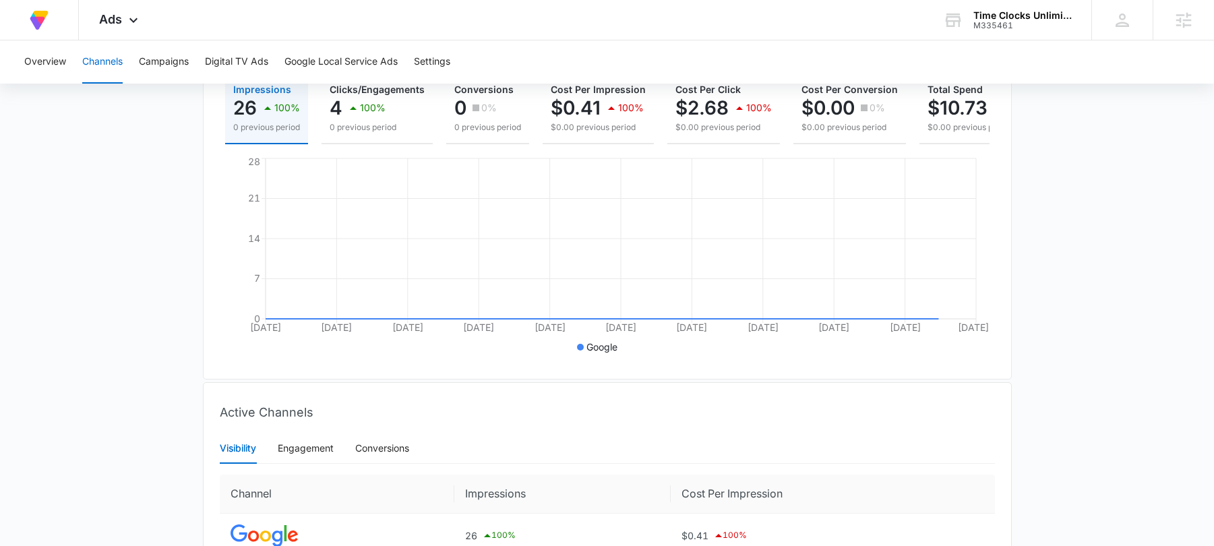
scroll to position [309, 0]
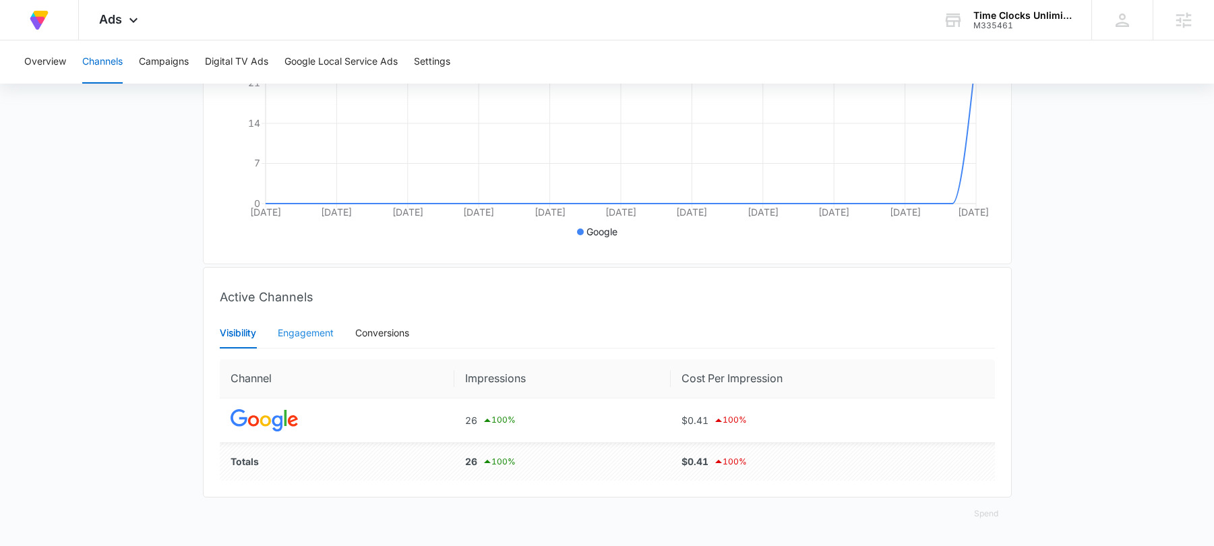
click at [314, 340] on div "Engagement" at bounding box center [306, 333] width 56 height 31
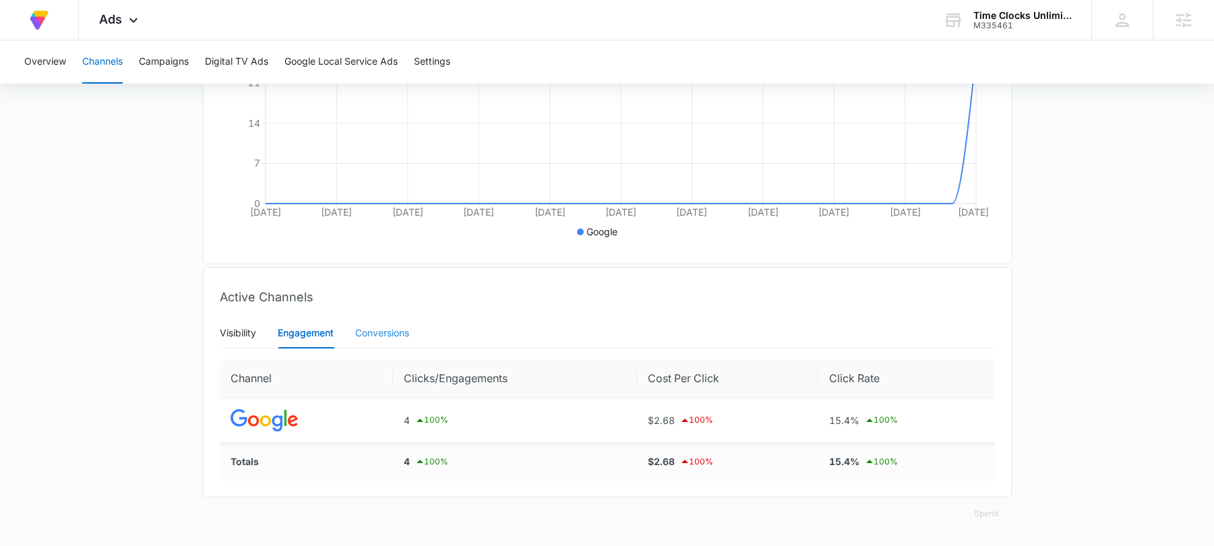
click at [388, 323] on div "Conversions" at bounding box center [382, 333] width 54 height 31
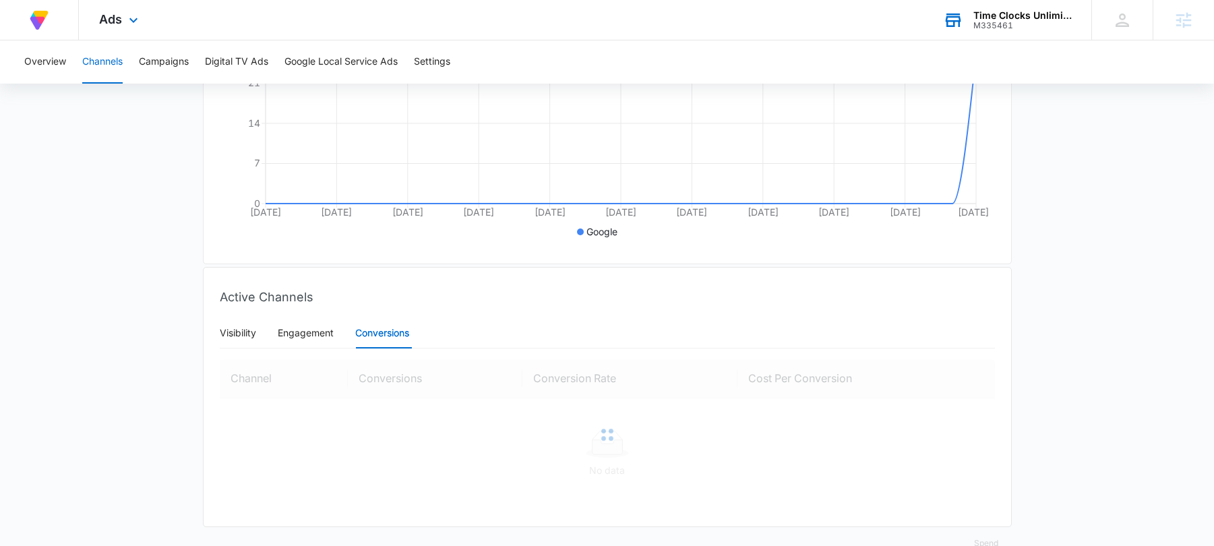
scroll to position [307, 0]
